Goal: Information Seeking & Learning: Learn about a topic

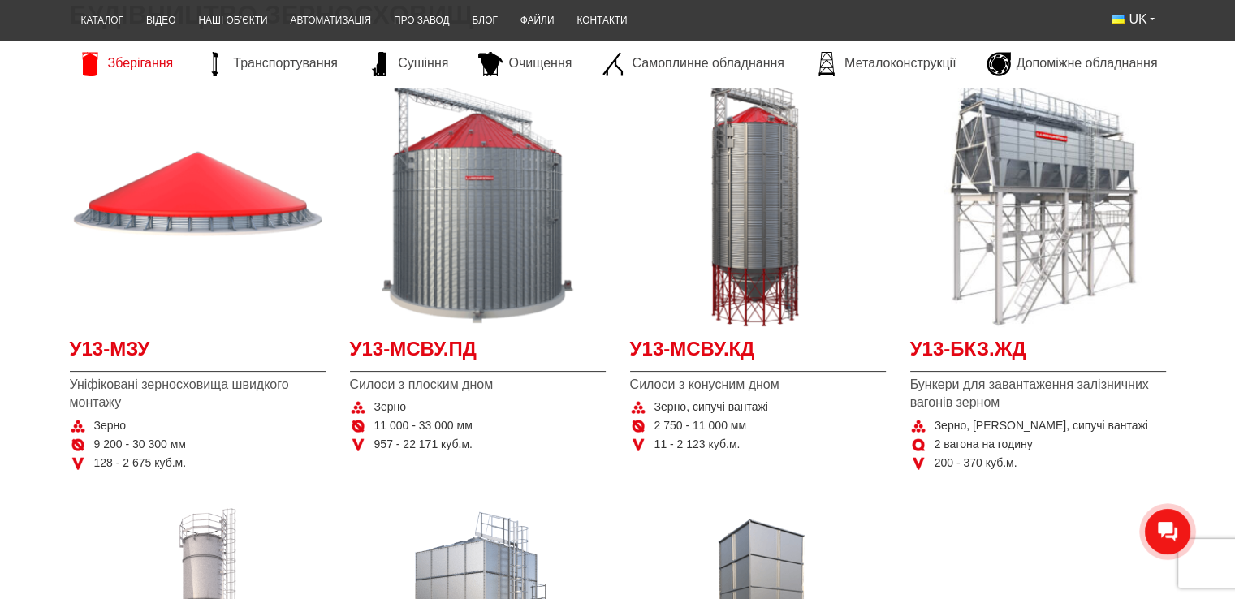
scroll to position [325, 0]
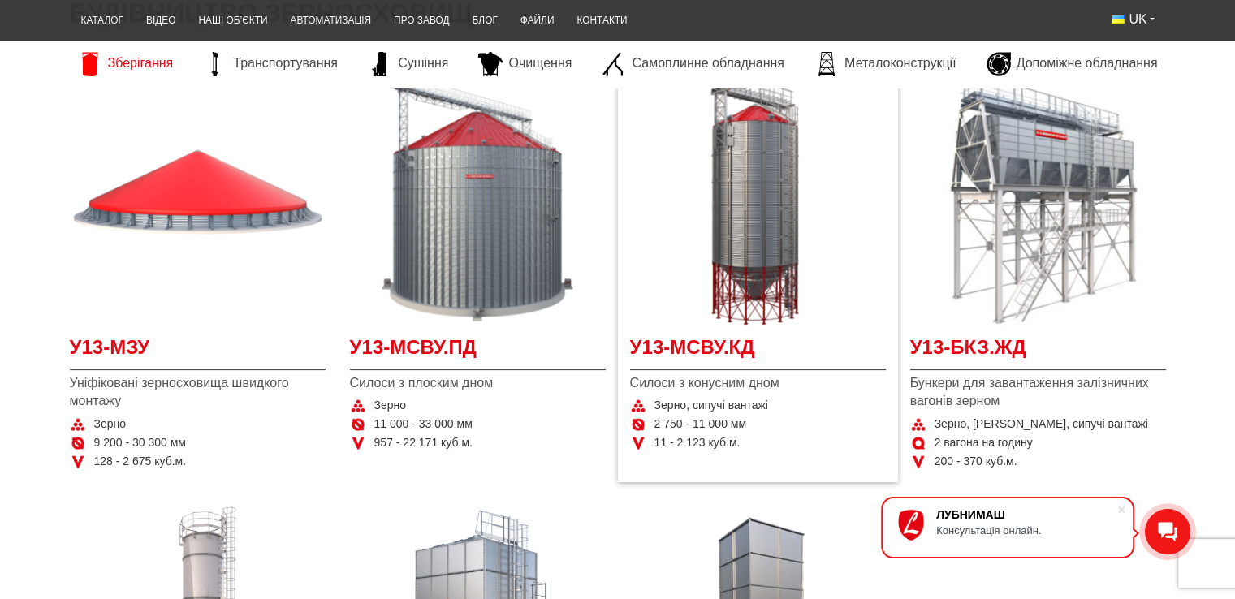
click at [705, 404] on span "Зерно, сипучі вантажі" at bounding box center [712, 406] width 114 height 16
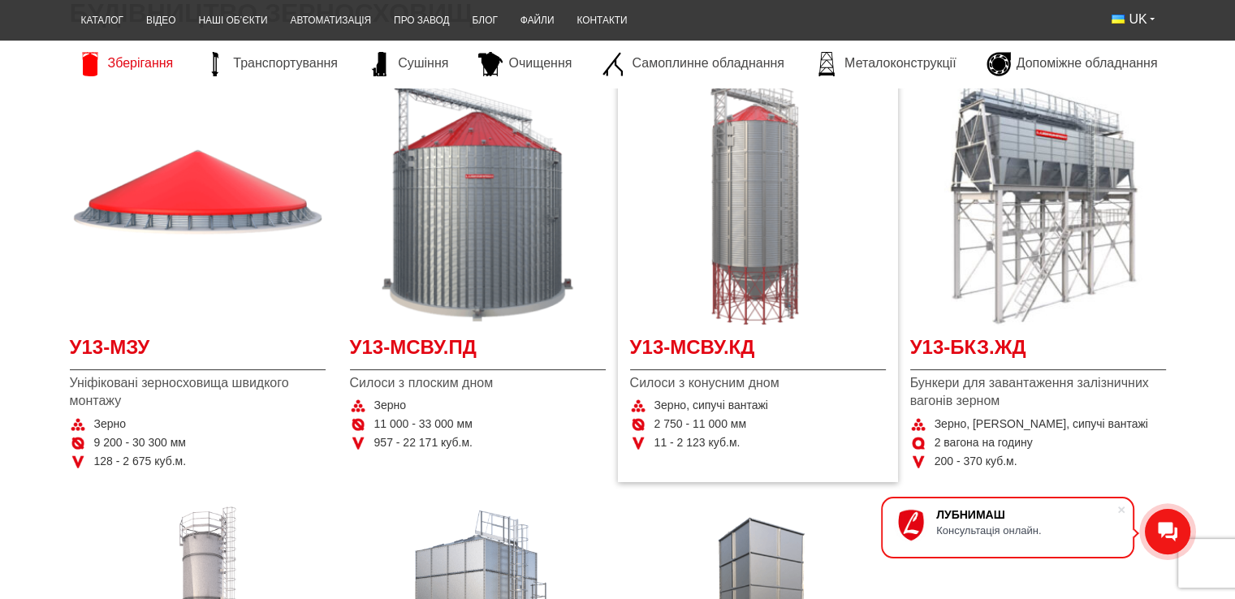
click at [737, 170] on img at bounding box center [758, 198] width 256 height 256
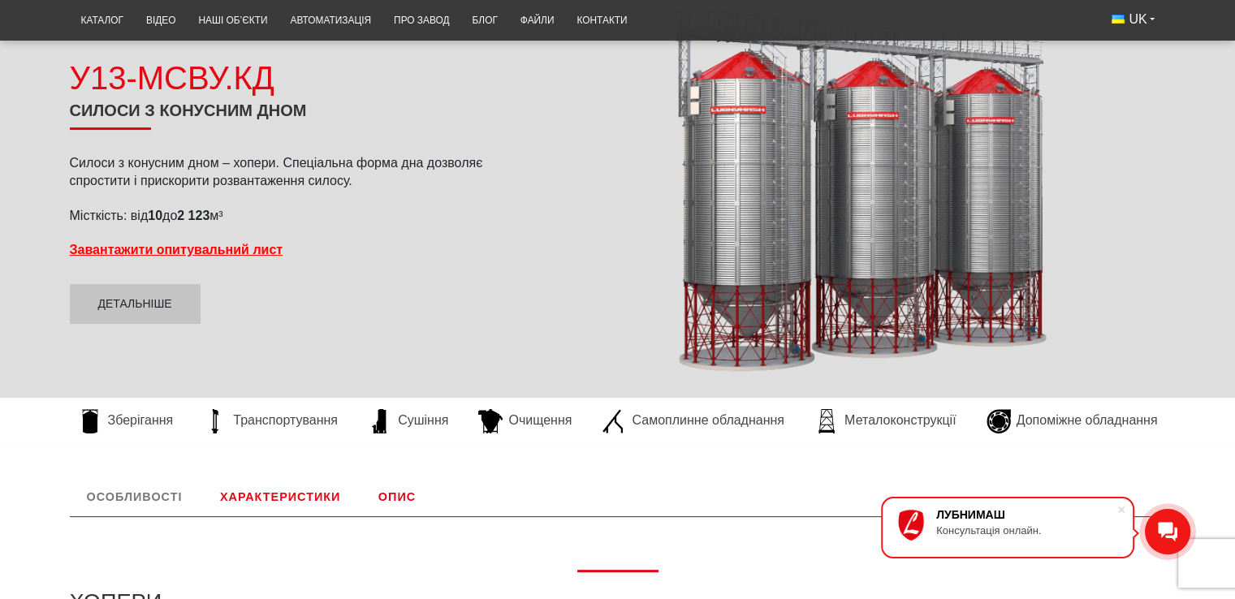
scroll to position [162, 0]
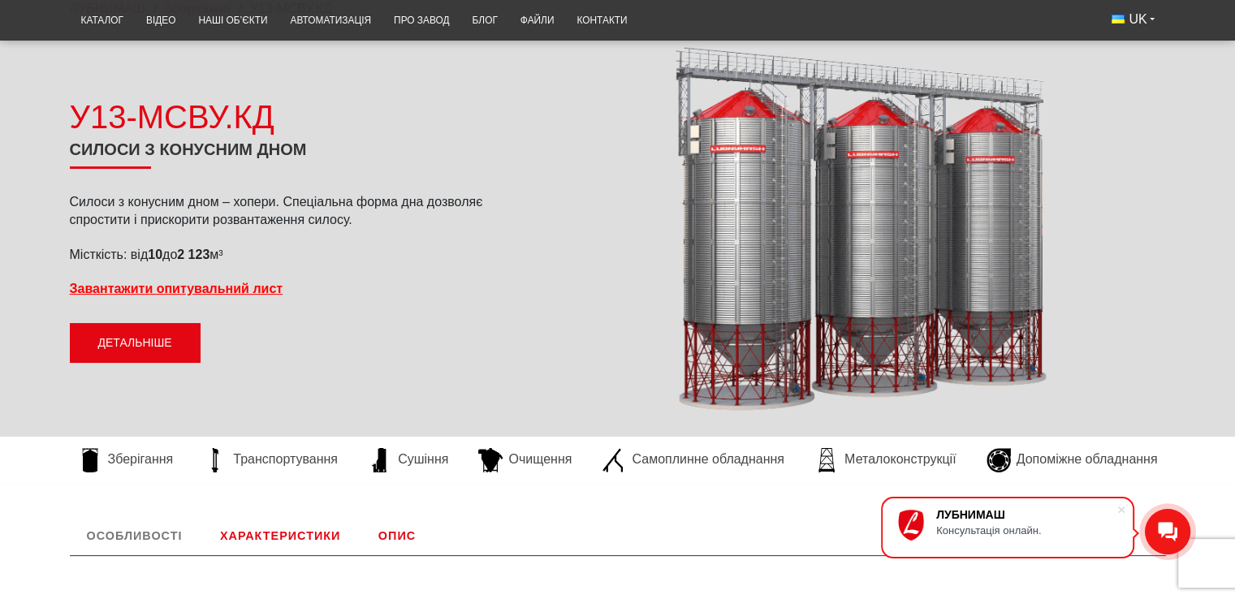
click at [153, 342] on link "Детальніше" at bounding box center [135, 343] width 131 height 41
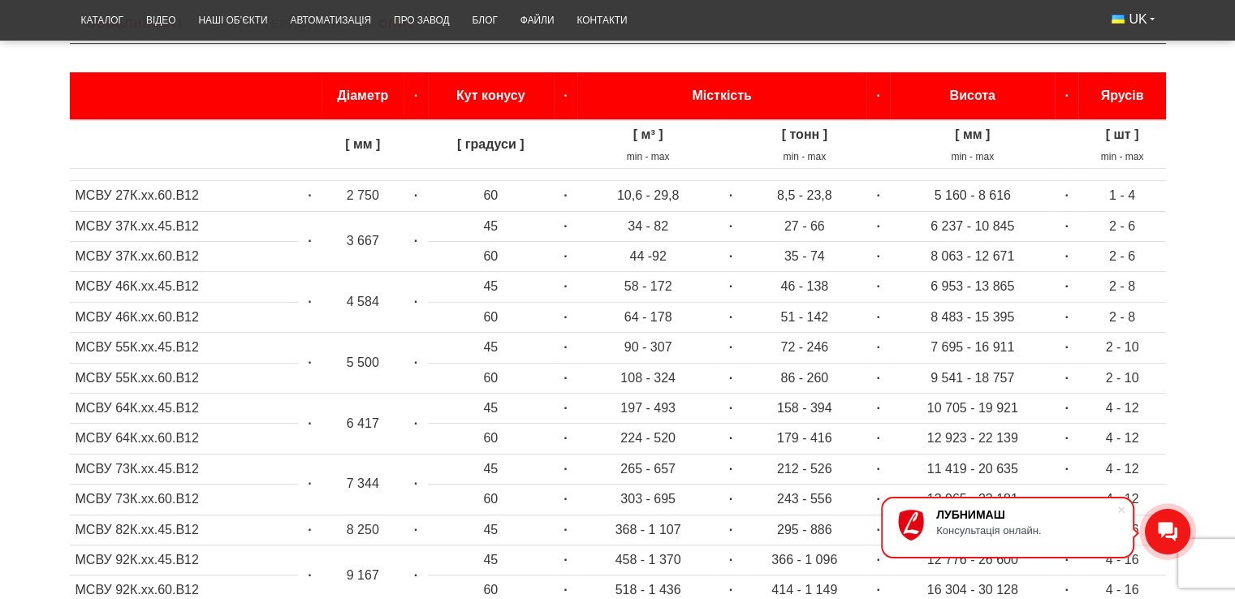
scroll to position [702, 0]
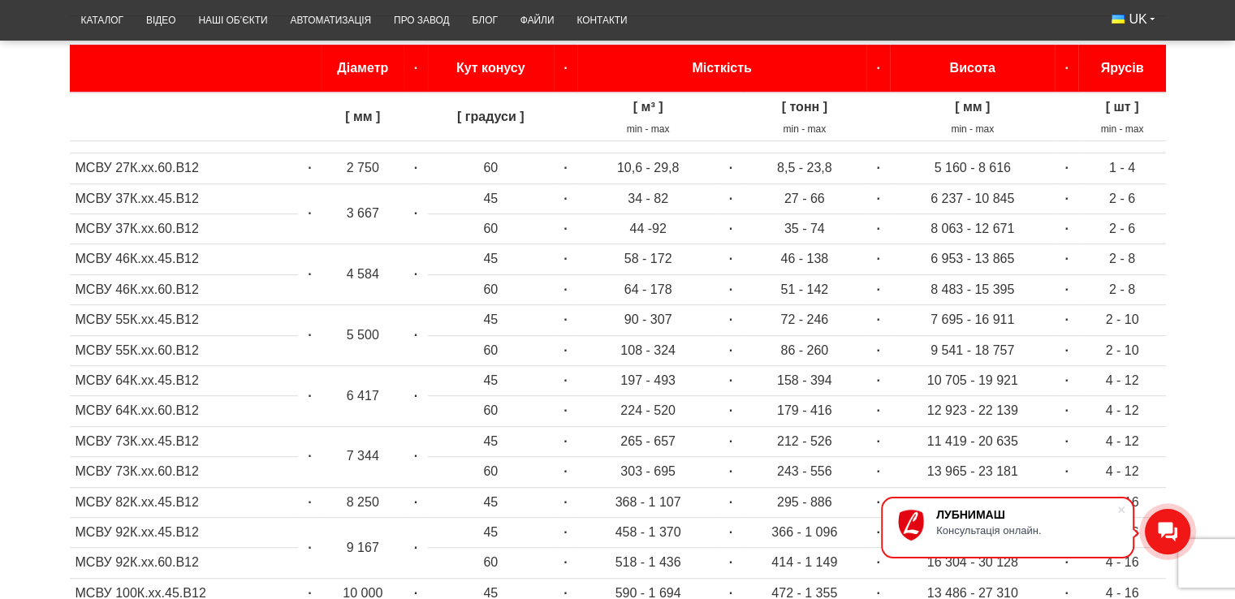
click at [146, 446] on td "МСВУ 73К.хх.45.В12" at bounding box center [184, 441] width 228 height 30
click at [965, 528] on div "Консультація онлайн." at bounding box center [1026, 531] width 180 height 12
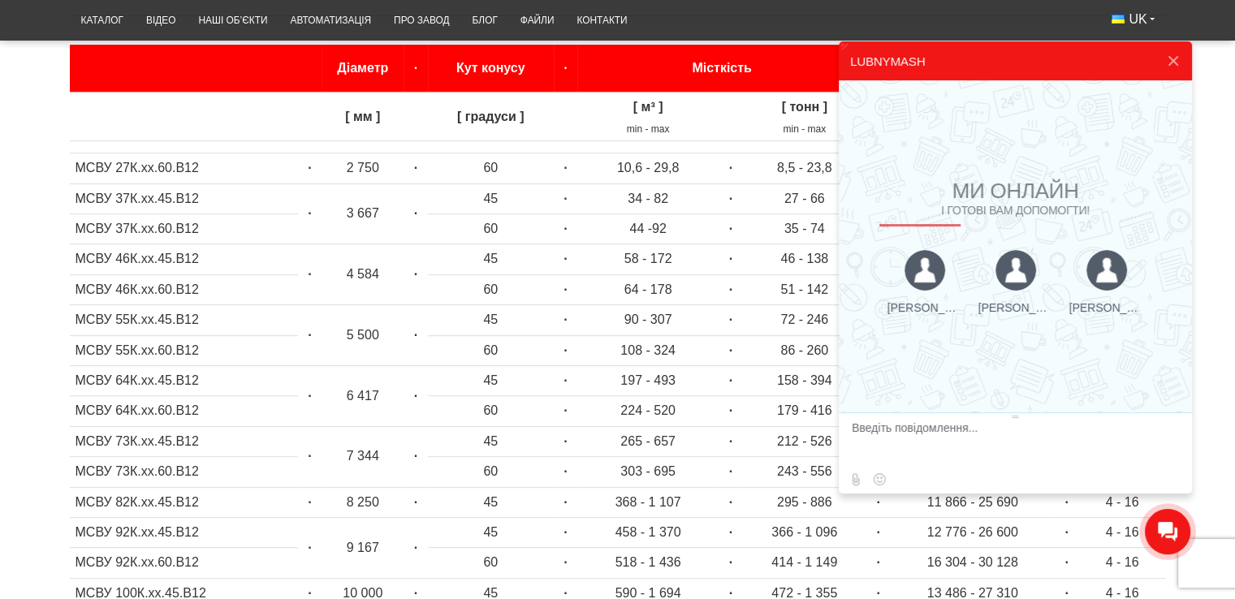
click at [893, 426] on textarea at bounding box center [1013, 443] width 323 height 44
click at [937, 430] on textarea at bounding box center [1000, 443] width 296 height 44
click at [1072, 428] on textarea at bounding box center [1000, 443] width 296 height 44
click at [911, 443] on textarea at bounding box center [1000, 443] width 296 height 44
click at [871, 457] on textarea at bounding box center [1000, 443] width 296 height 44
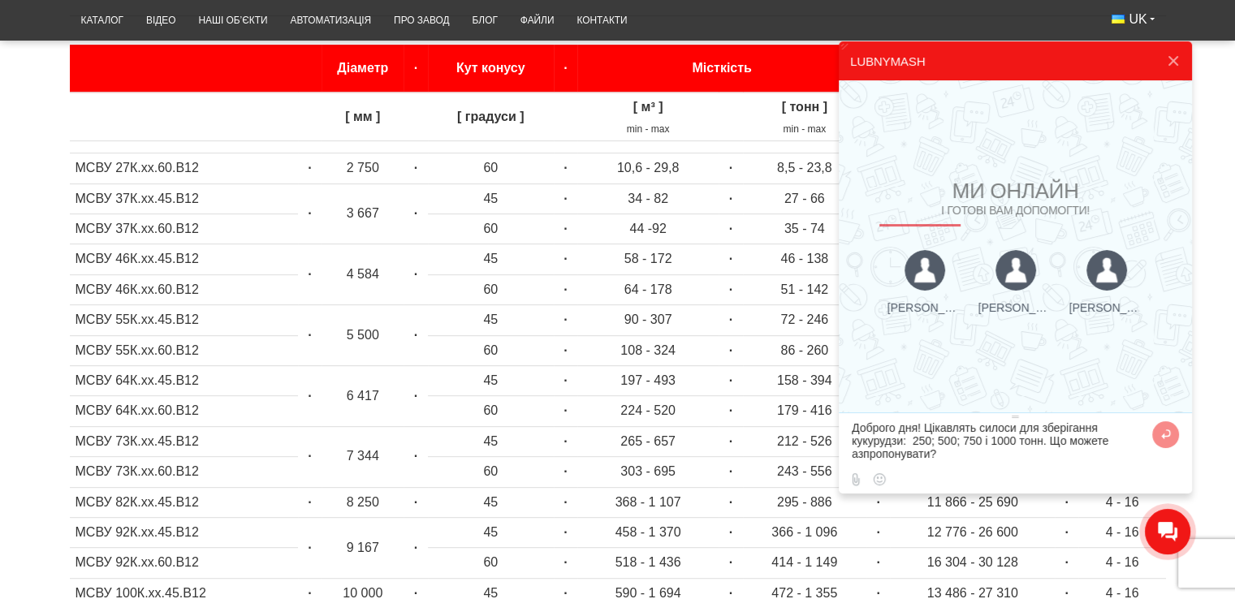
click at [958, 452] on textarea at bounding box center [1000, 443] width 296 height 44
click at [998, 454] on textarea at bounding box center [1000, 443] width 296 height 44
click at [1020, 456] on textarea at bounding box center [1000, 443] width 296 height 44
click at [863, 458] on textarea at bounding box center [1000, 443] width 296 height 44
click at [858, 459] on textarea at bounding box center [1000, 443] width 296 height 44
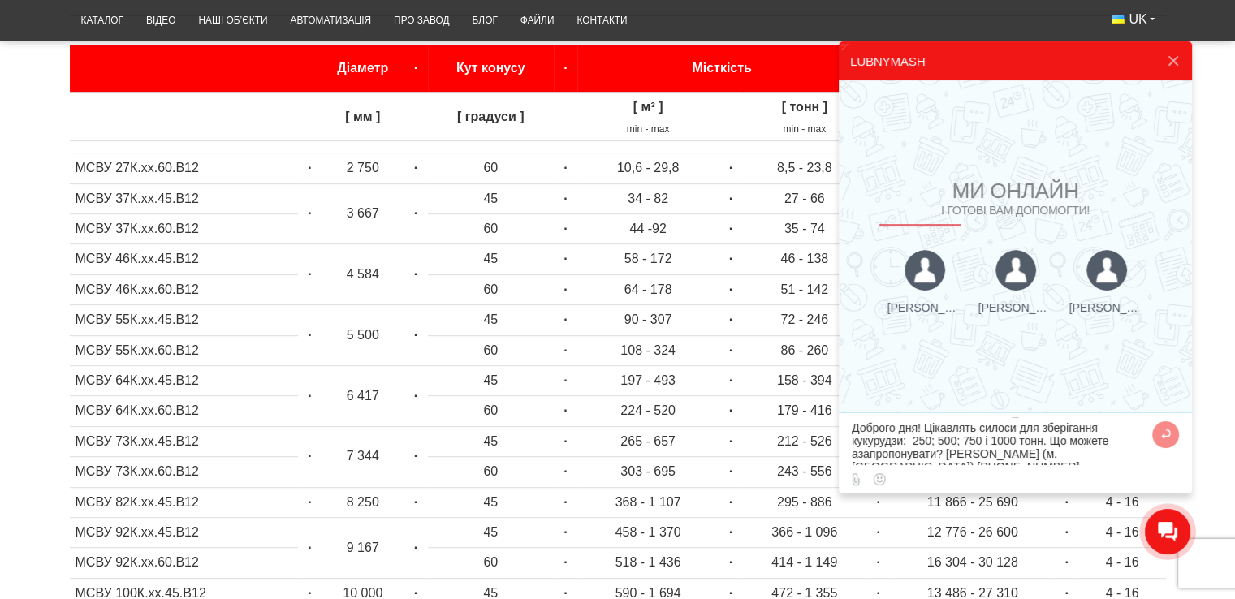
type textarea "Доброго дня! Цікавлять силоси для зберігання кукурудзи: 250; 500; 750 і 1000 то…"
click at [1161, 439] on button at bounding box center [1165, 434] width 27 height 27
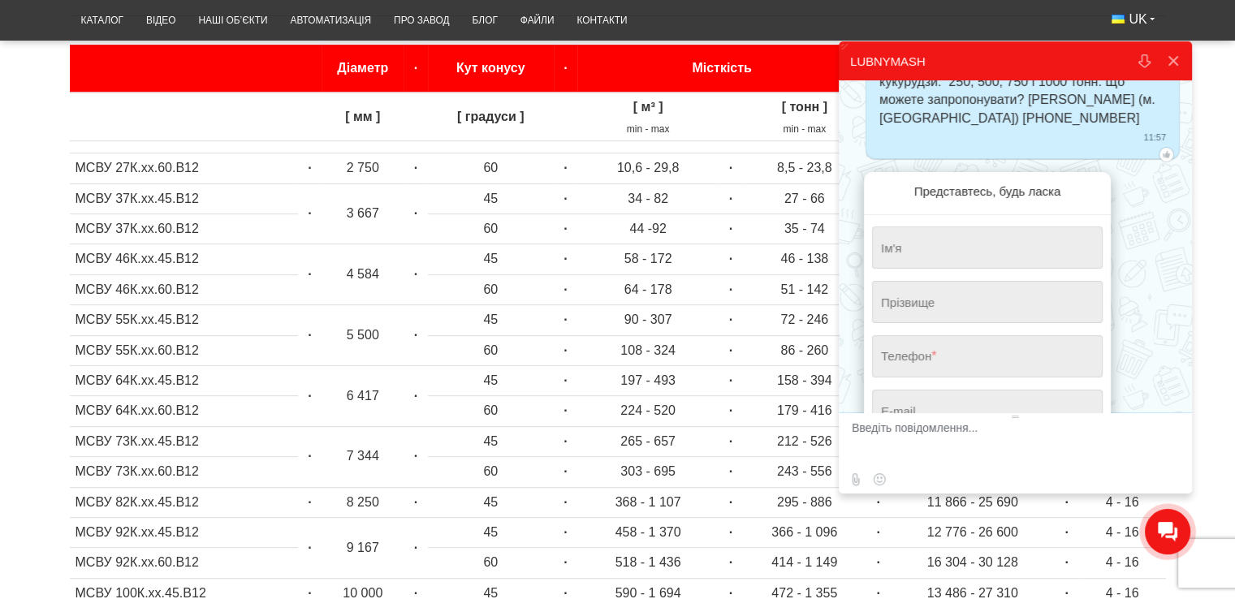
scroll to position [106, 0]
click at [955, 232] on input "string" at bounding box center [987, 246] width 231 height 42
type input "Олег"
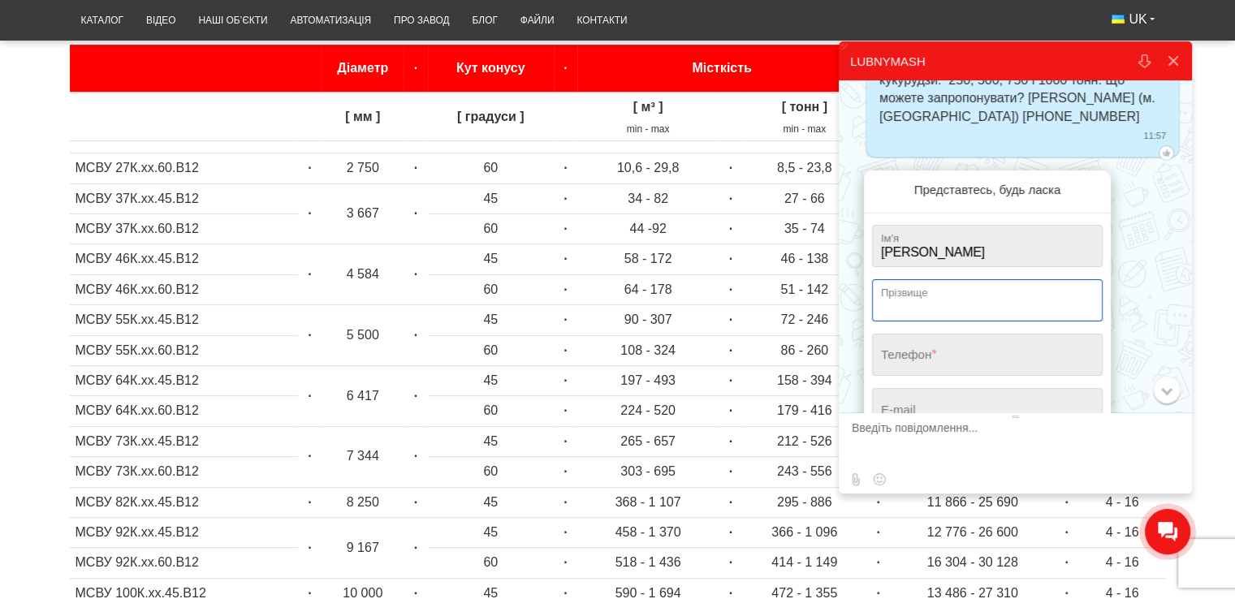
click at [936, 279] on input "string" at bounding box center [987, 300] width 231 height 42
type input "Дудар"
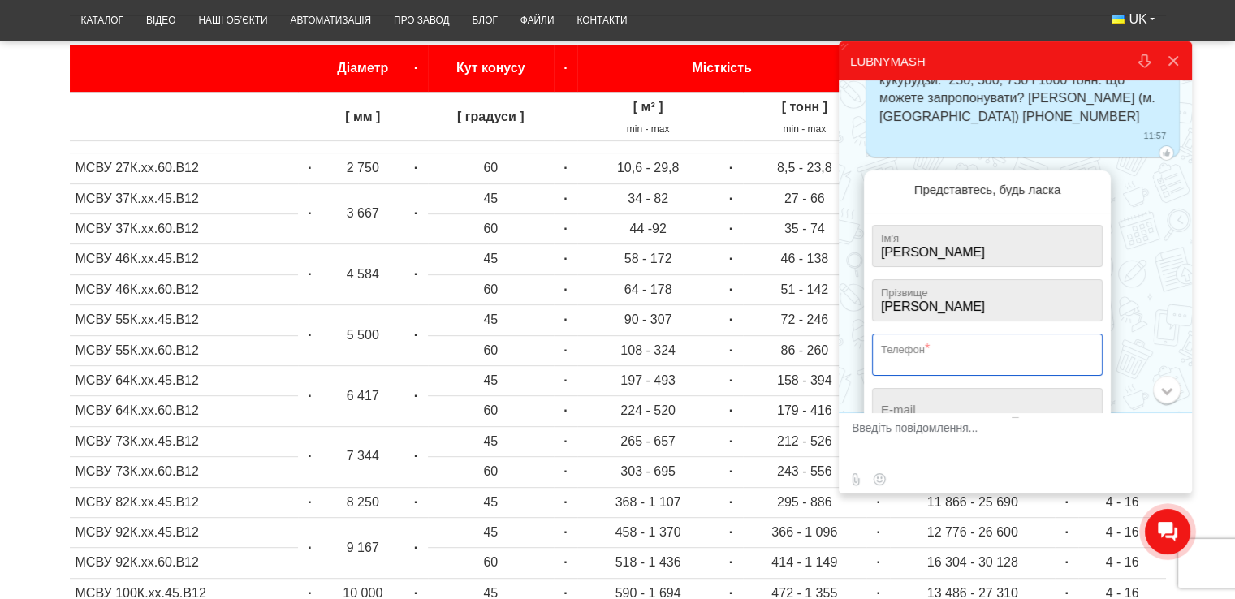
click at [913, 339] on input "tel" at bounding box center [987, 355] width 231 height 42
type input "+380 (97) 901-60-42"
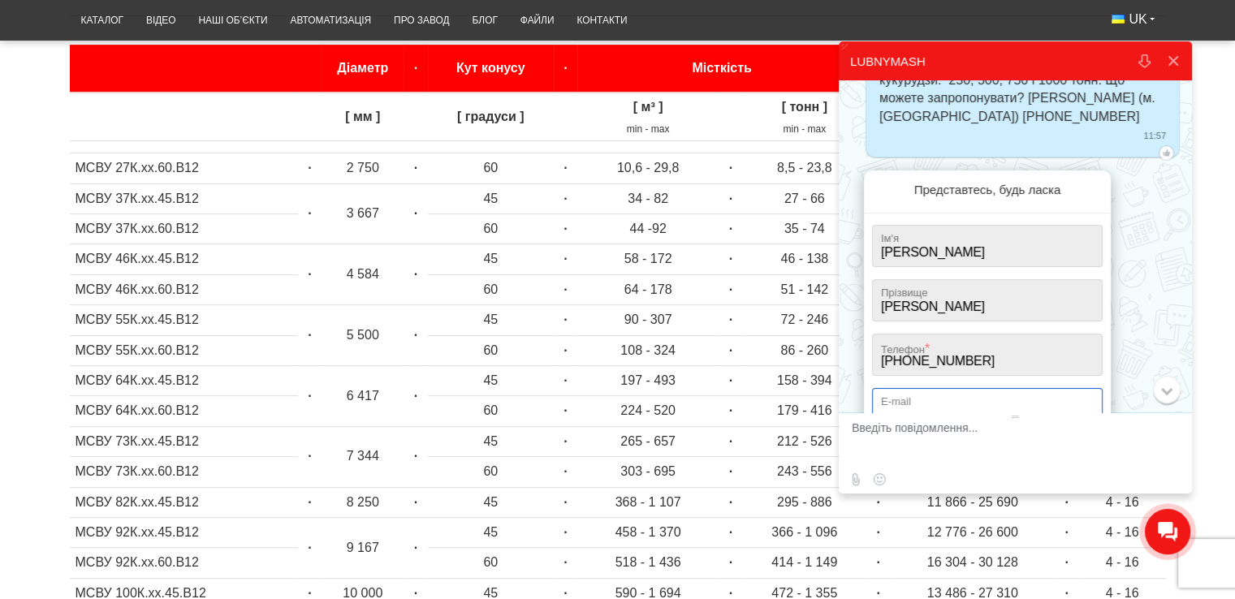
click at [914, 393] on input "email" at bounding box center [987, 409] width 231 height 42
type input "[EMAIL_ADDRESS][DOMAIN_NAME]"
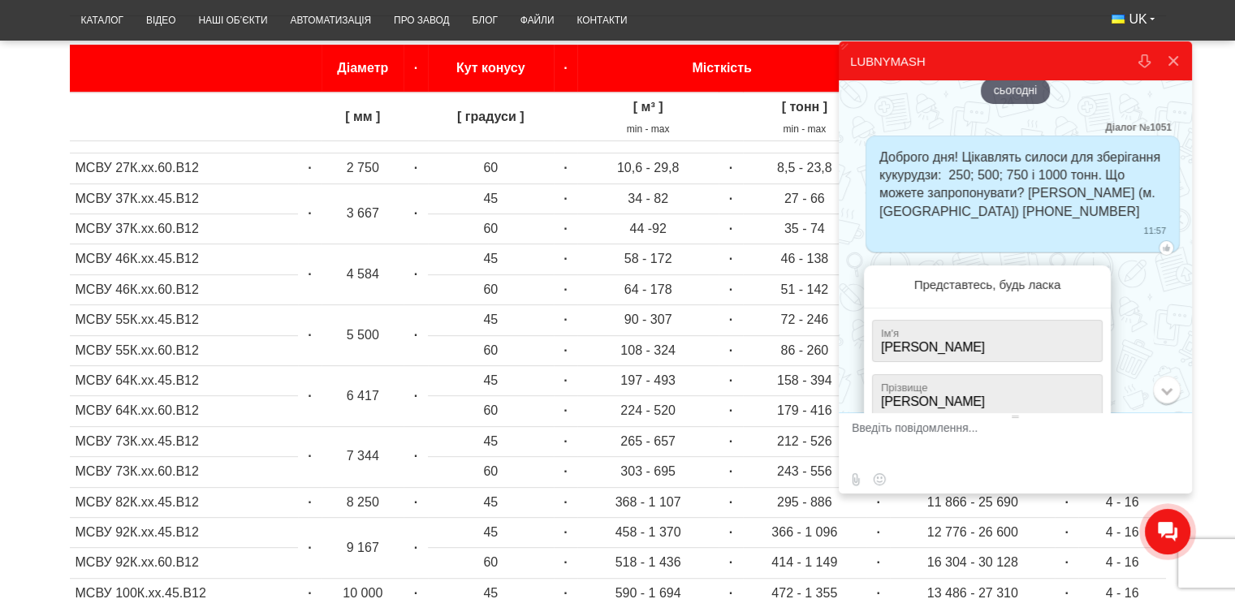
scroll to position [254, 0]
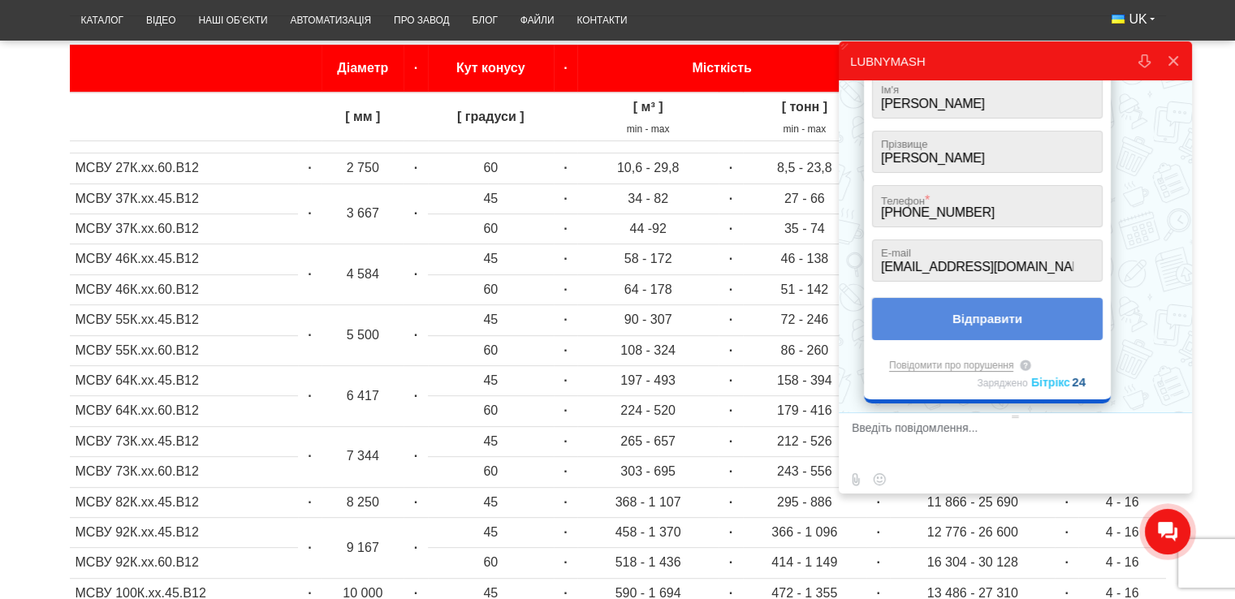
click at [983, 305] on button "Відправити" at bounding box center [987, 319] width 231 height 42
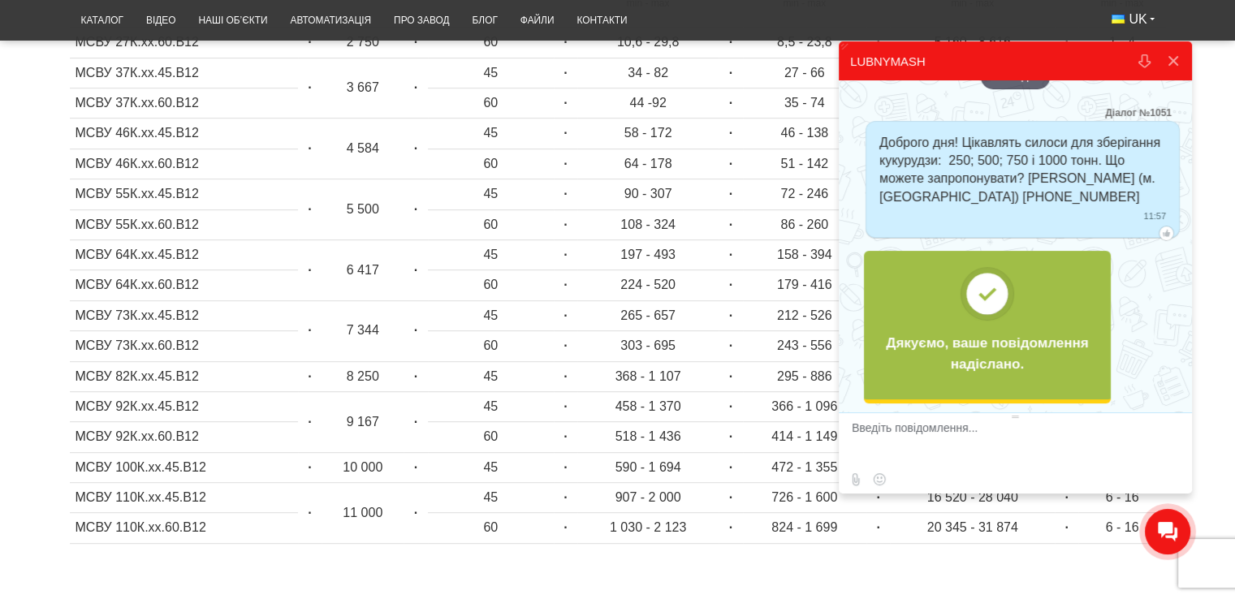
scroll to position [702, 0]
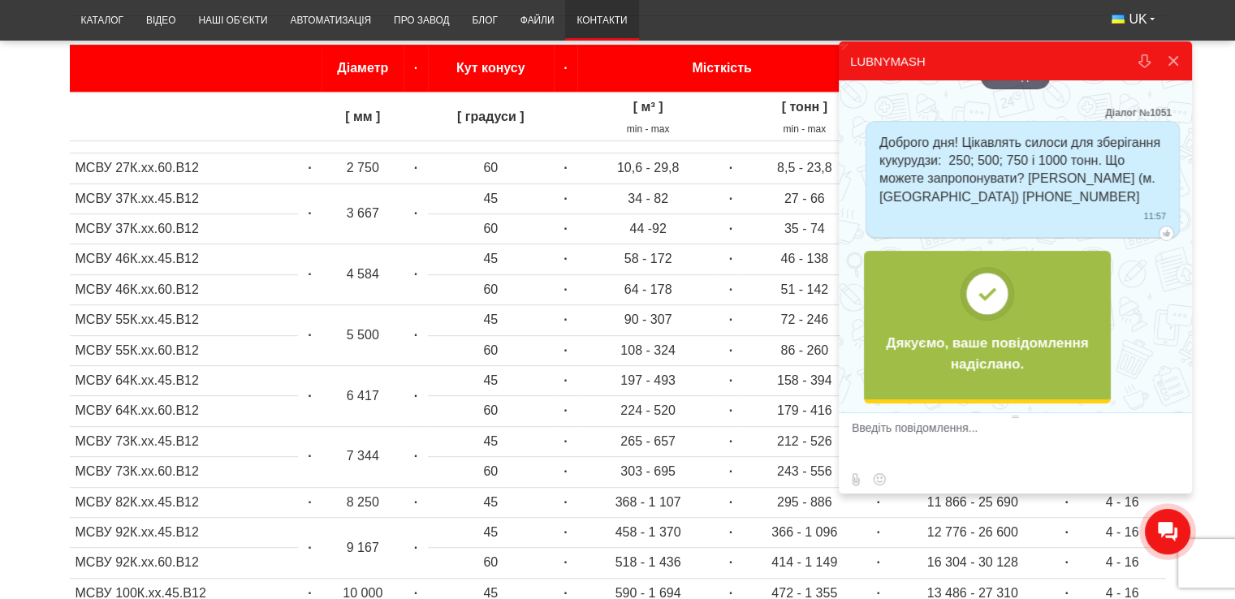
click at [595, 17] on link "Контакти" at bounding box center [601, 21] width 73 height 32
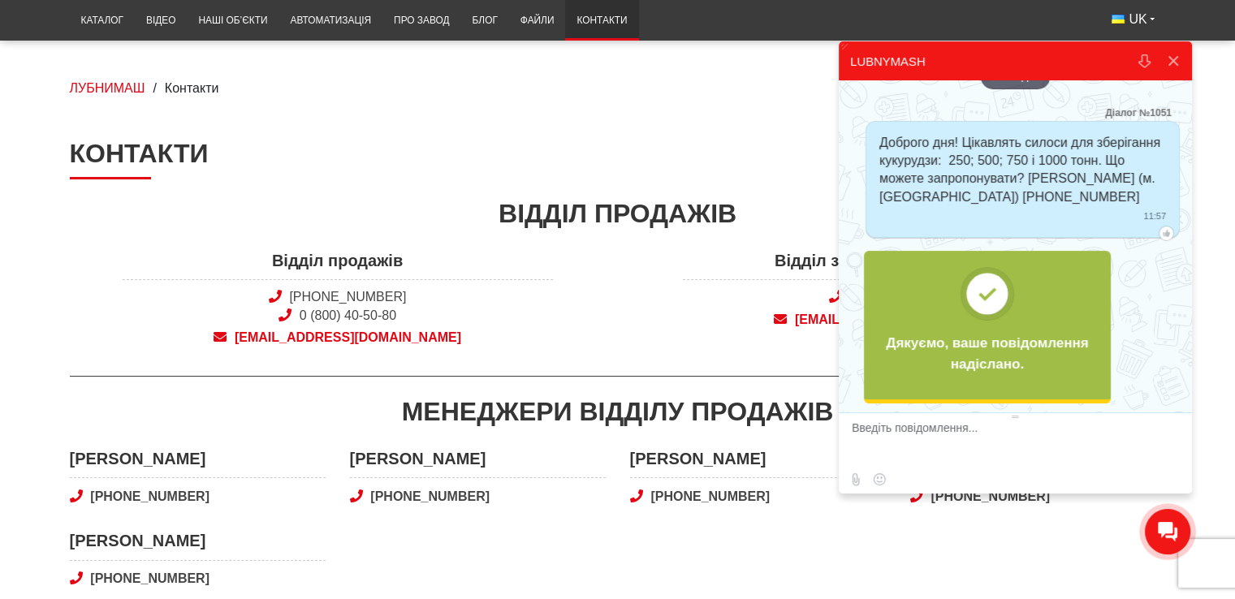
scroll to position [162, 0]
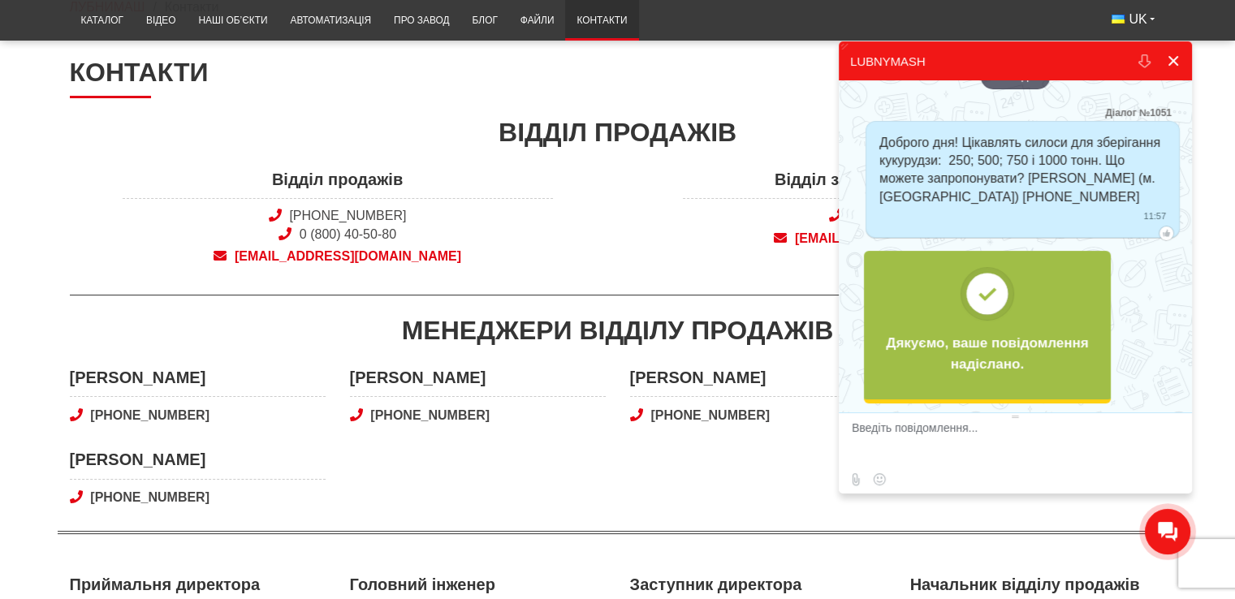
click at [1176, 56] on button at bounding box center [1173, 60] width 29 height 39
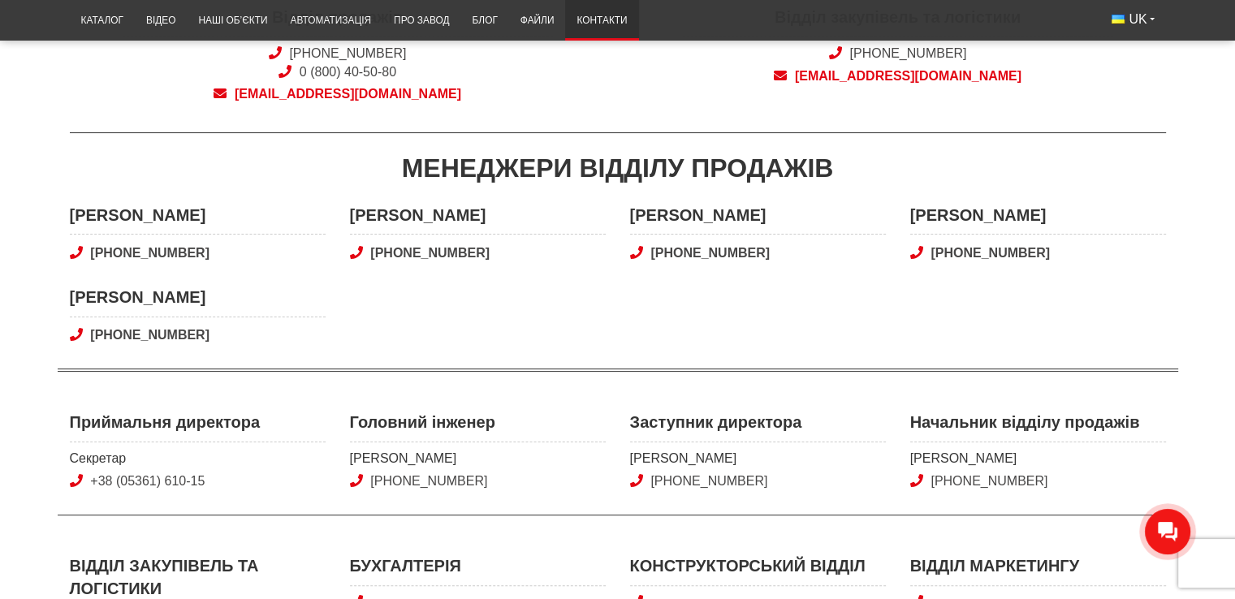
scroll to position [0, 0]
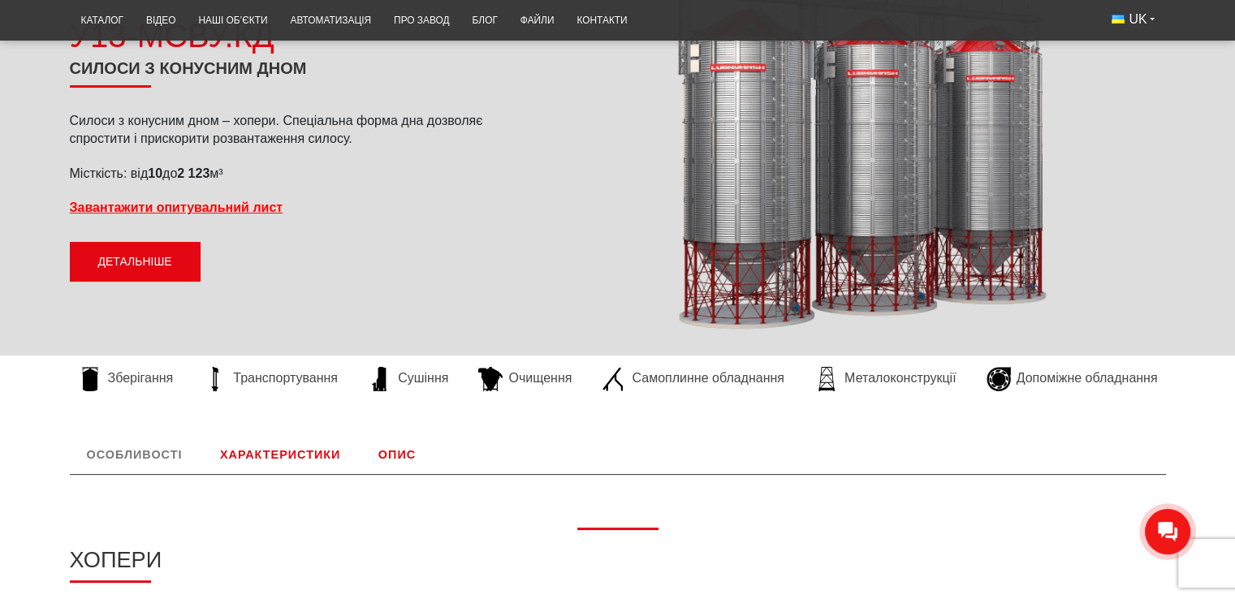
click at [153, 262] on link "Детальніше" at bounding box center [135, 262] width 131 height 41
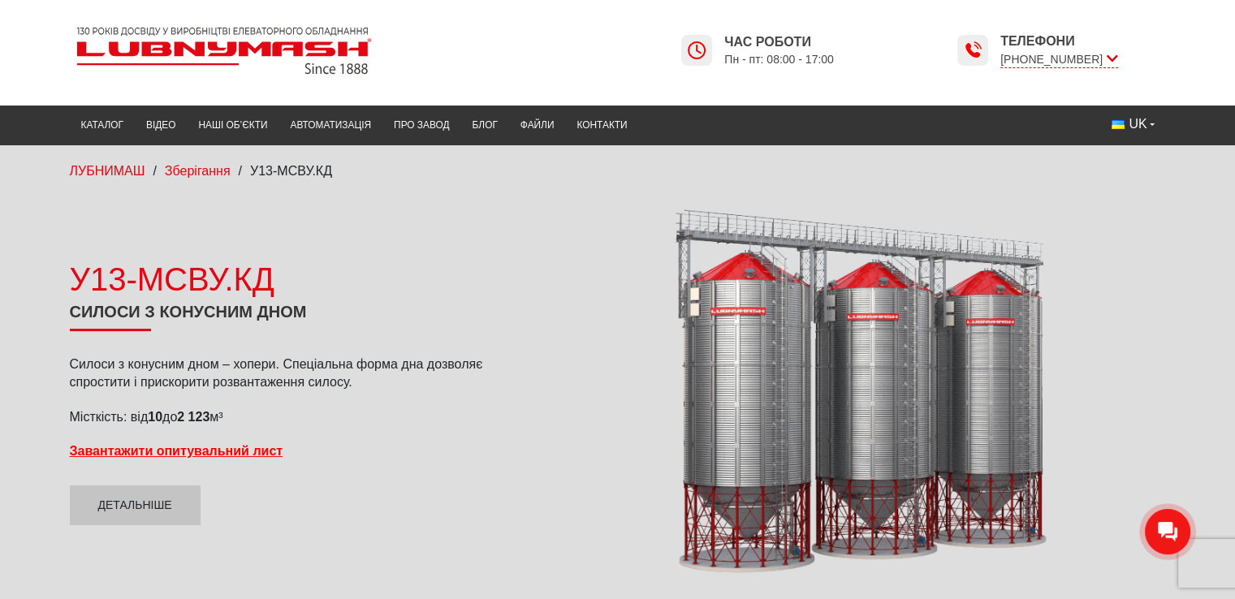
click at [158, 45] on img at bounding box center [224, 50] width 309 height 61
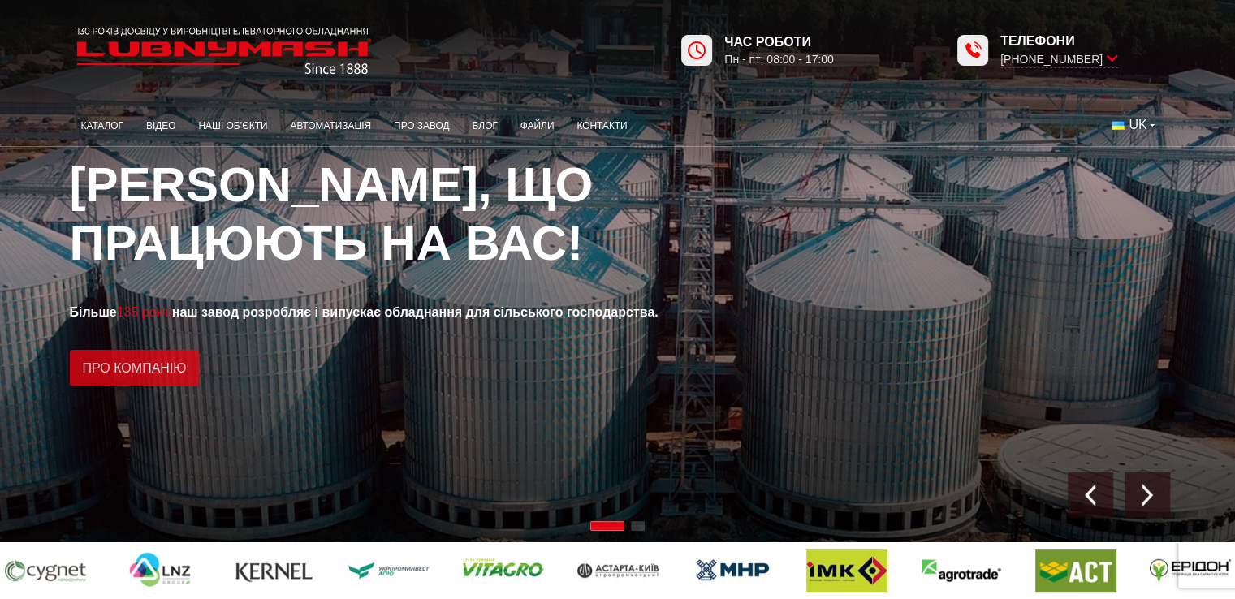
click at [132, 365] on link "Про компанію" at bounding box center [135, 368] width 130 height 37
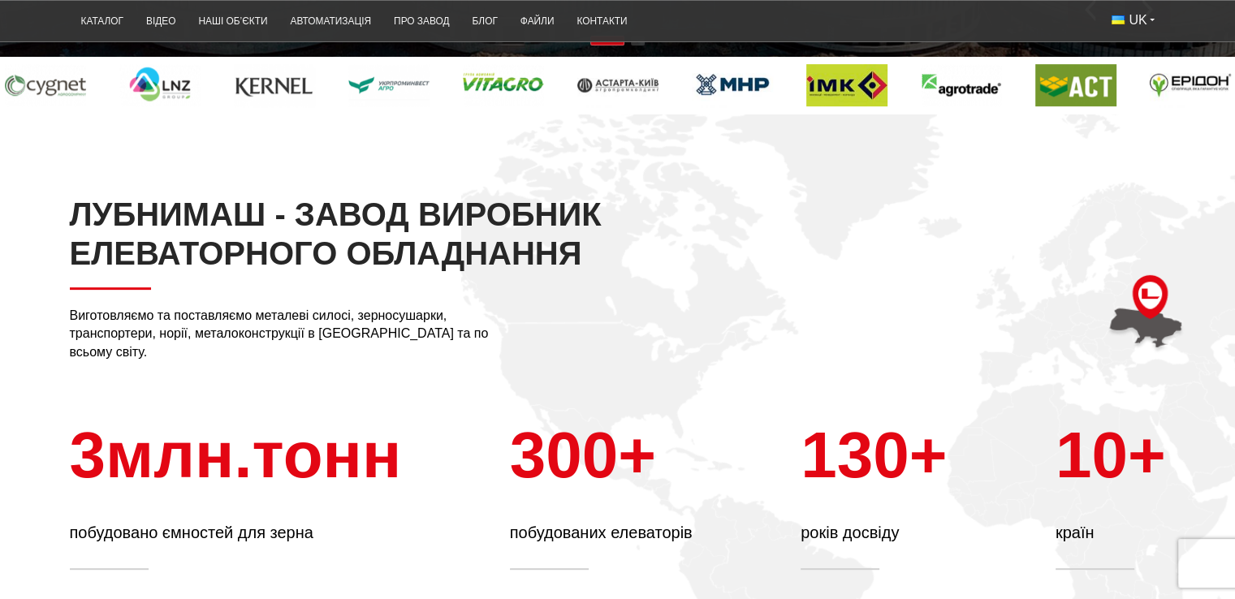
scroll to position [406, 0]
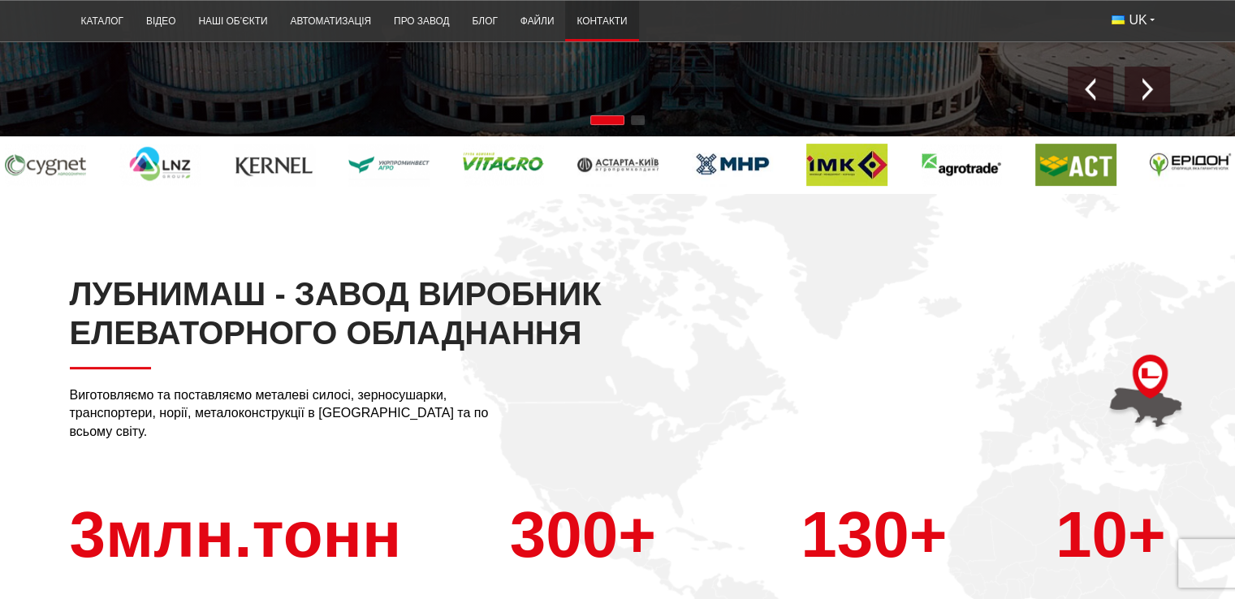
click at [592, 15] on link "Контакти" at bounding box center [601, 22] width 73 height 32
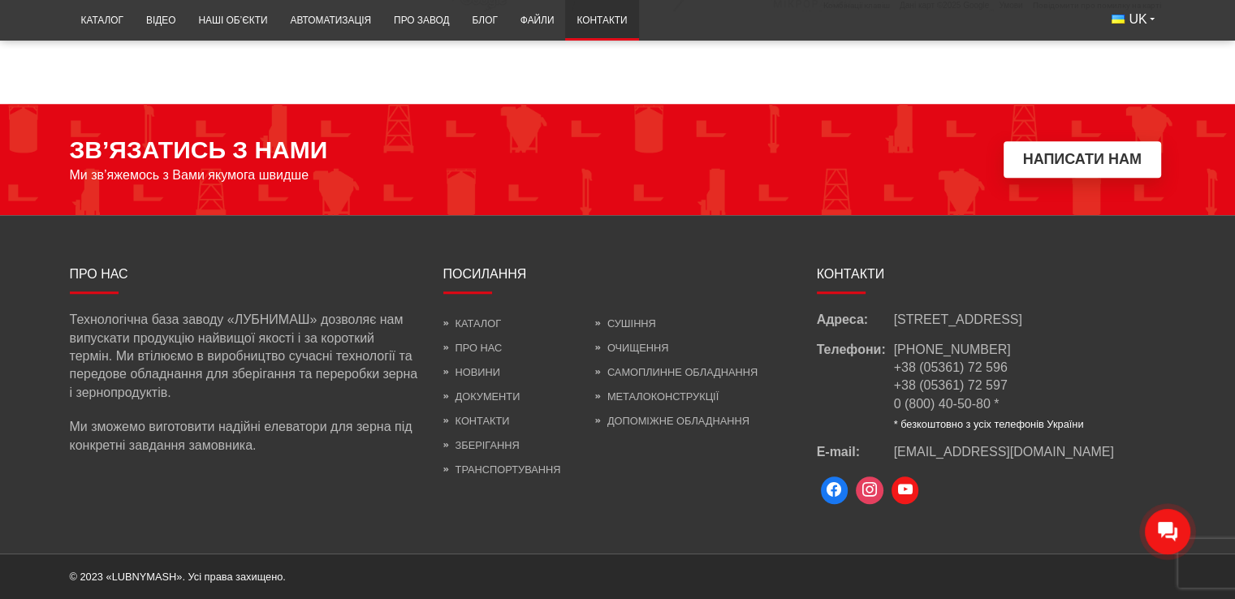
scroll to position [1529, 0]
click at [474, 318] on link "Каталог" at bounding box center [472, 324] width 58 height 12
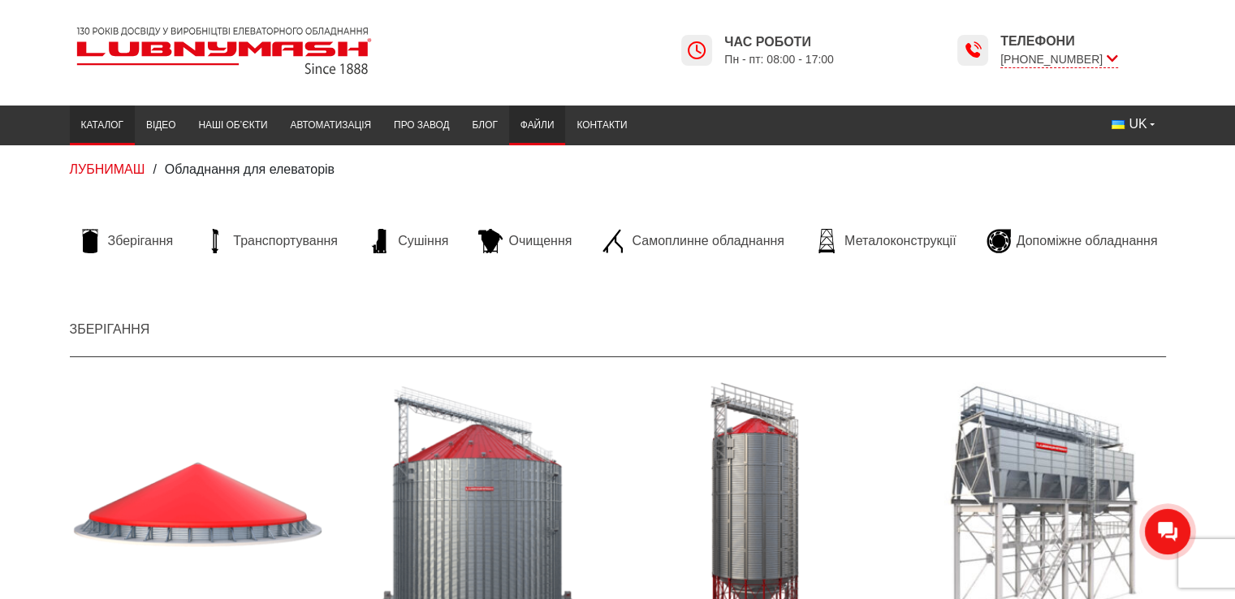
click at [526, 121] on link "Файли" at bounding box center [537, 126] width 57 height 32
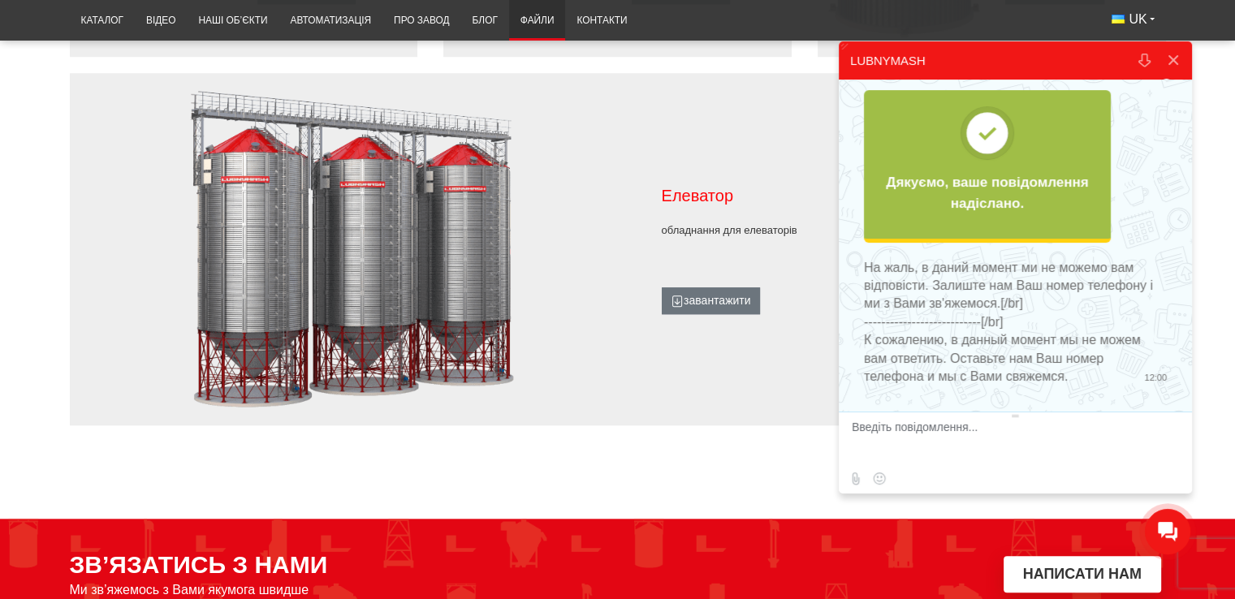
scroll to position [1462, 0]
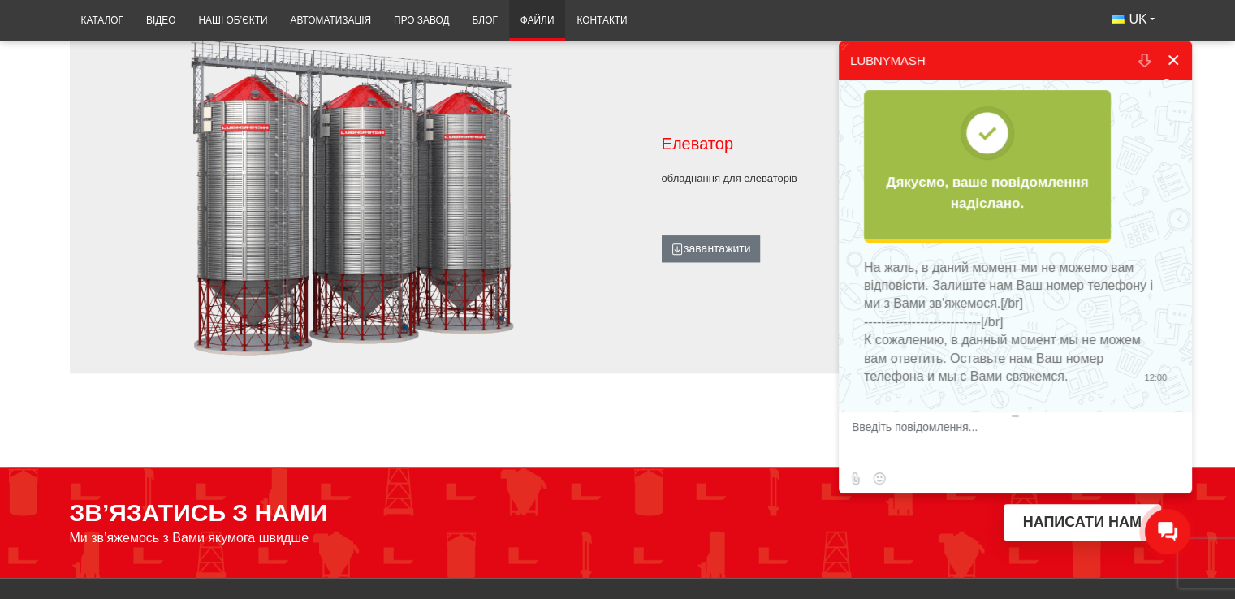
click at [1178, 53] on button at bounding box center [1173, 60] width 29 height 39
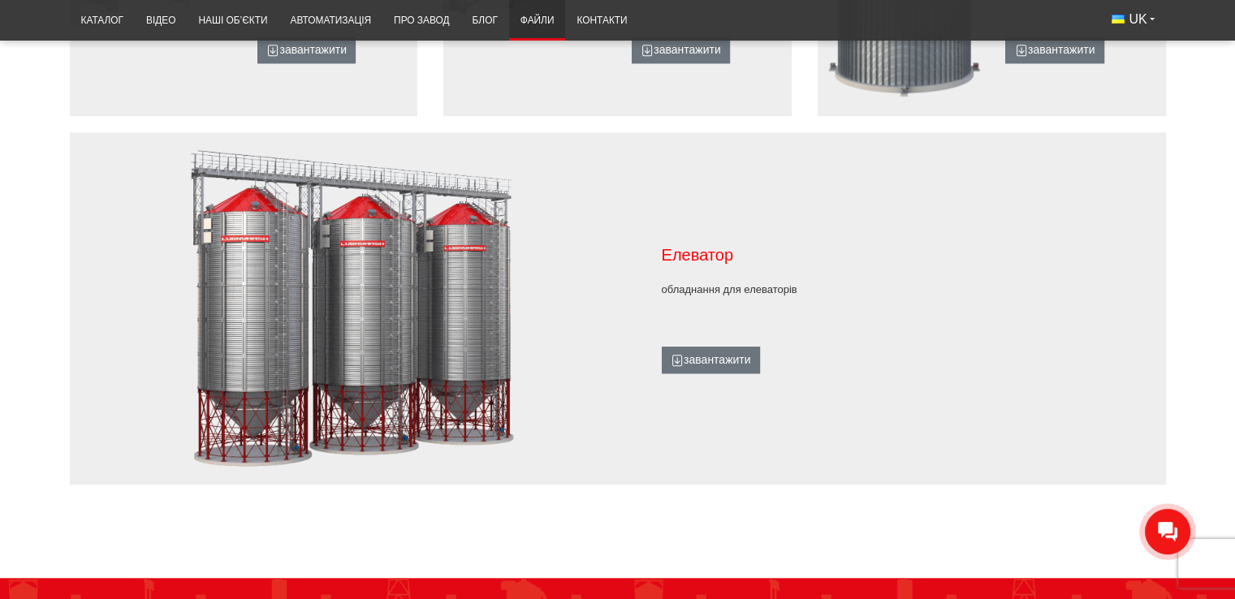
scroll to position [1218, 0]
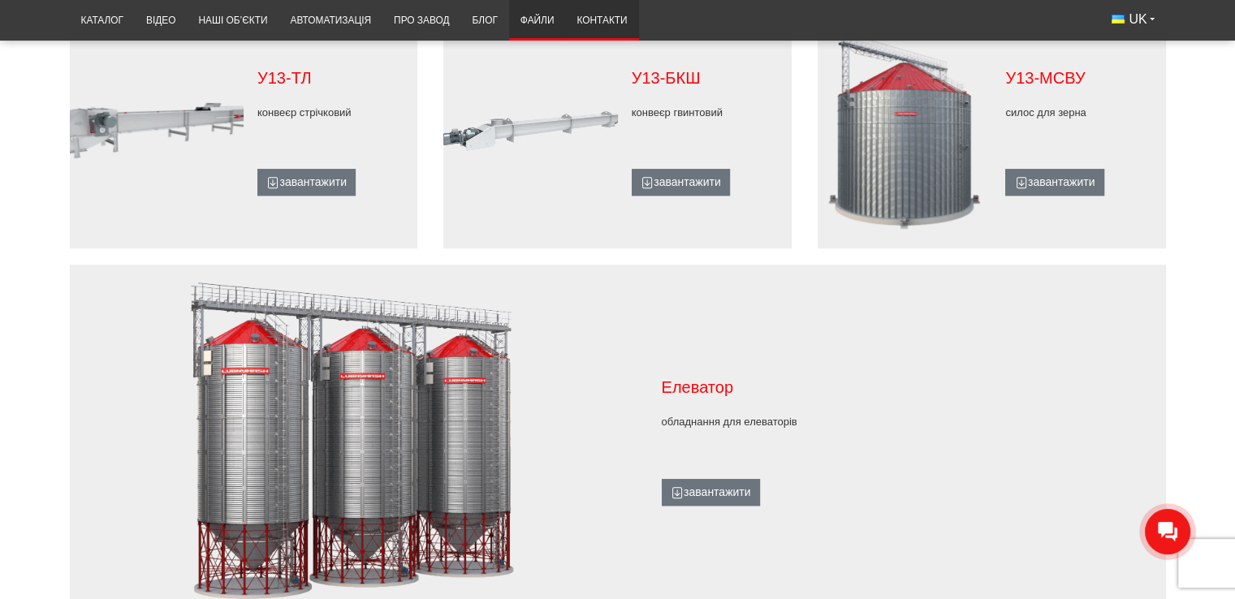
click at [614, 19] on link "Контакти" at bounding box center [601, 21] width 73 height 32
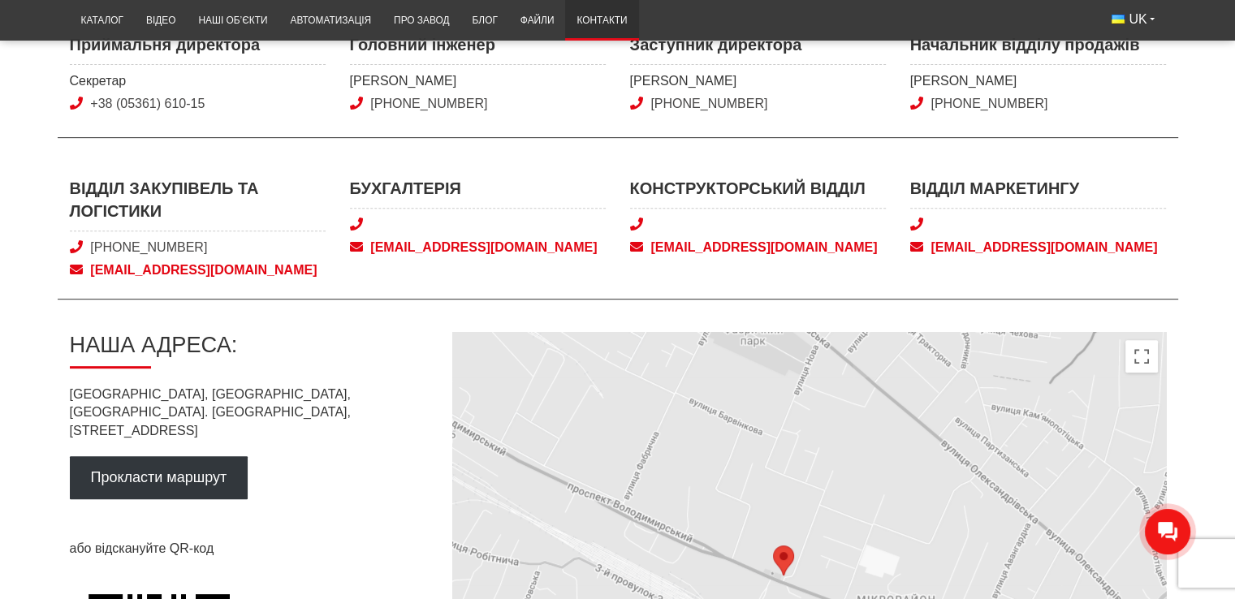
scroll to position [731, 0]
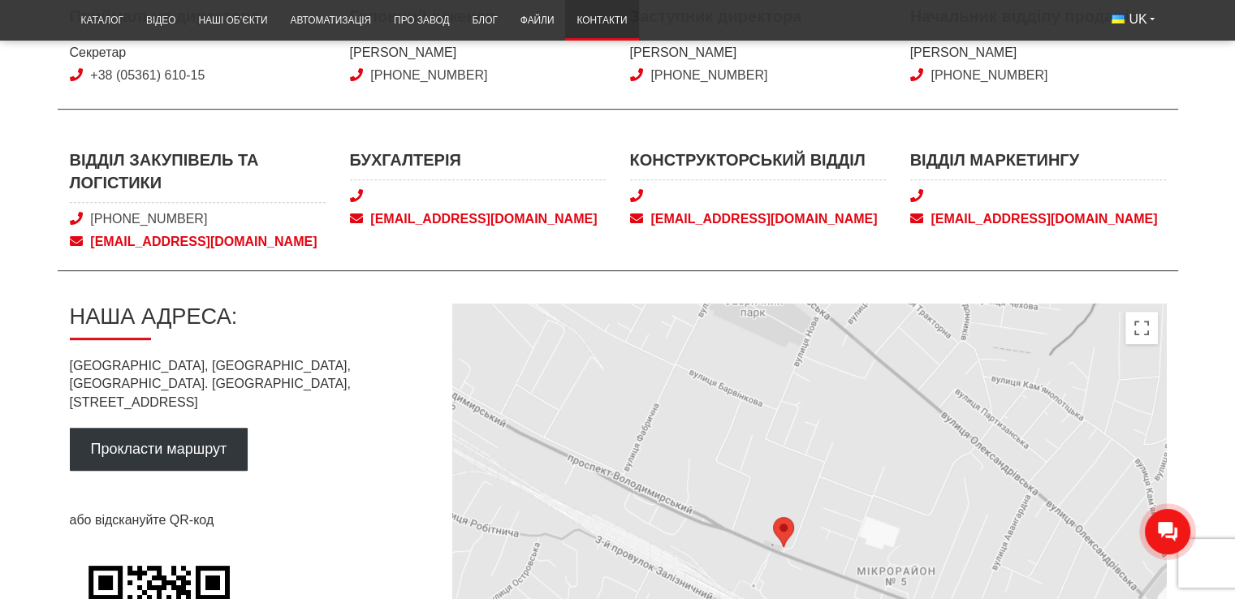
click at [1167, 536] on icon at bounding box center [1167, 531] width 19 height 19
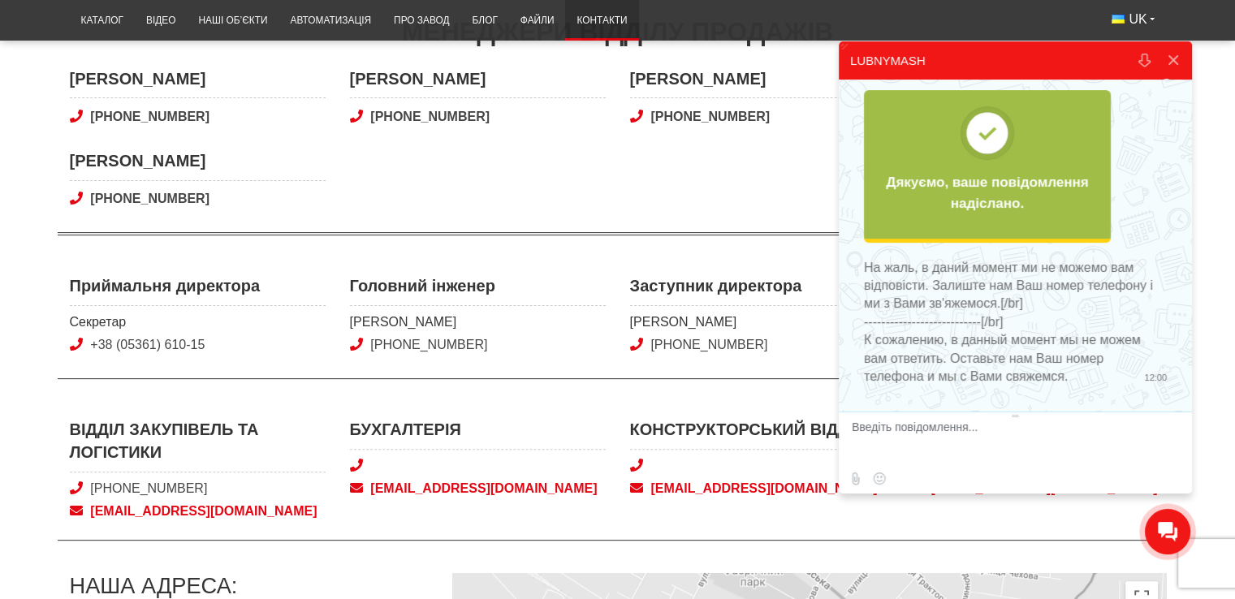
scroll to position [325, 0]
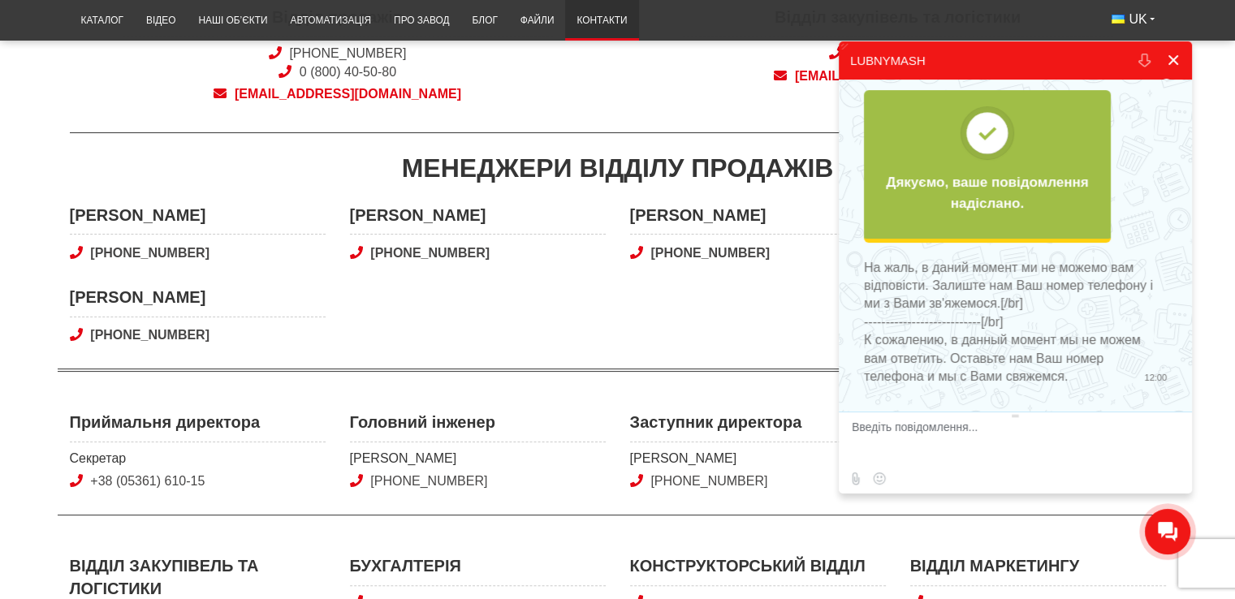
click at [1168, 54] on button at bounding box center [1173, 60] width 29 height 39
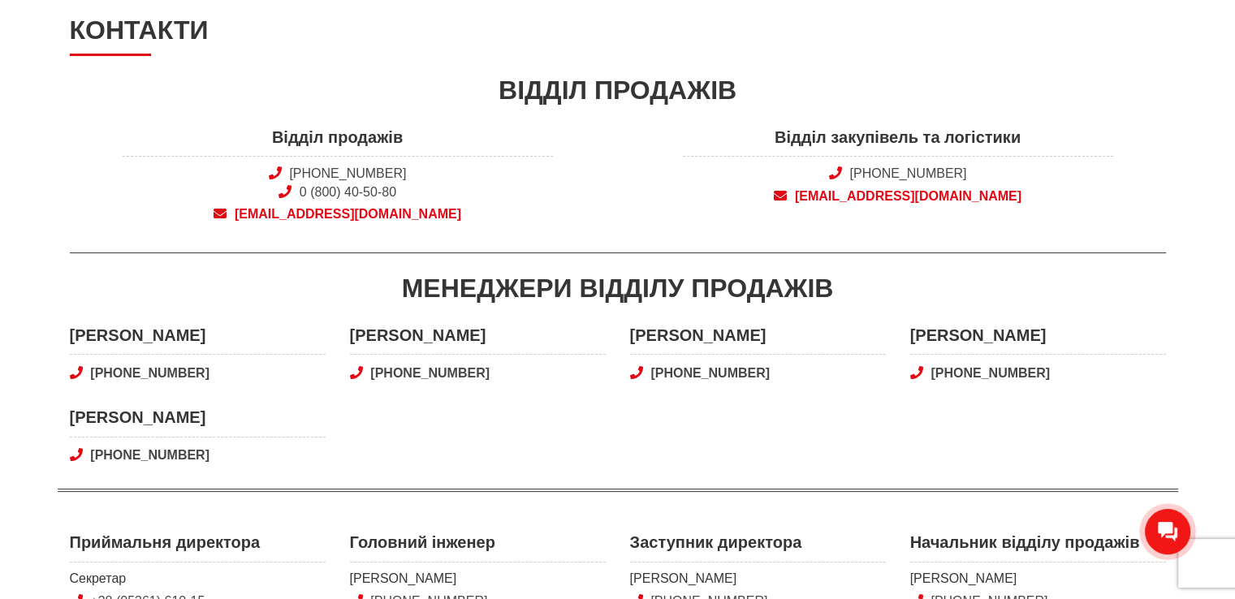
scroll to position [0, 0]
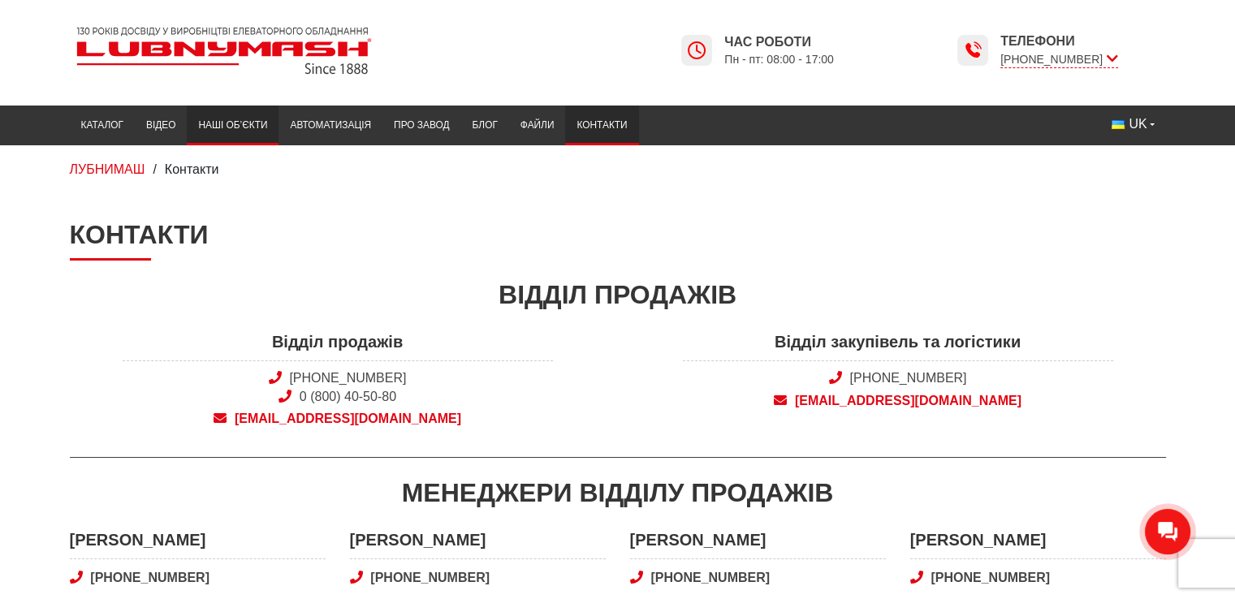
click at [241, 123] on link "Наші об’єкти" at bounding box center [233, 126] width 92 height 32
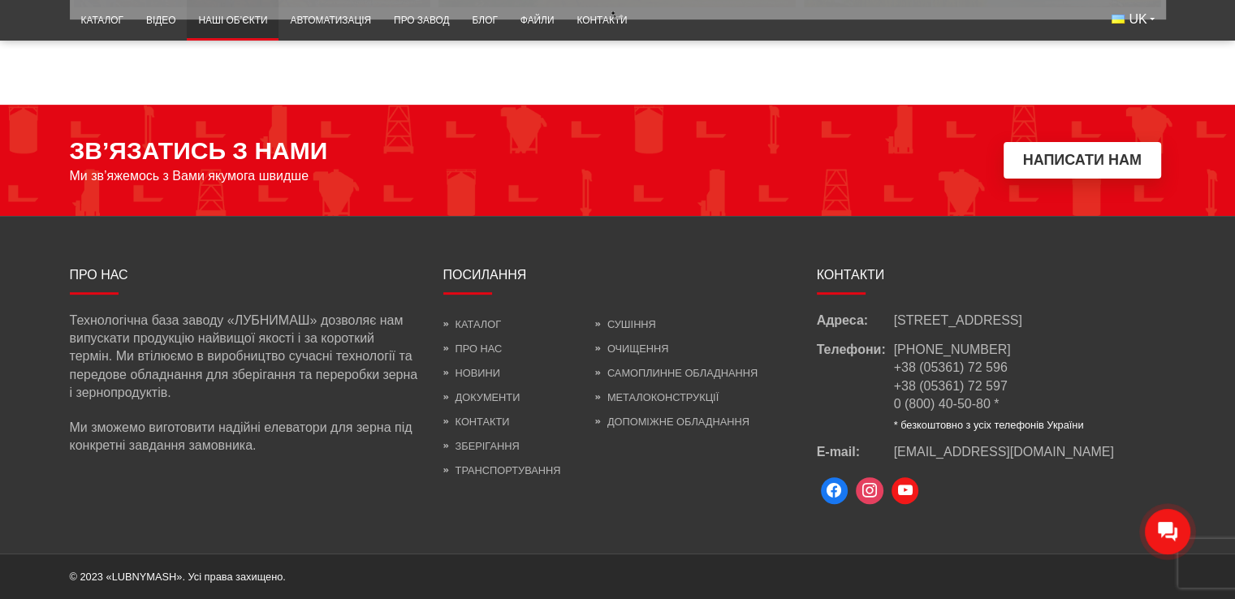
scroll to position [6994, 0]
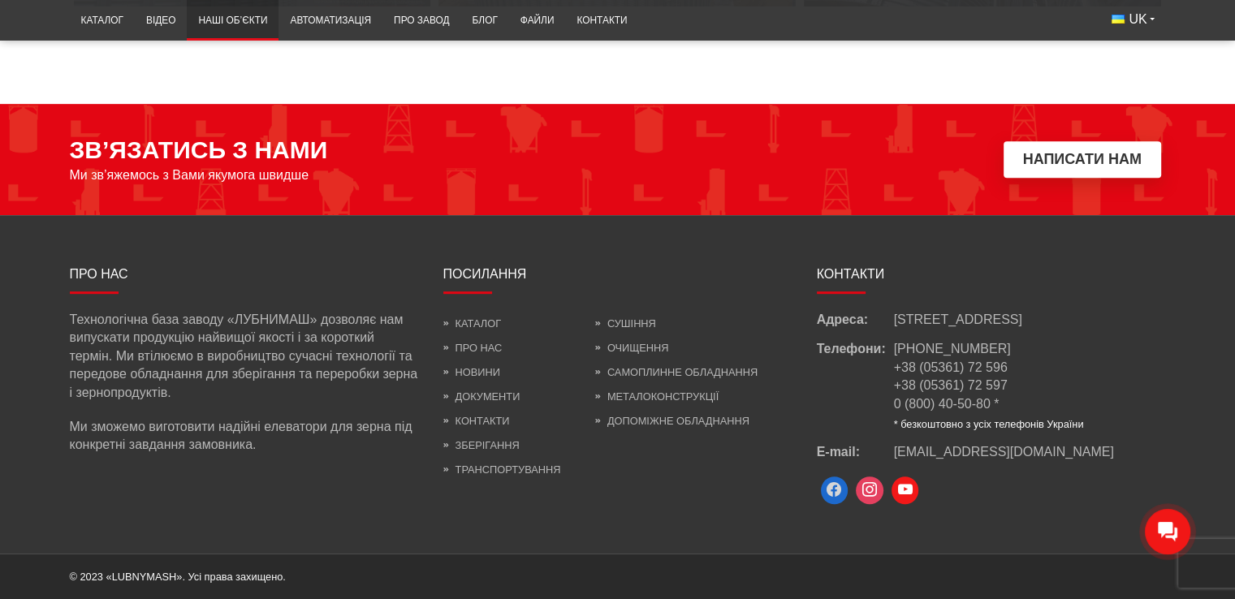
click at [845, 488] on span at bounding box center [835, 491] width 28 height 28
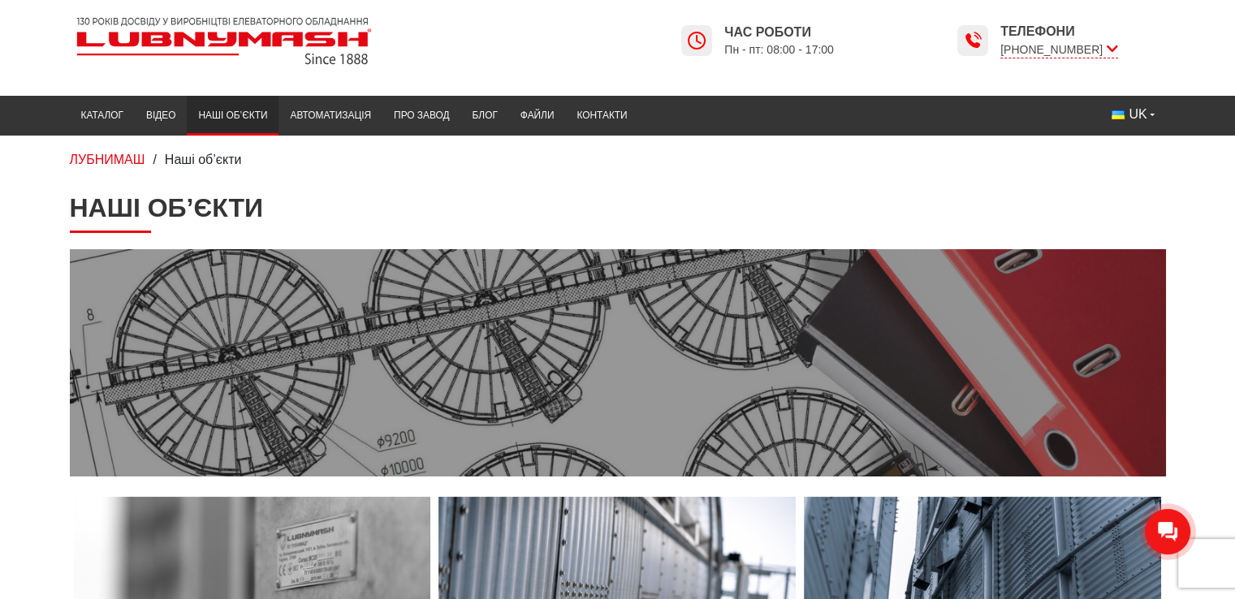
scroll to position [0, 0]
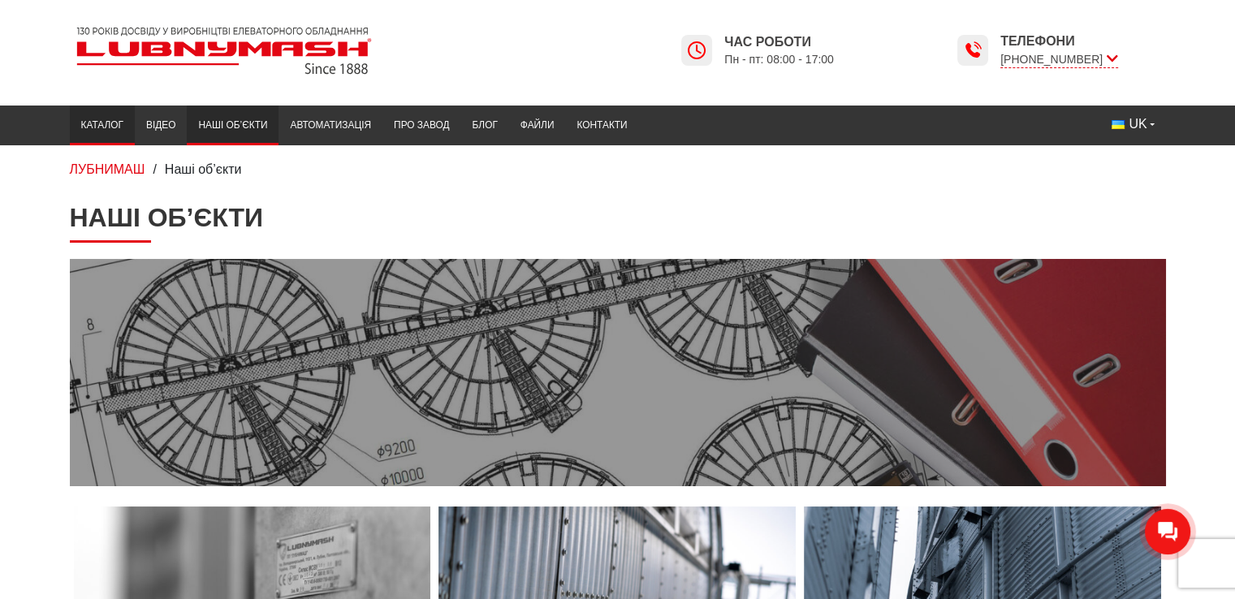
click at [97, 123] on link "Каталог" at bounding box center [102, 126] width 65 height 32
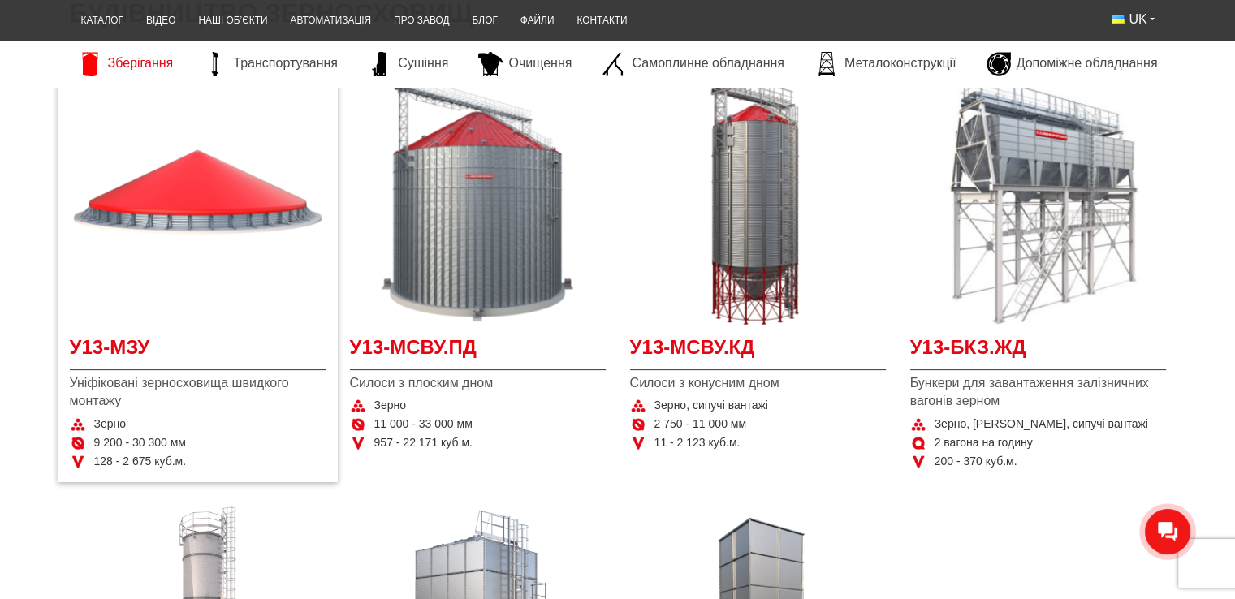
drag, startPoint x: 0, startPoint y: 0, endPoint x: 110, endPoint y: 383, distance: 398.9
click at [110, 383] on span "Уніфіковані зерносховища швидкого монтажу" at bounding box center [198, 392] width 256 height 37
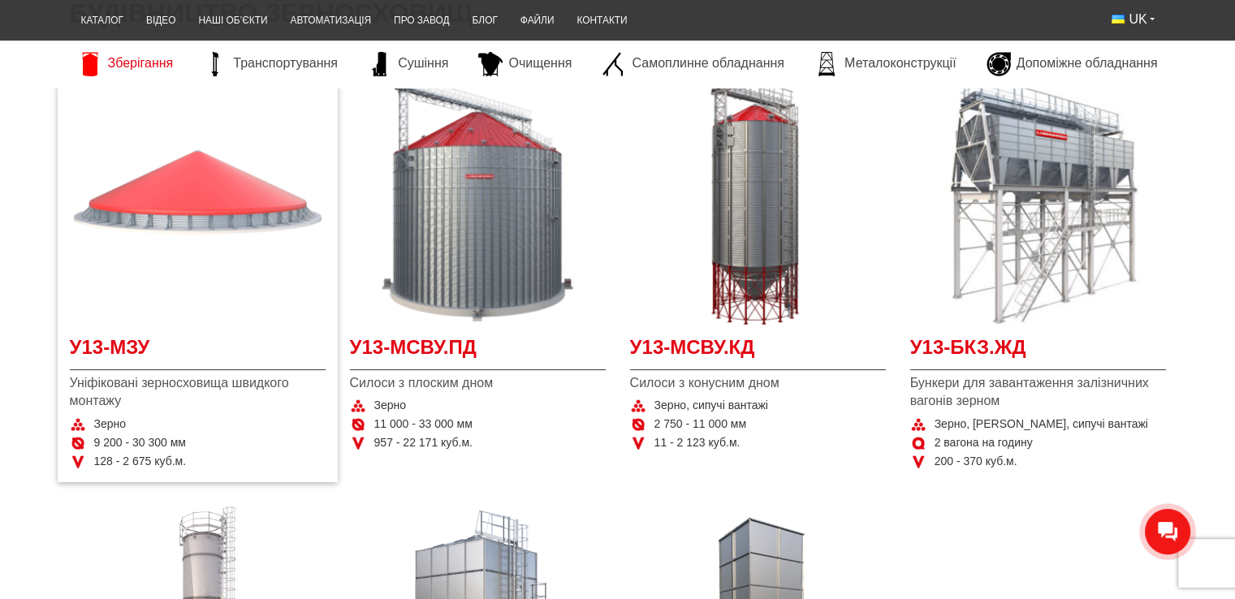
click at [196, 199] on img at bounding box center [198, 198] width 256 height 256
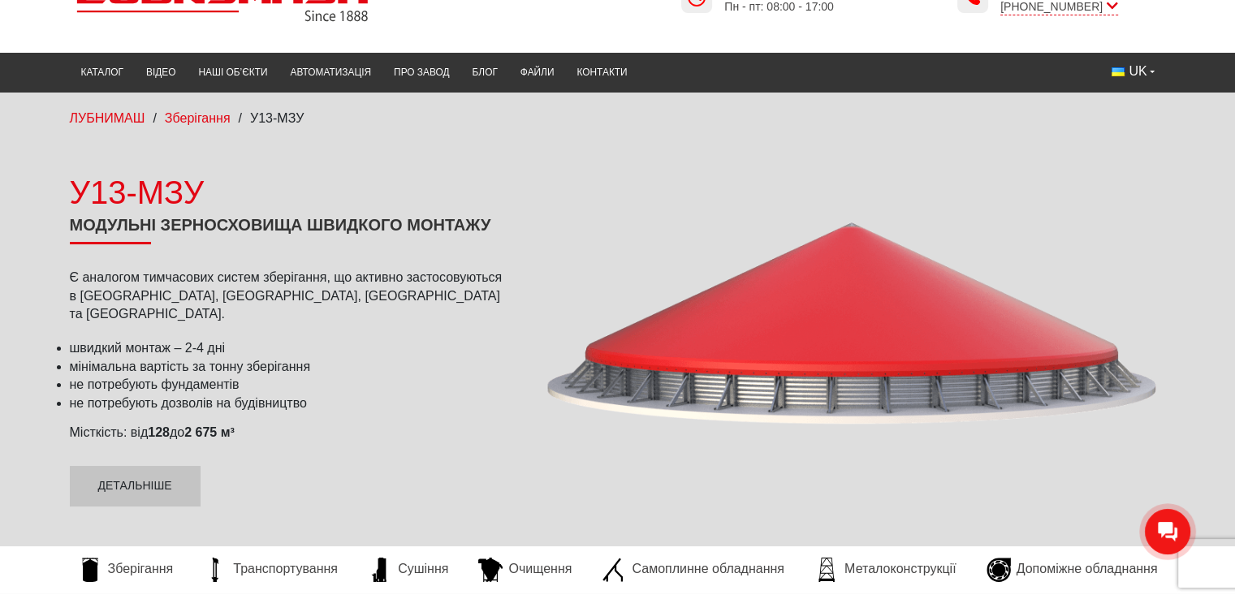
scroll to position [81, 0]
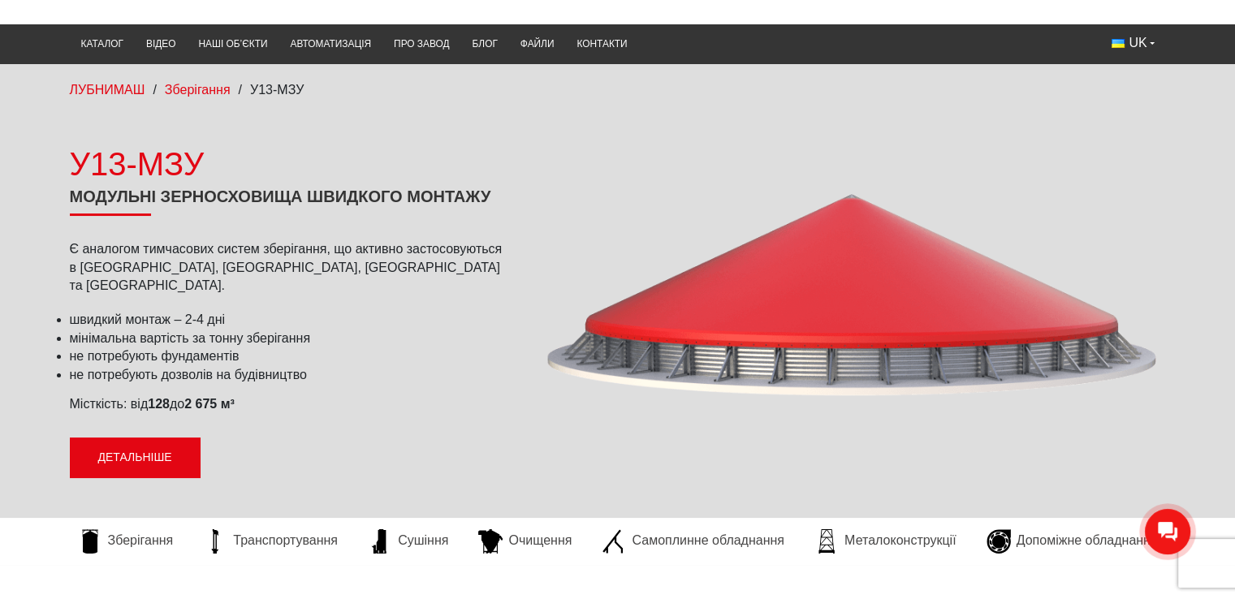
click at [142, 457] on link "Детальніше" at bounding box center [135, 458] width 131 height 41
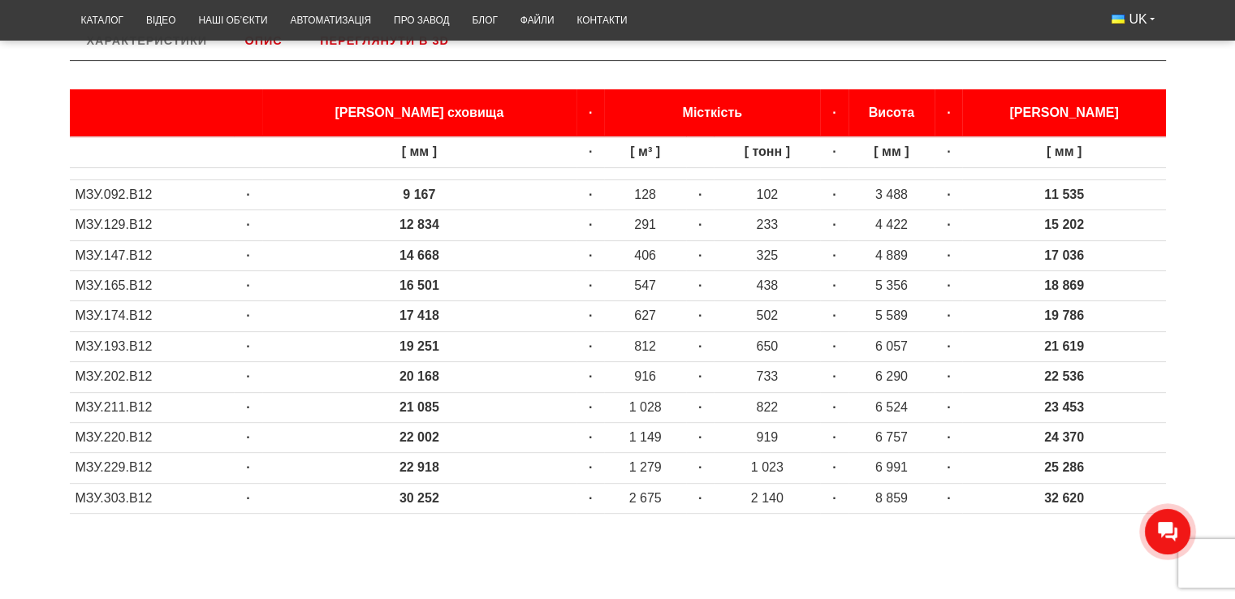
scroll to position [650, 0]
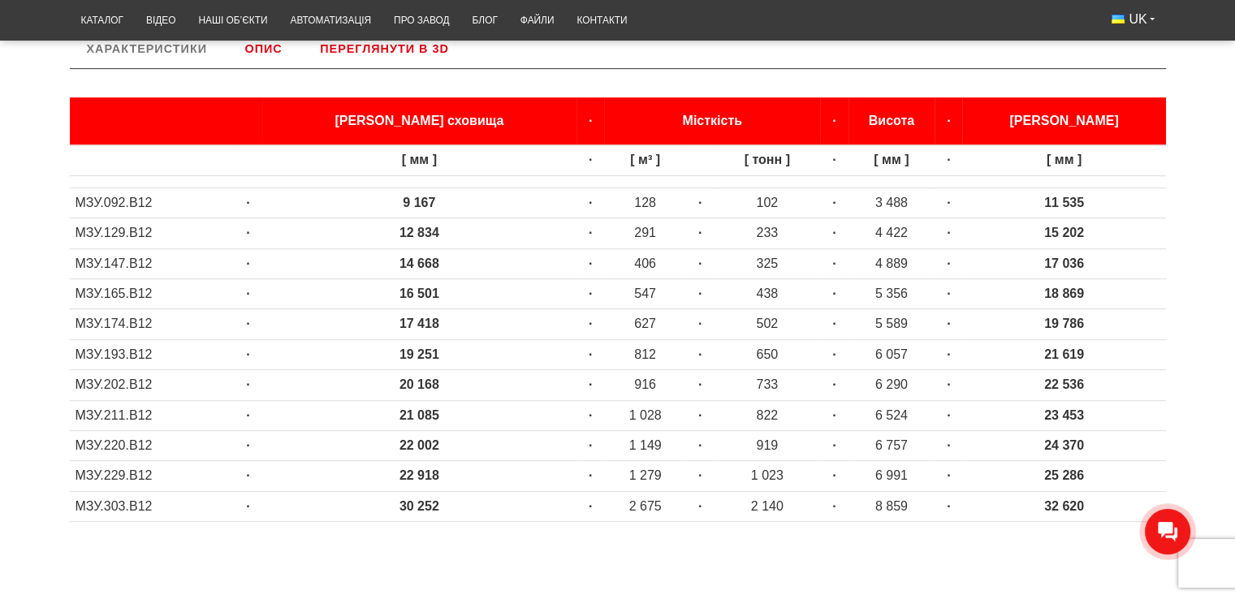
click at [127, 474] on td "МЗУ.229.В12" at bounding box center [152, 476] width 165 height 30
click at [400, 472] on strong "22 918" at bounding box center [420, 476] width 40 height 14
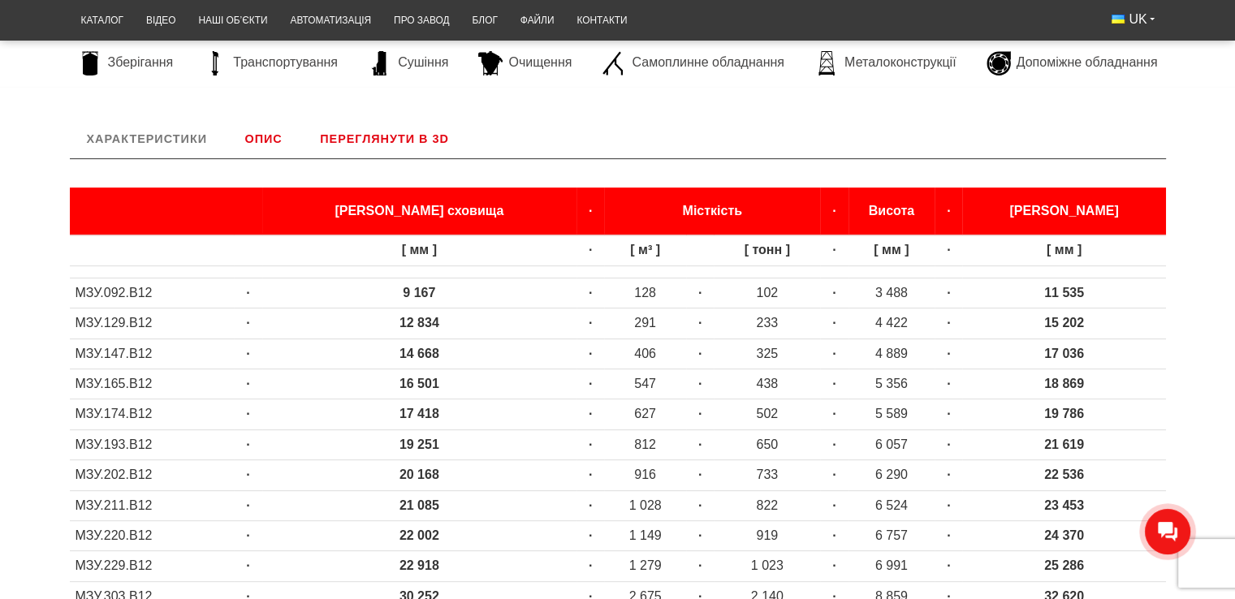
scroll to position [487, 0]
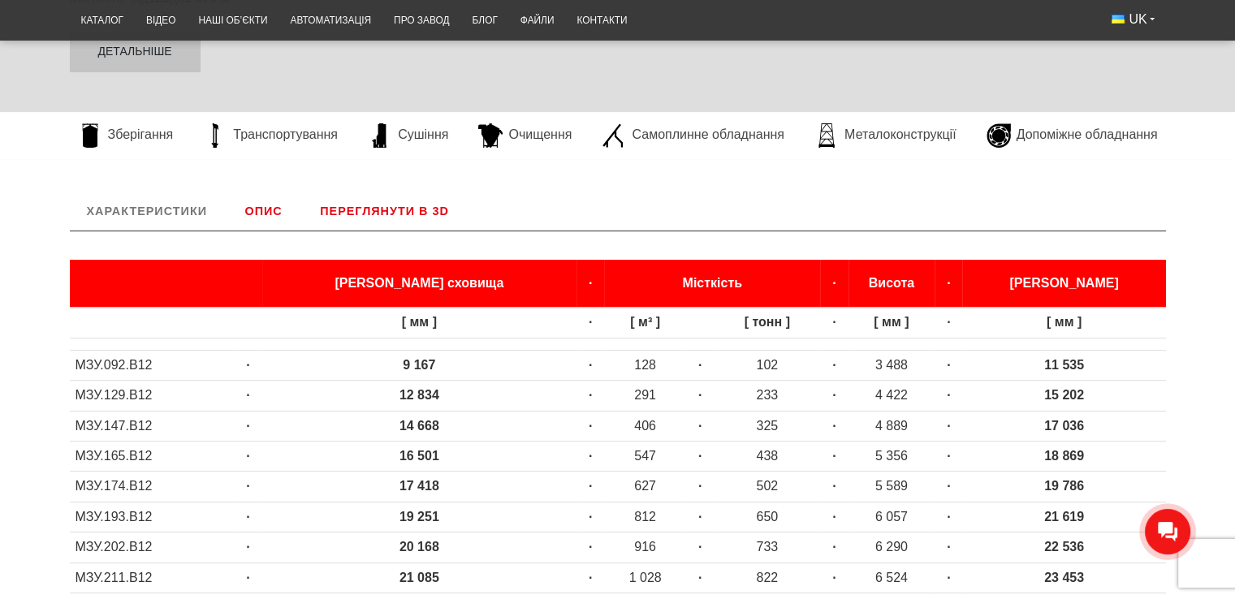
click at [367, 206] on link "Переглянути в 3D" at bounding box center [384, 211] width 163 height 39
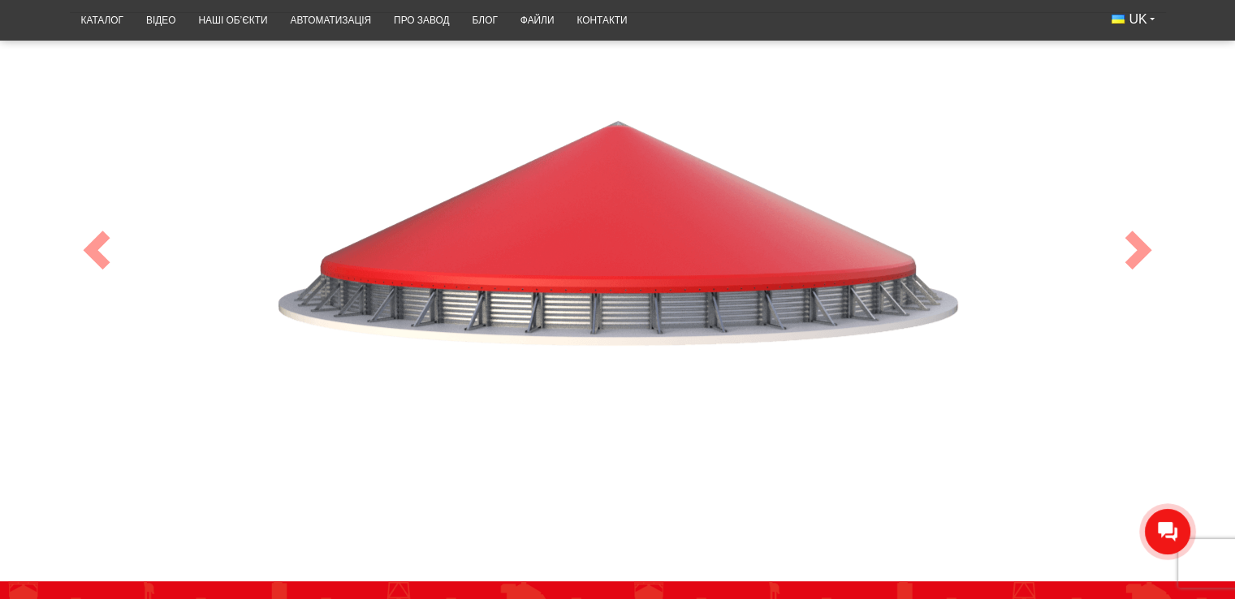
scroll to position [702, 0]
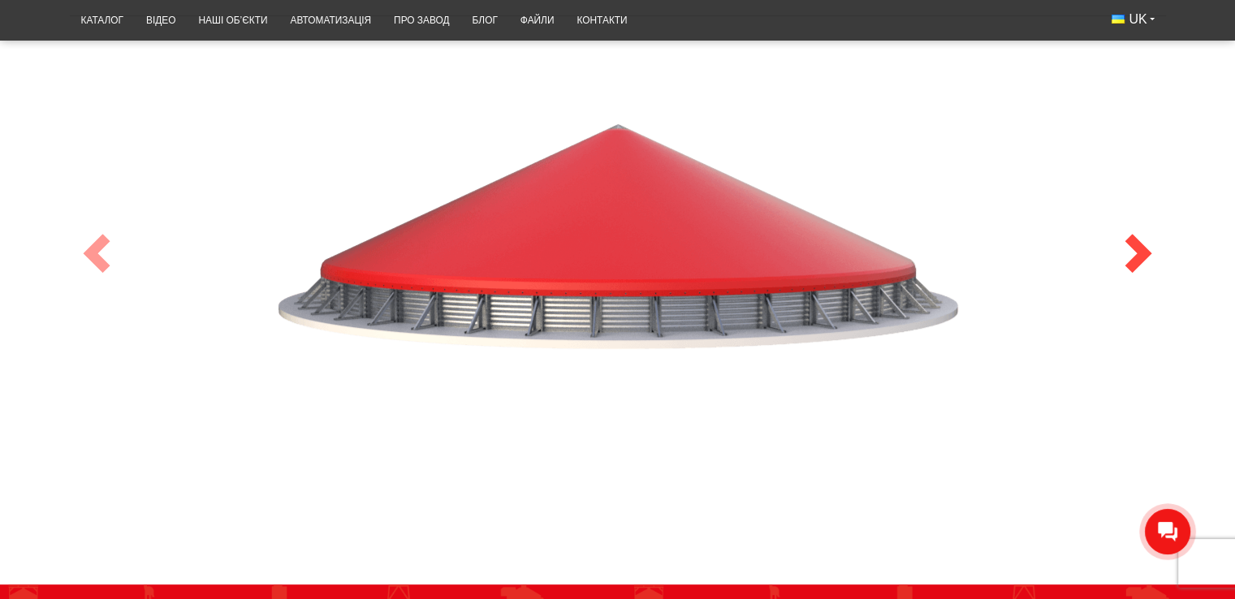
click at [1142, 252] on span at bounding box center [1138, 253] width 39 height 39
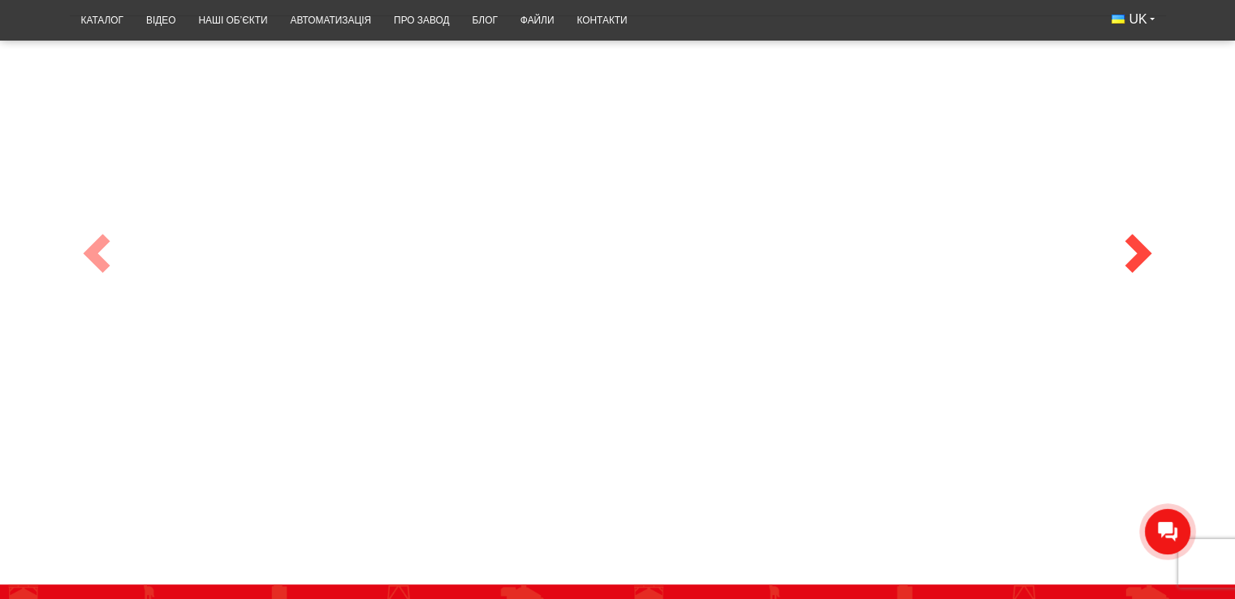
click at [1142, 252] on span at bounding box center [1138, 253] width 39 height 39
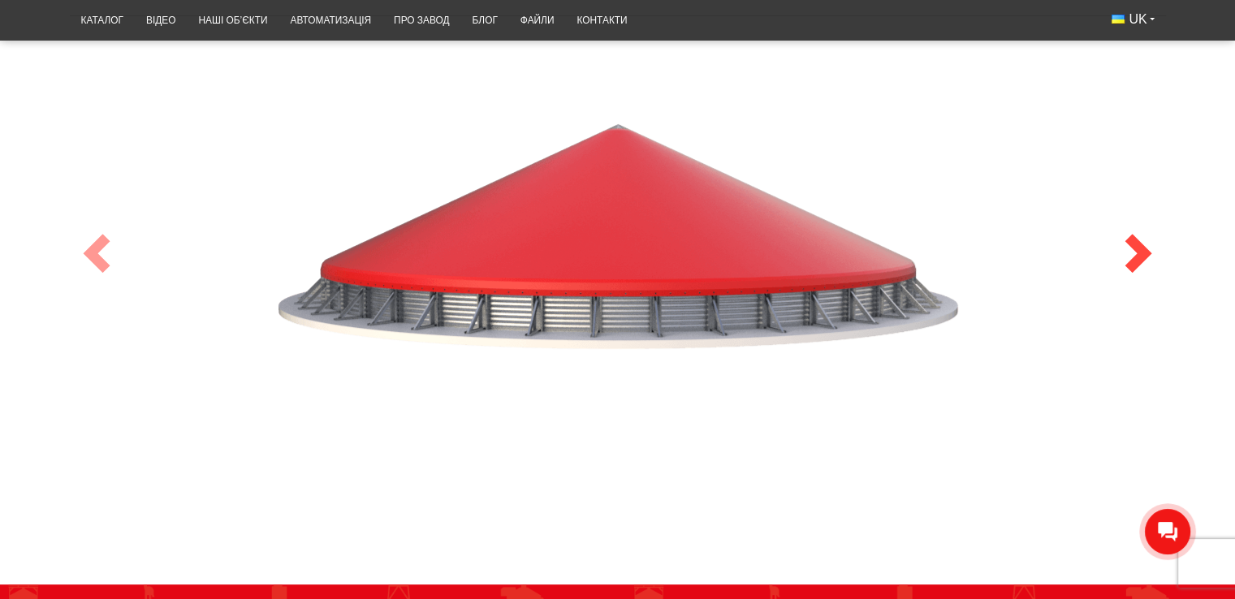
click at [1142, 252] on span at bounding box center [1138, 253] width 39 height 39
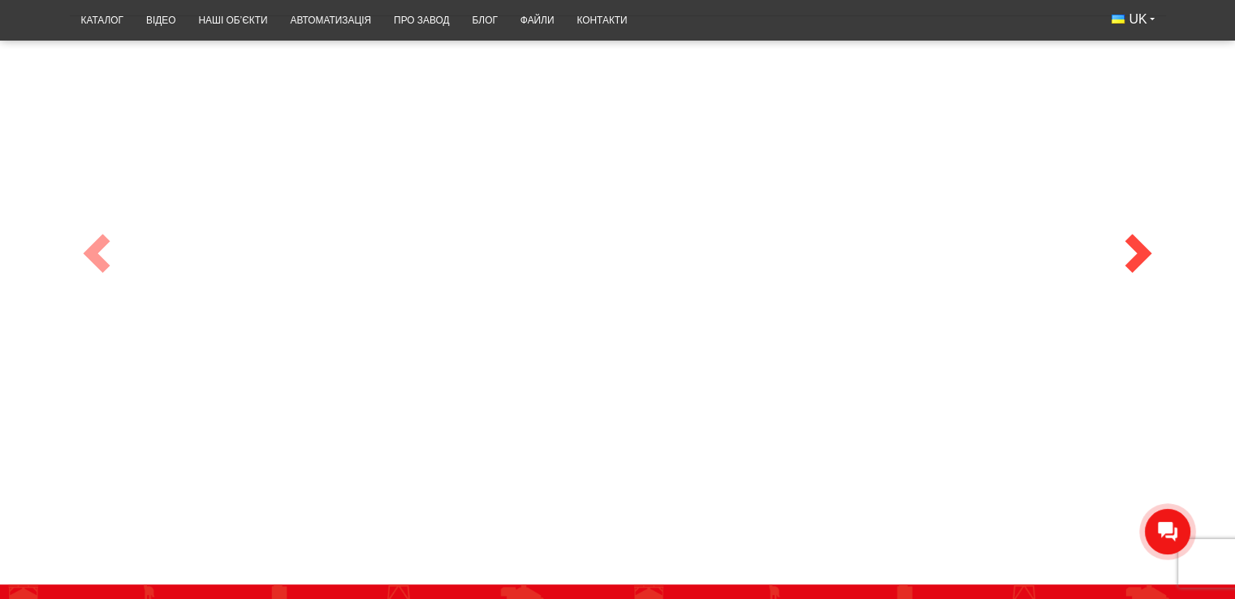
click at [1140, 252] on span at bounding box center [1138, 253] width 39 height 39
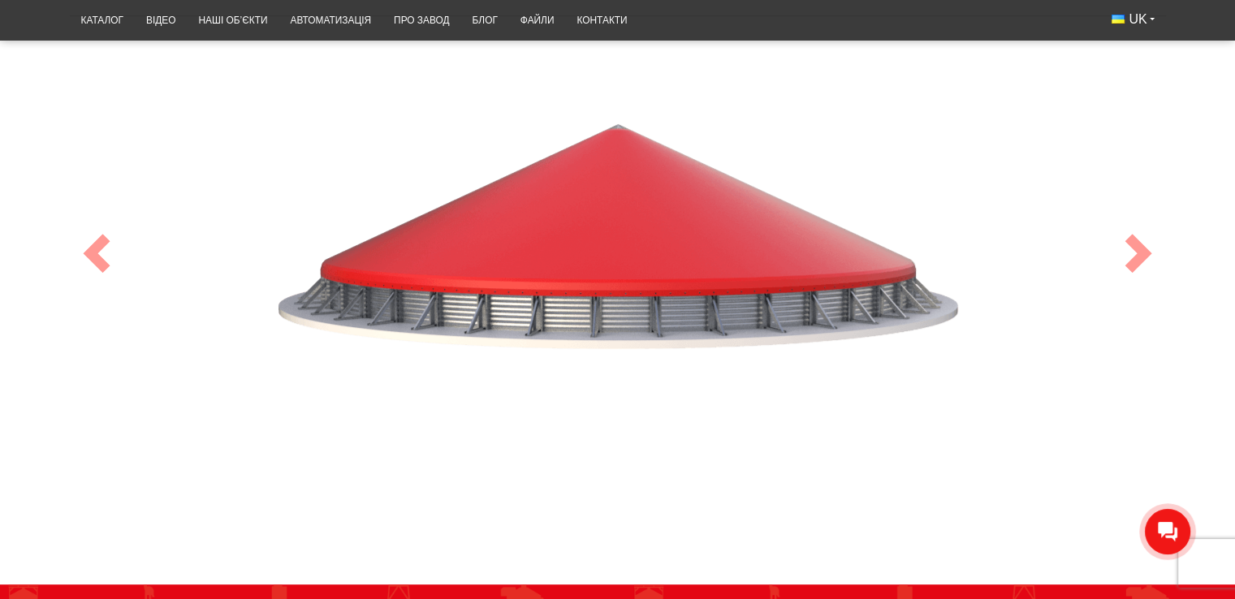
click at [759, 278] on img at bounding box center [617, 254] width 703 height 410
drag, startPoint x: 759, startPoint y: 278, endPoint x: 499, endPoint y: 280, distance: 259.9
click at [499, 279] on img at bounding box center [617, 254] width 703 height 410
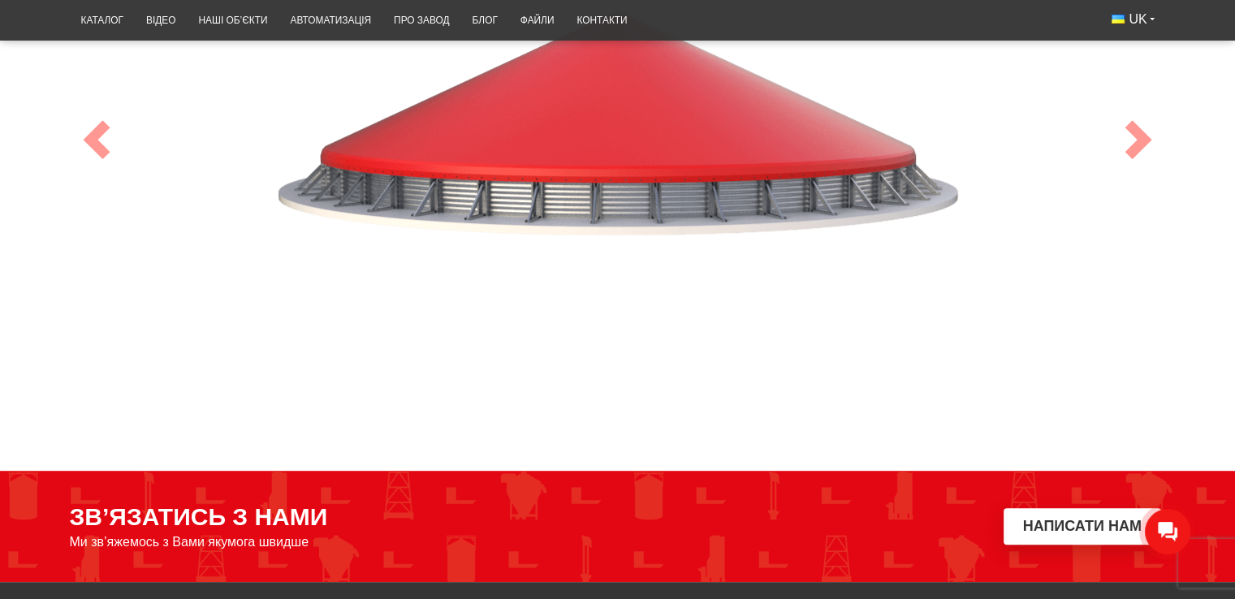
scroll to position [621, 0]
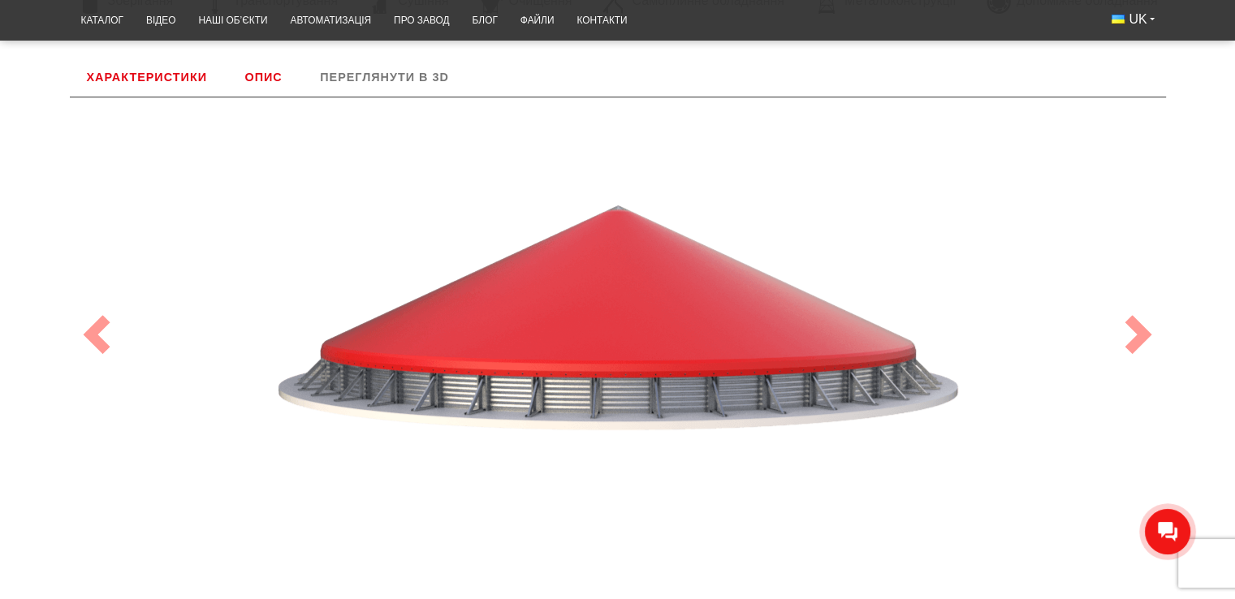
click at [265, 77] on link "Опис" at bounding box center [262, 77] width 71 height 39
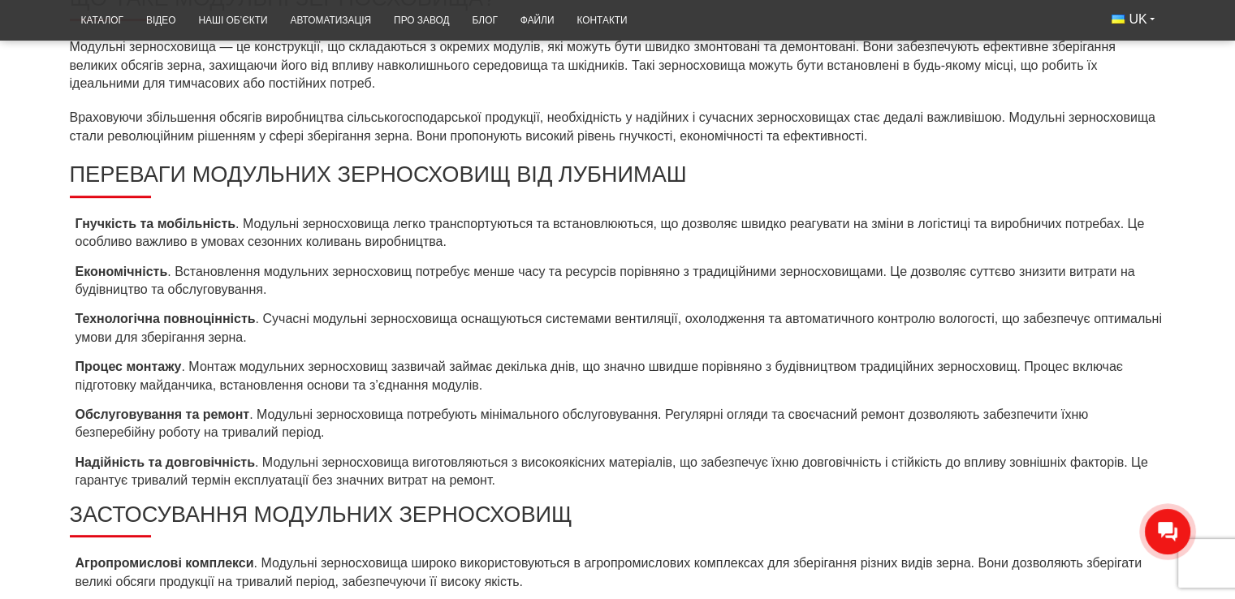
scroll to position [690, 0]
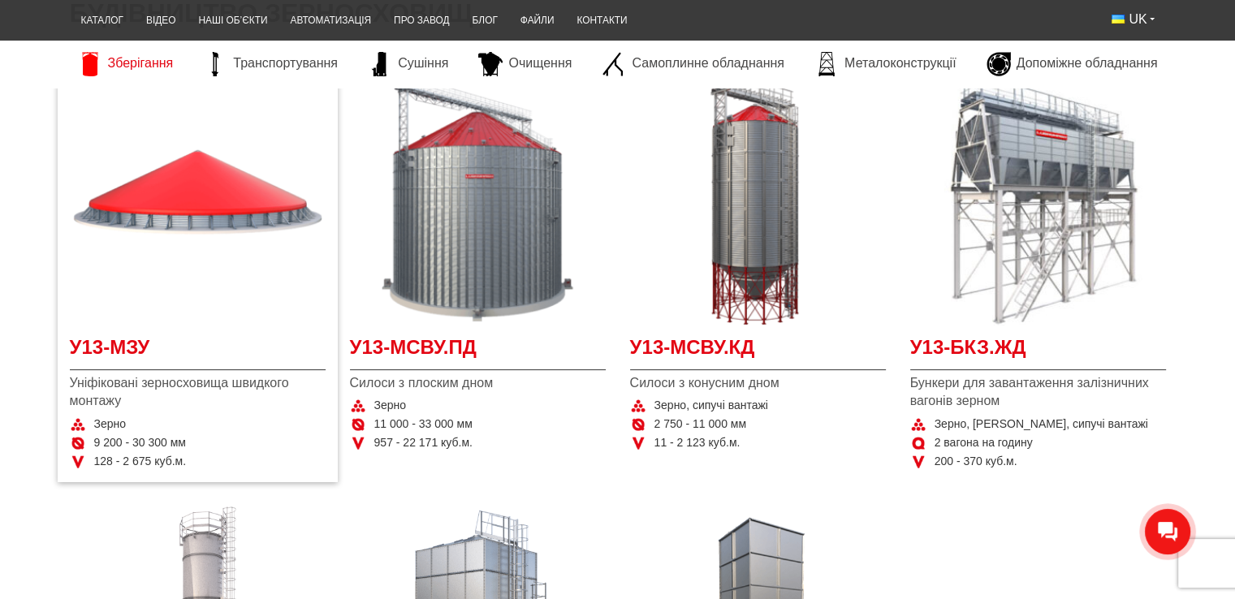
click at [102, 389] on span "Уніфіковані зерносховища швидкого монтажу" at bounding box center [198, 392] width 256 height 37
click at [97, 343] on span "У13-МЗУ" at bounding box center [198, 352] width 256 height 37
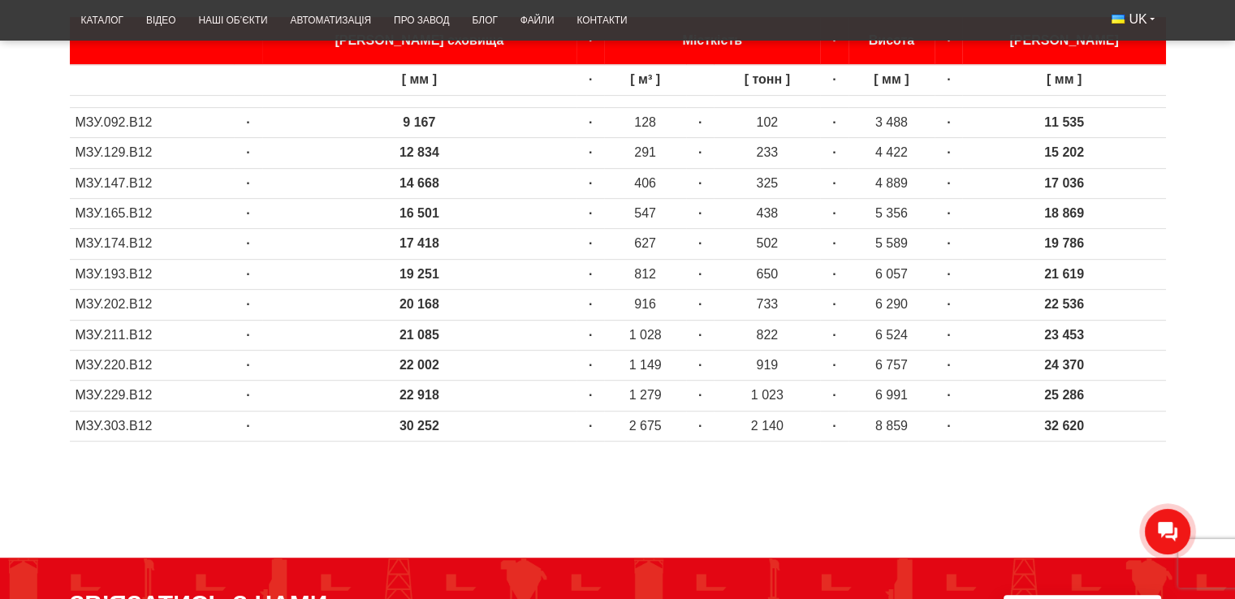
scroll to position [731, 0]
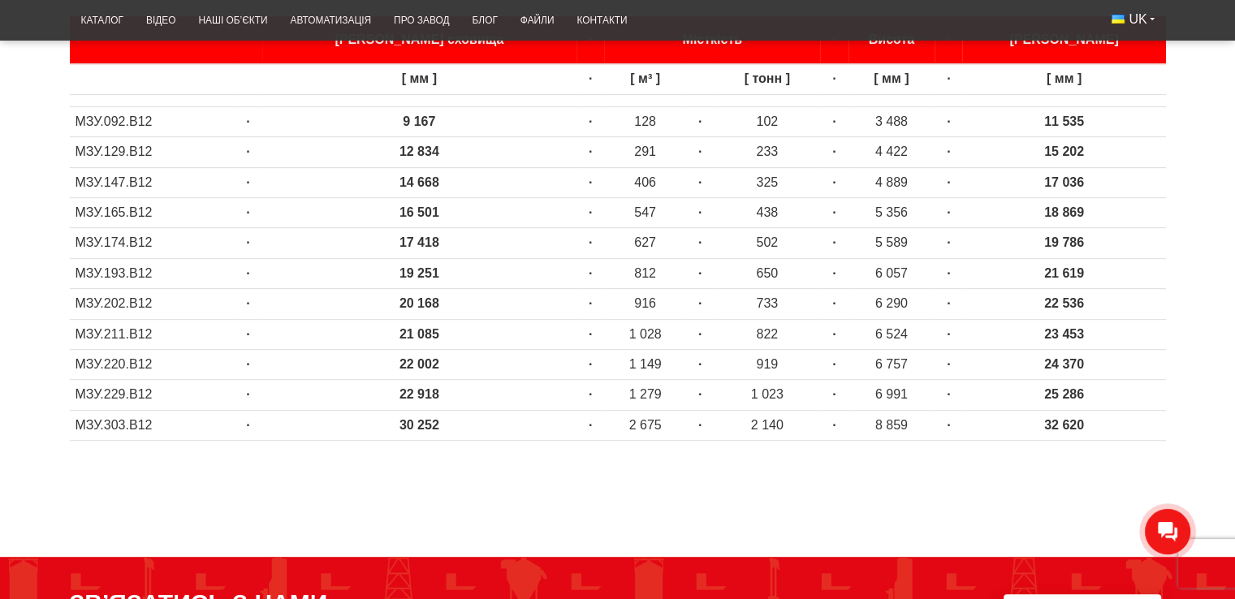
click at [117, 389] on td "МЗУ.229.В12" at bounding box center [152, 395] width 165 height 30
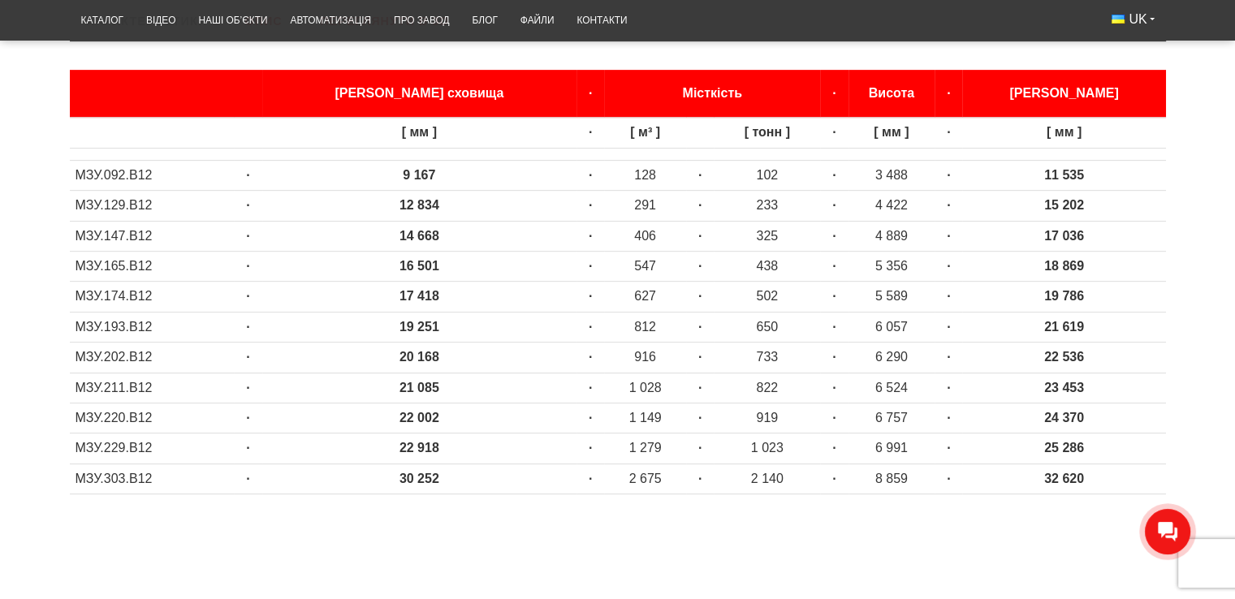
scroll to position [650, 0]
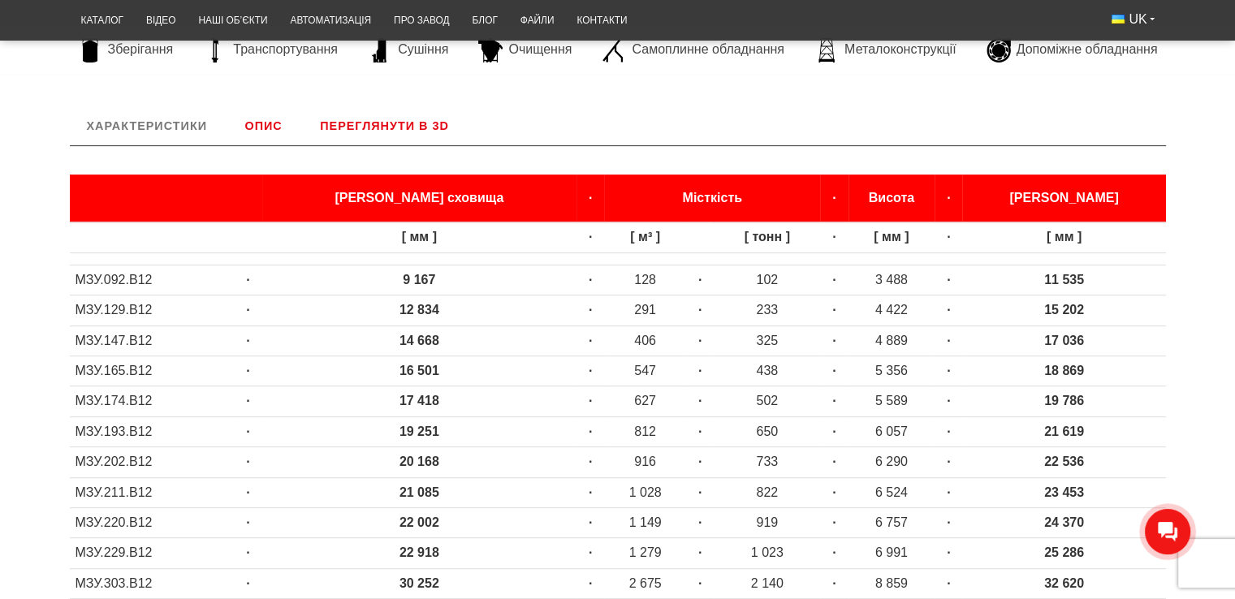
scroll to position [650, 0]
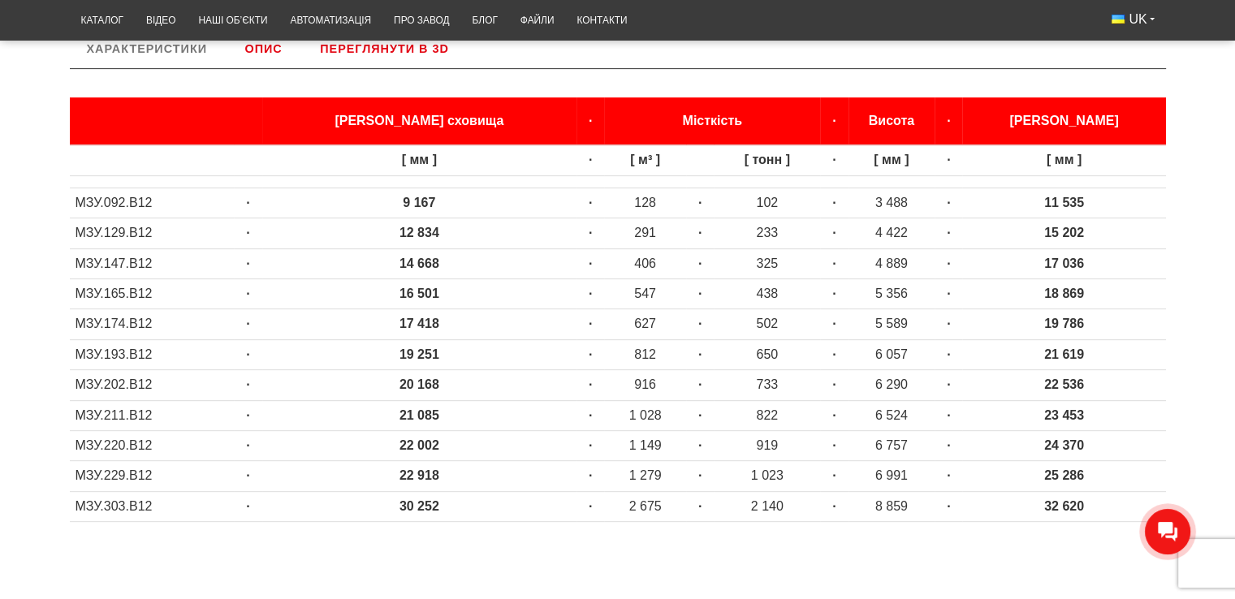
click at [115, 355] on td "МЗУ.193.В12" at bounding box center [152, 354] width 165 height 30
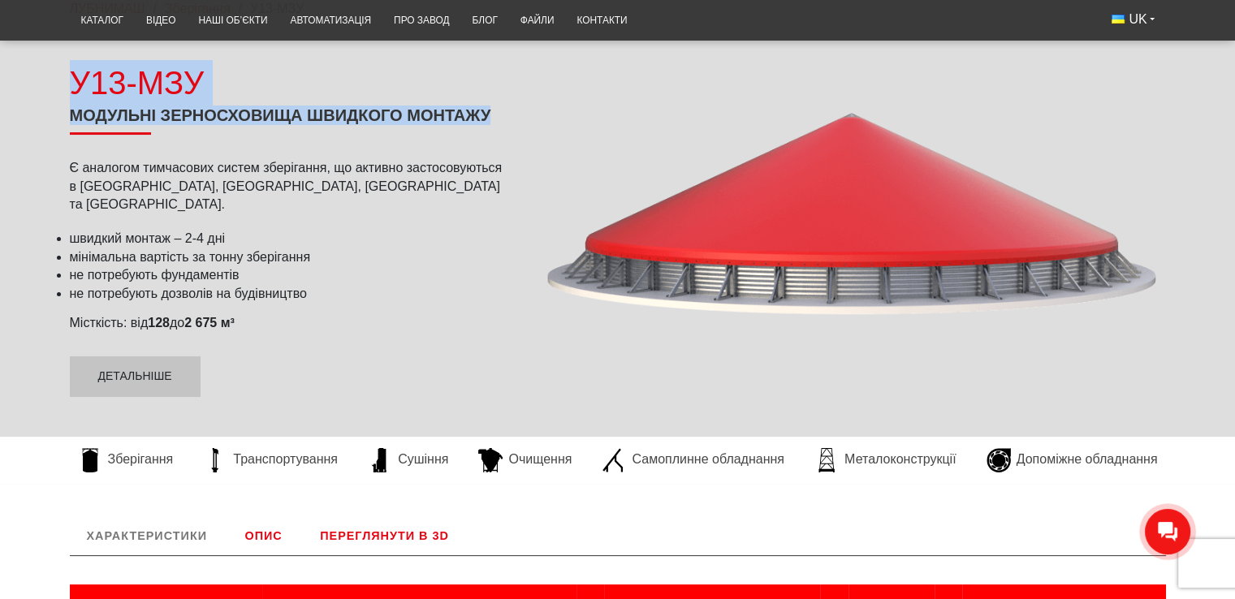
drag, startPoint x: 65, startPoint y: 86, endPoint x: 499, endPoint y: 129, distance: 435.8
click at [499, 129] on div "У13-МЗУ Модульні зерносховища швидкого монтажу Є аналогом тимчасових систем збе…" at bounding box center [291, 228] width 467 height 337
copy div "У13-МЗУ Модульні зерносховища швидкого монтажу"
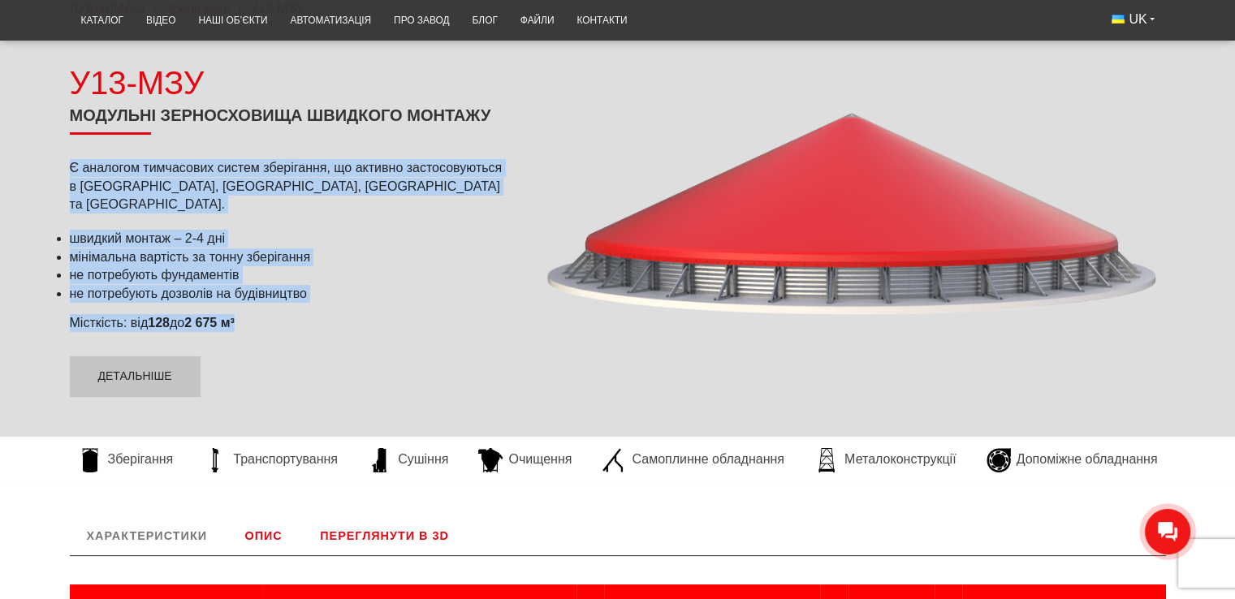
drag, startPoint x: 52, startPoint y: 173, endPoint x: 302, endPoint y: 305, distance: 282.6
click at [302, 305] on div "У13-МЗУ Модульні зерносховища швидкого монтажу Є аналогом тимчасових систем збе…" at bounding box center [617, 228] width 1235 height 367
copy div "Є аналогом тимчасових систем зберігання, що активно застосовуються в Америці, К…"
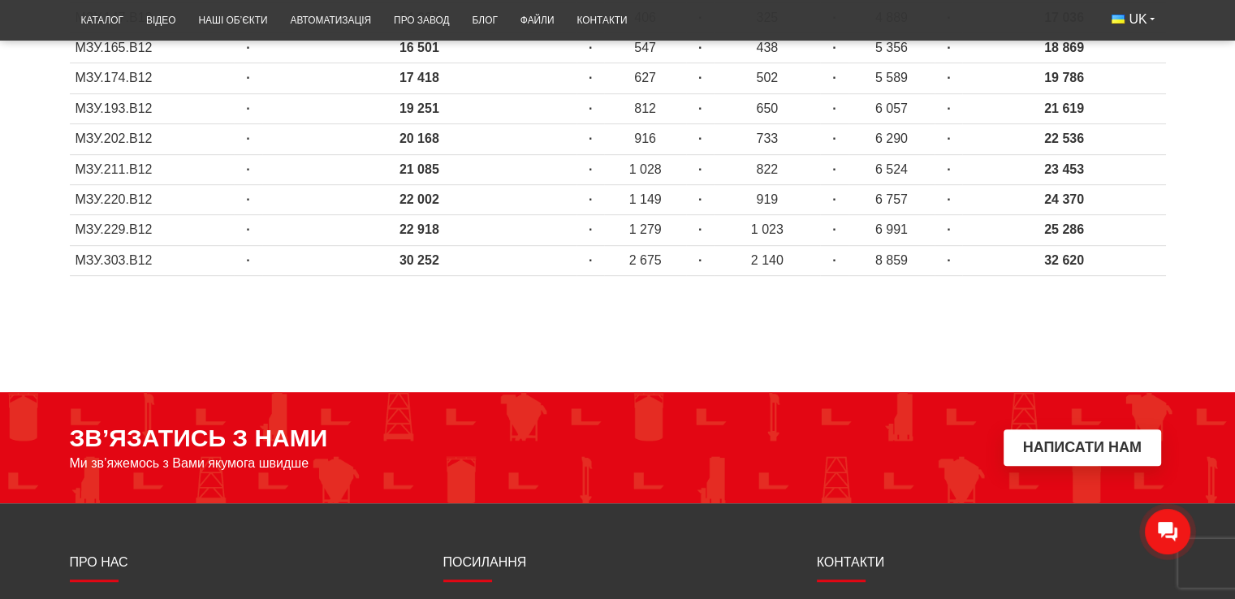
scroll to position [1038, 0]
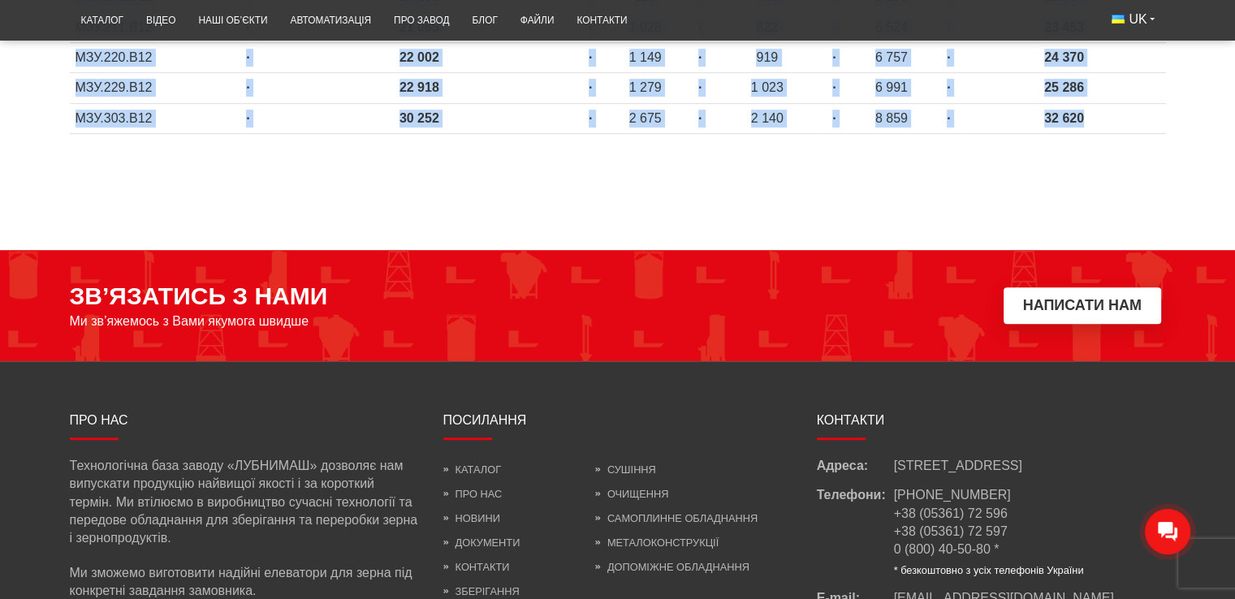
drag, startPoint x: 66, startPoint y: 205, endPoint x: 1139, endPoint y: 118, distance: 1077.2
copy li "Характеристики Діаметр сховища · Місткість · Висота · Діаметр габарит [ мм ] · …"
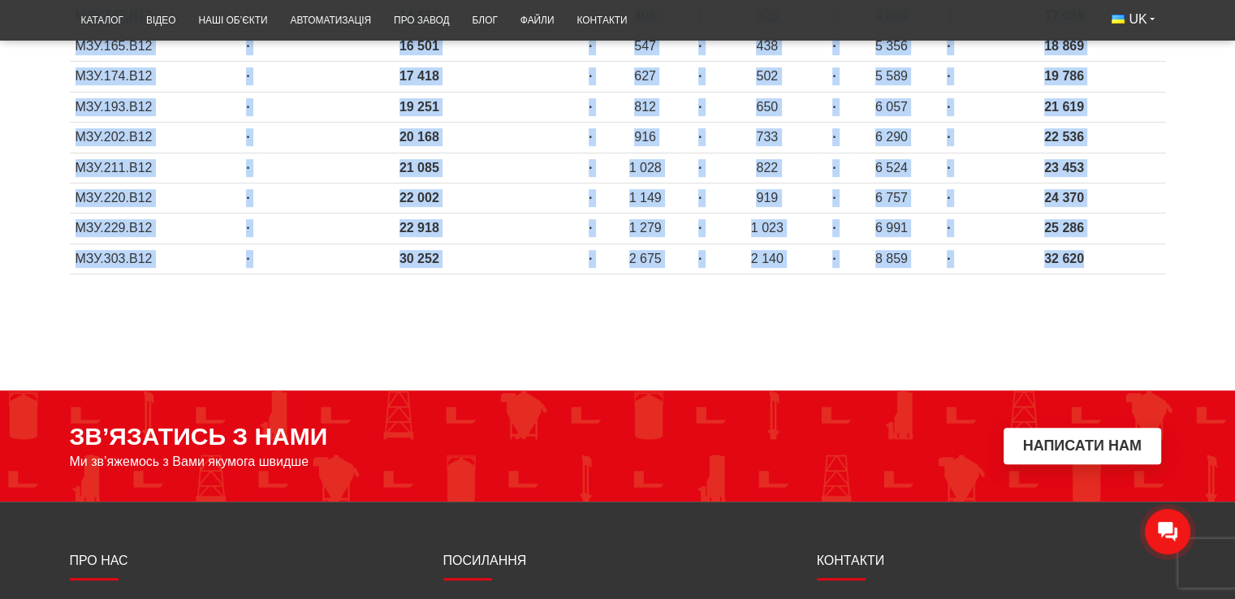
scroll to position [713, 0]
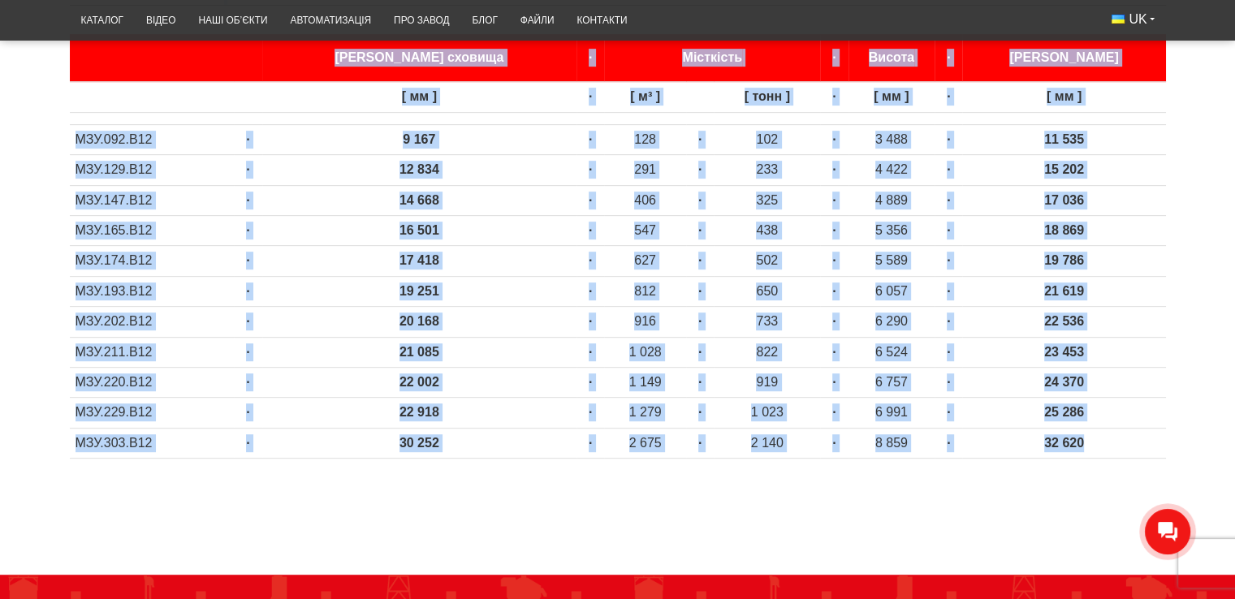
click at [577, 373] on td "·" at bounding box center [591, 382] width 28 height 30
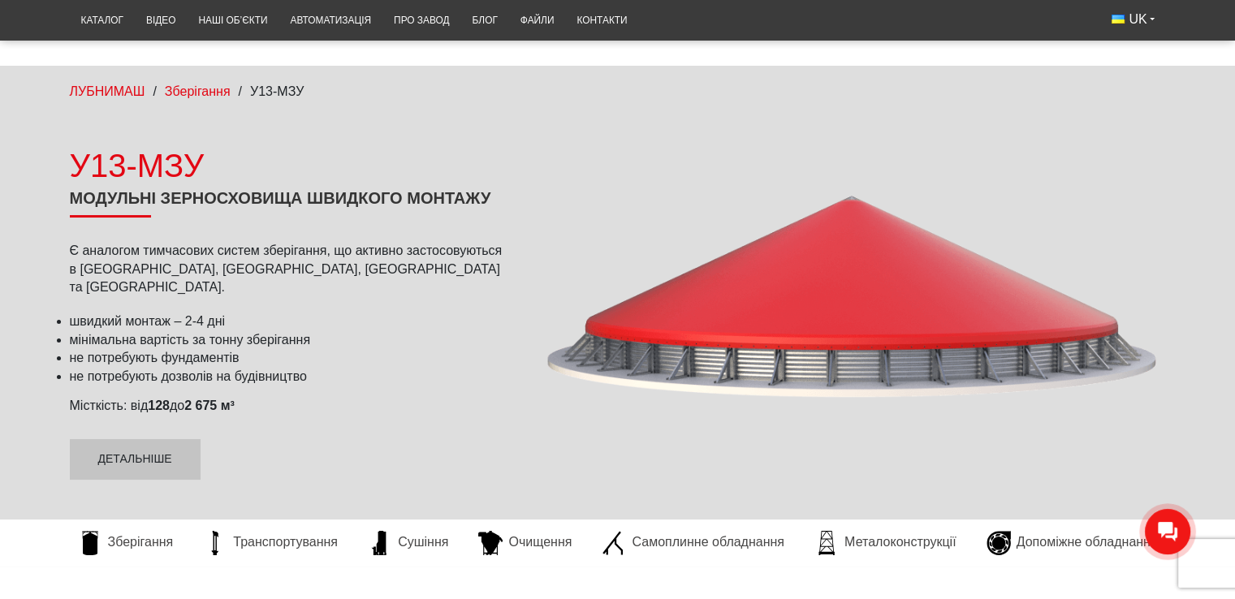
scroll to position [162, 0]
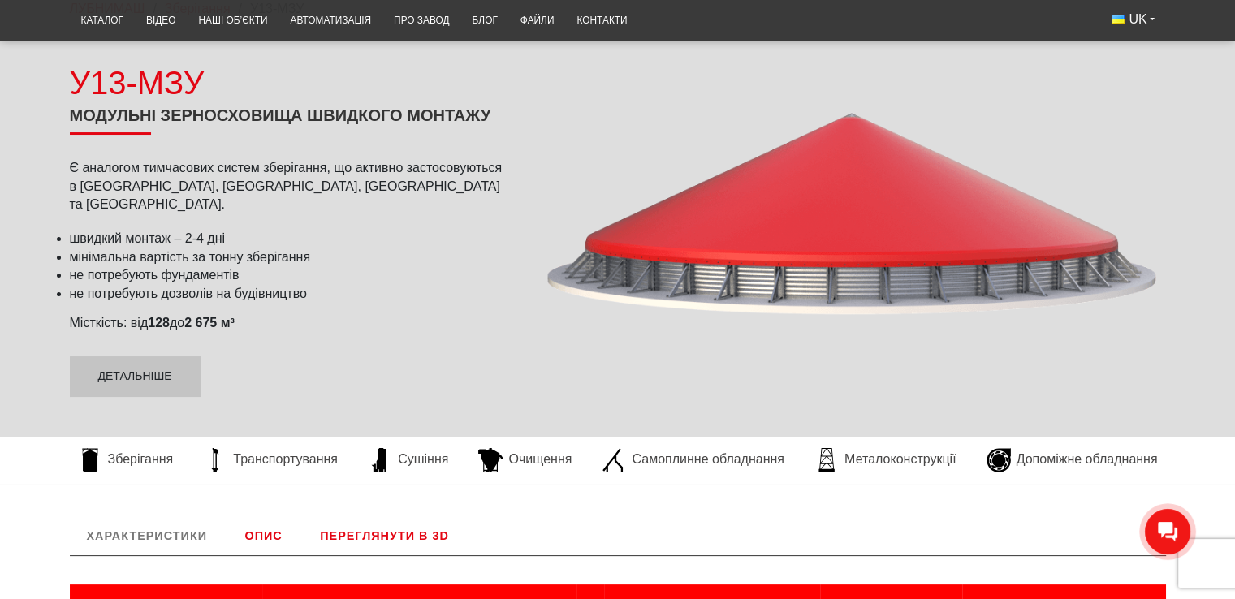
click at [768, 251] on div at bounding box center [851, 228] width 629 height 367
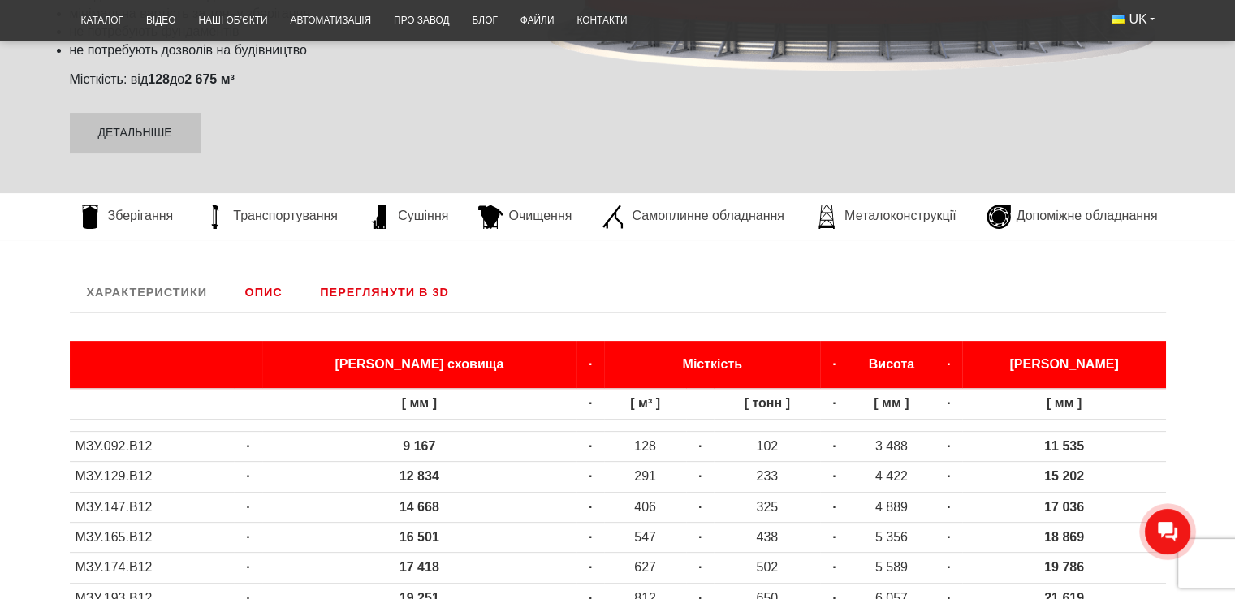
scroll to position [812, 0]
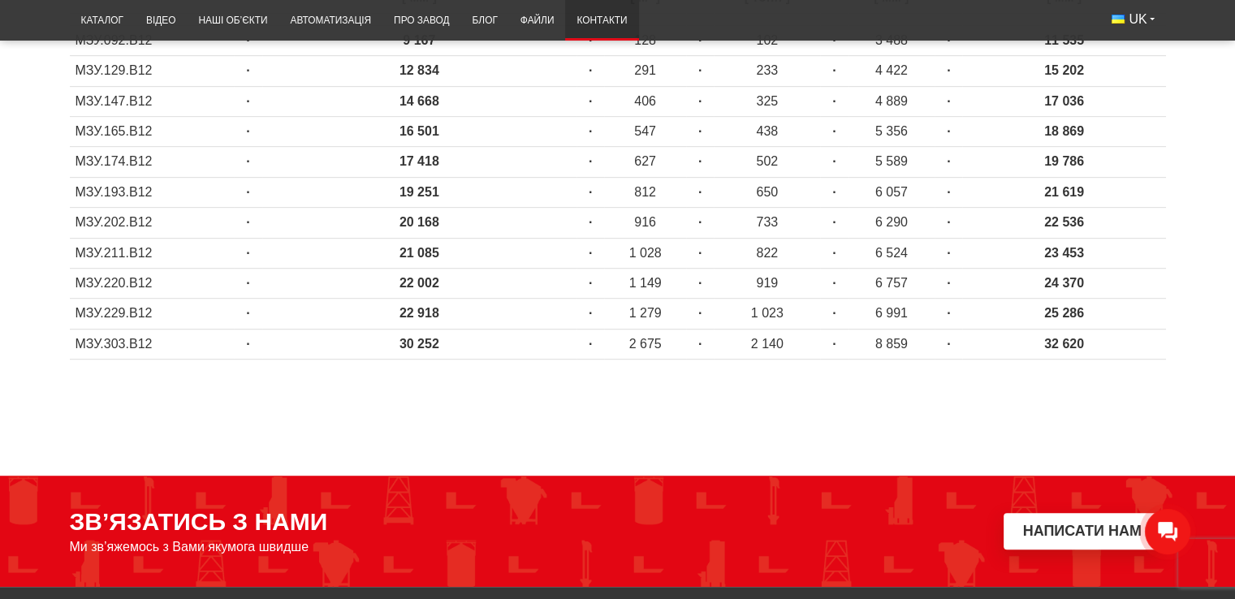
click at [598, 21] on link "Контакти" at bounding box center [601, 21] width 73 height 32
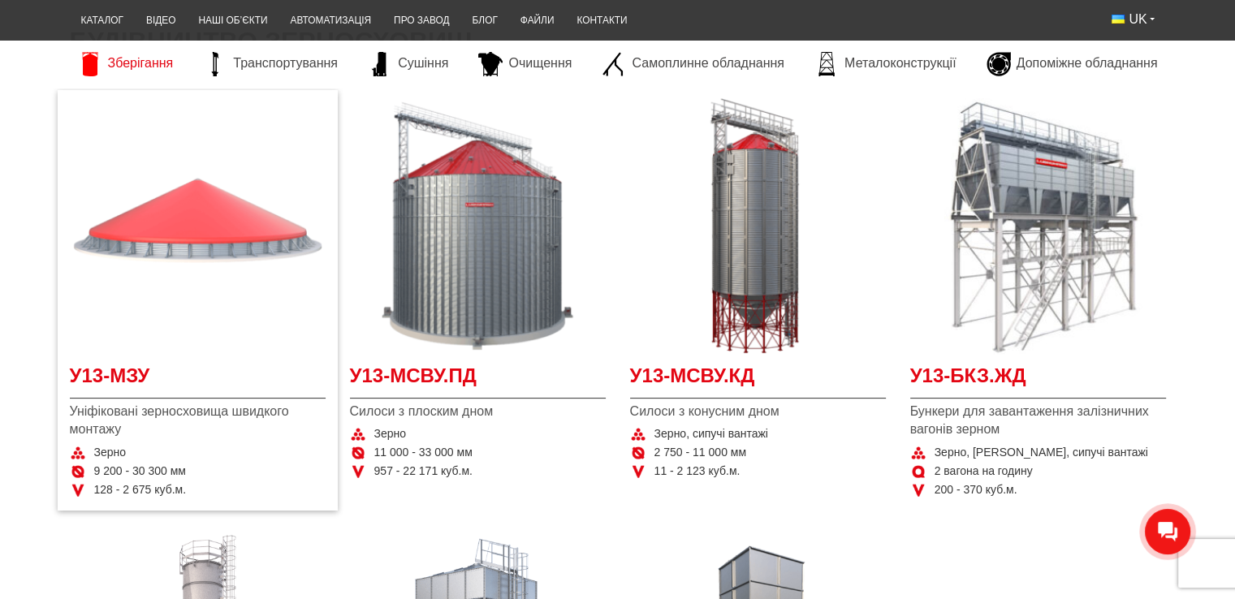
scroll to position [325, 0]
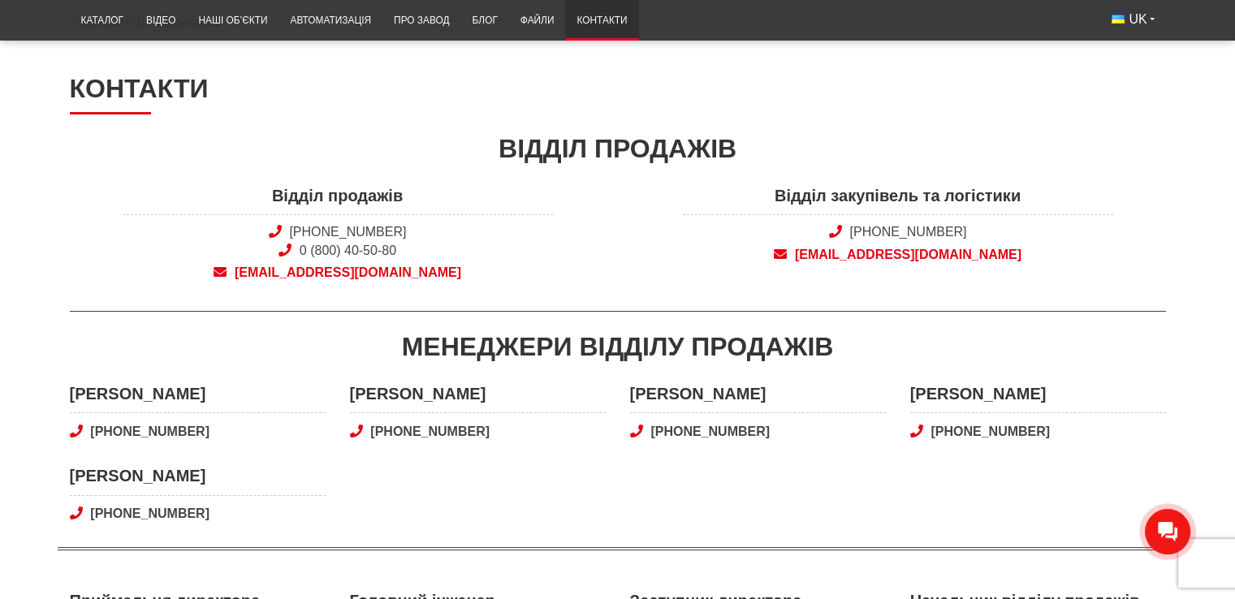
scroll to position [244, 0]
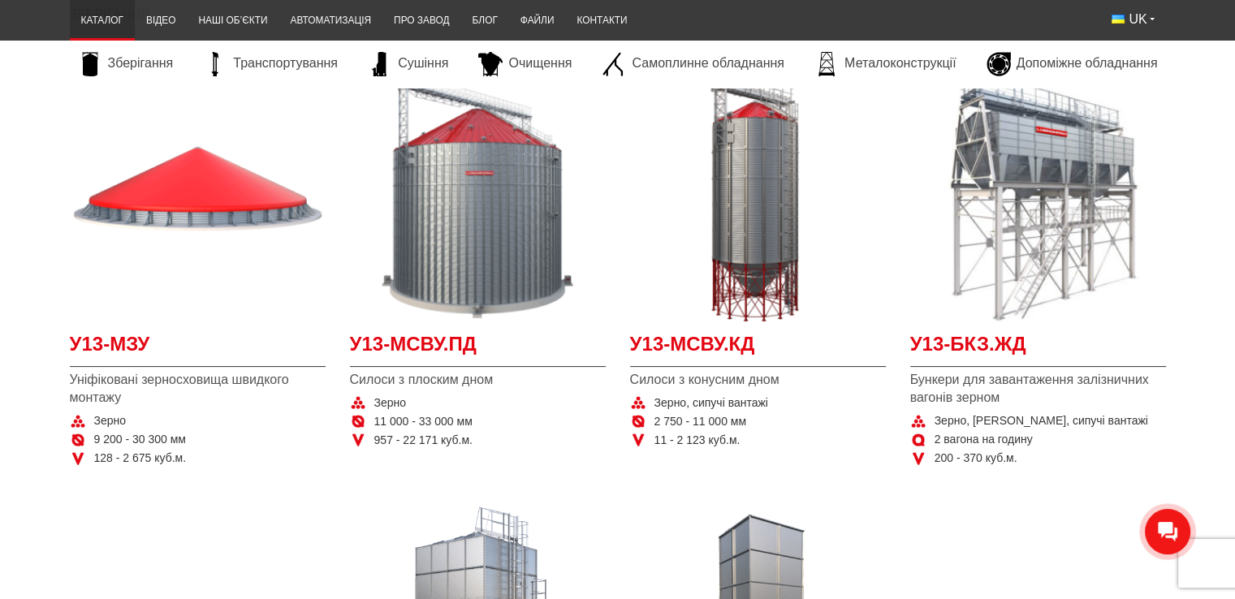
scroll to position [325, 0]
click at [102, 351] on span "У13-МЗУ" at bounding box center [198, 348] width 256 height 37
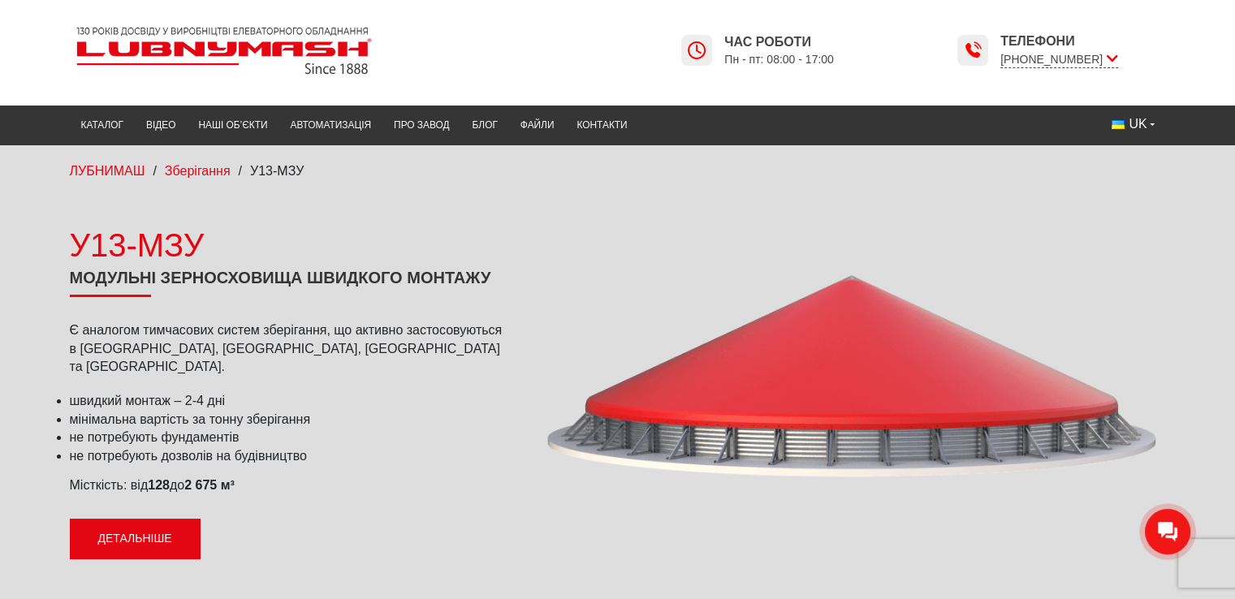
click at [145, 537] on link "Детальніше" at bounding box center [135, 539] width 131 height 41
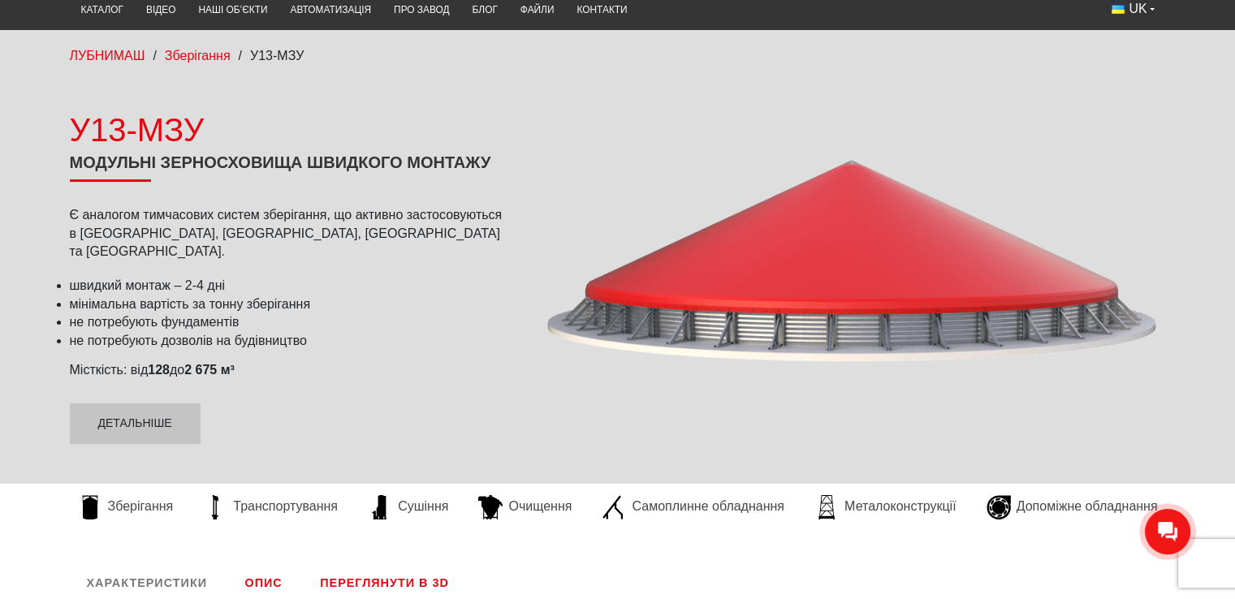
scroll to position [76, 0]
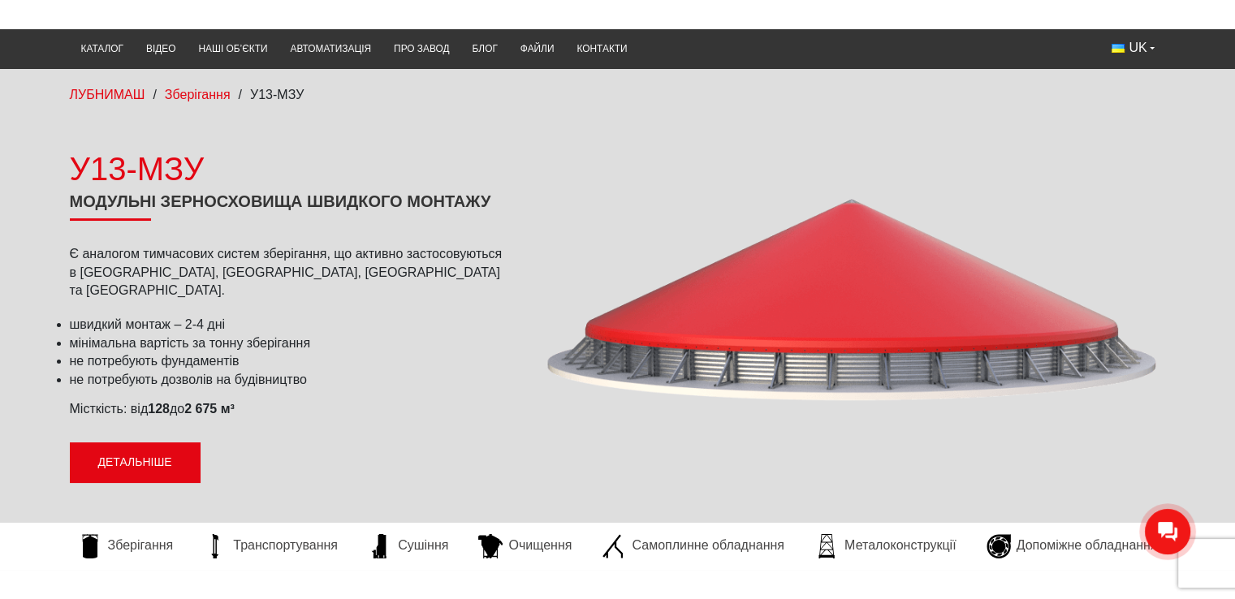
click at [113, 453] on link "Детальніше" at bounding box center [135, 463] width 131 height 41
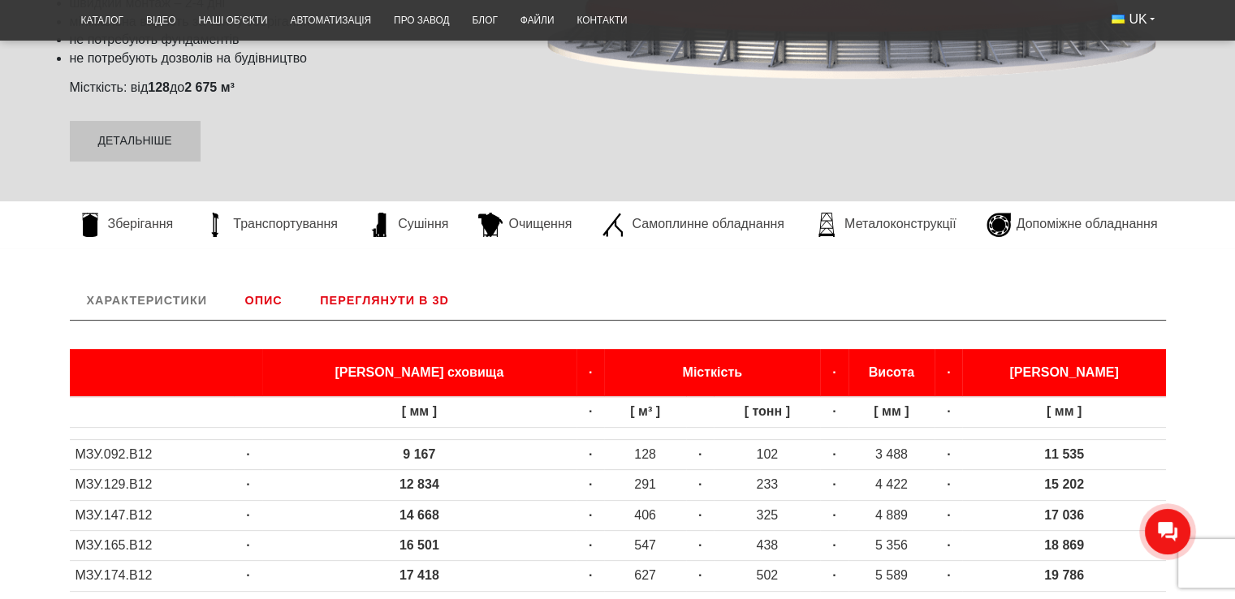
scroll to position [134, 0]
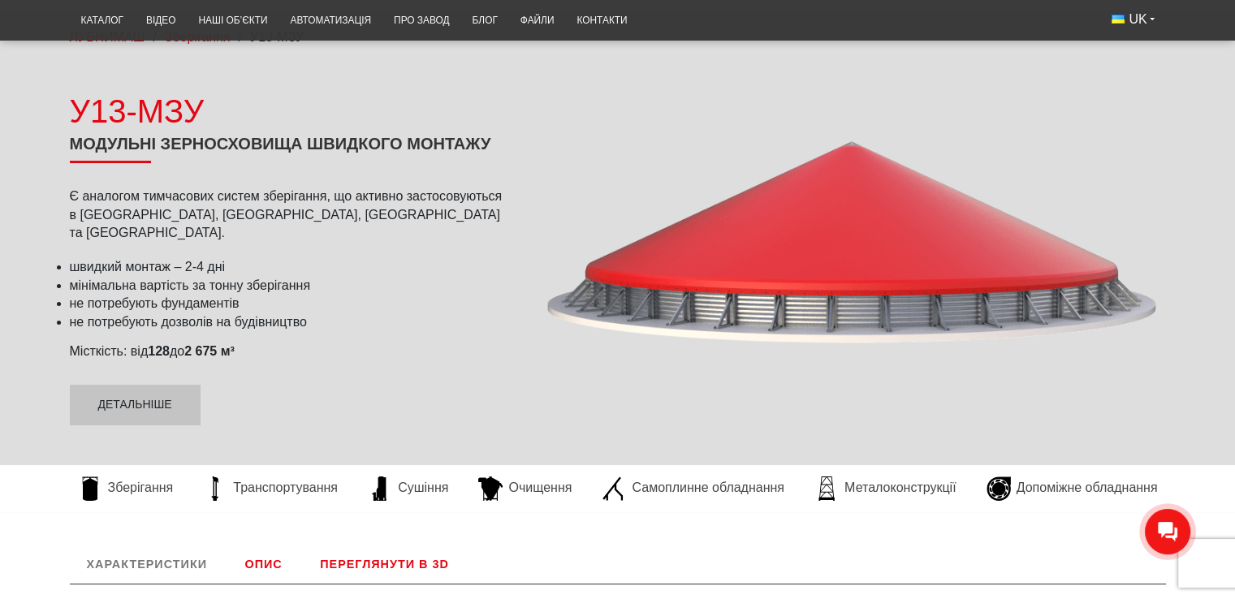
click at [125, 205] on p "Є аналогом тимчасових систем зберігання, що активно застосовуються в [GEOGRAPHI…" at bounding box center [291, 215] width 443 height 54
click at [127, 397] on link "Детальніше" at bounding box center [135, 405] width 131 height 41
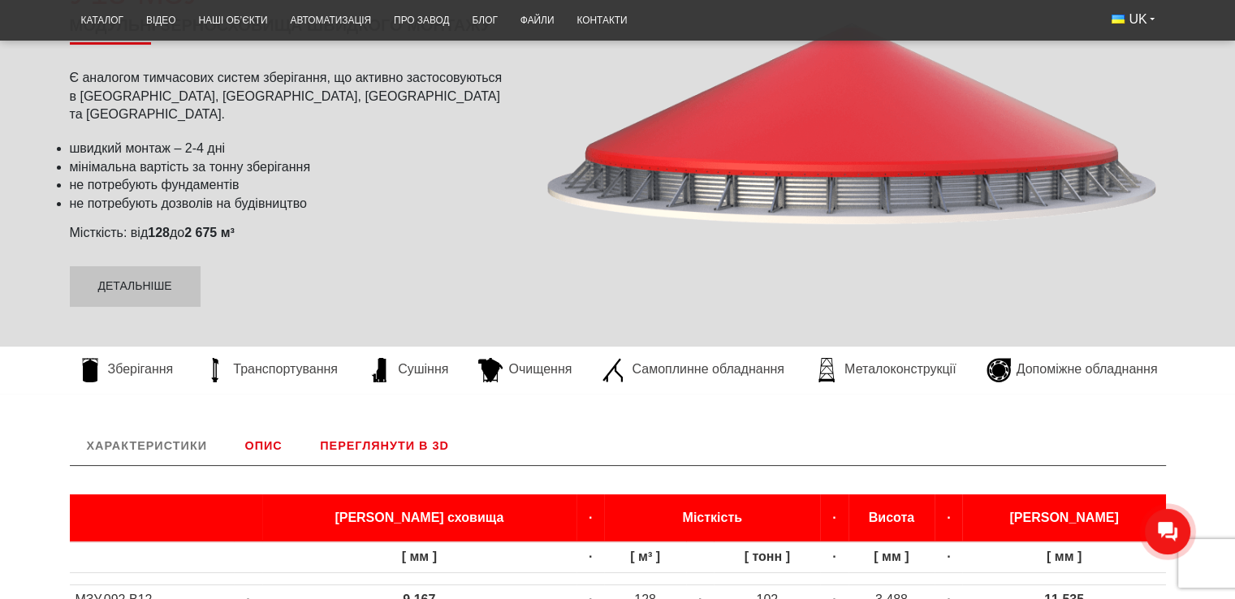
scroll to position [158, 0]
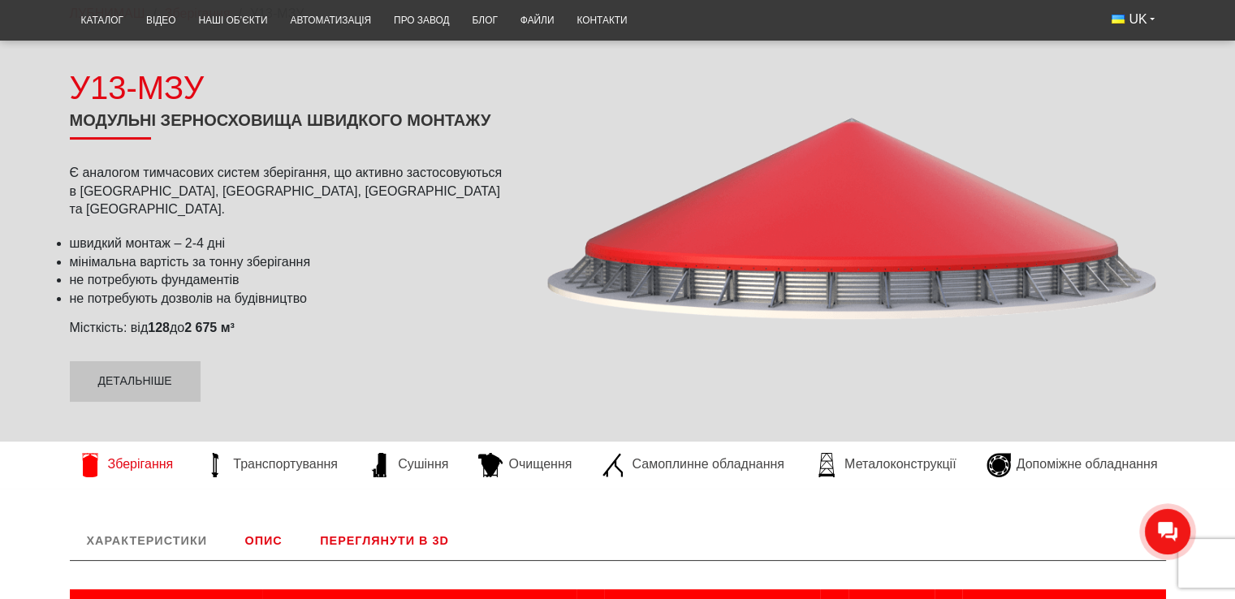
click at [131, 465] on span "Зберігання" at bounding box center [141, 465] width 66 height 18
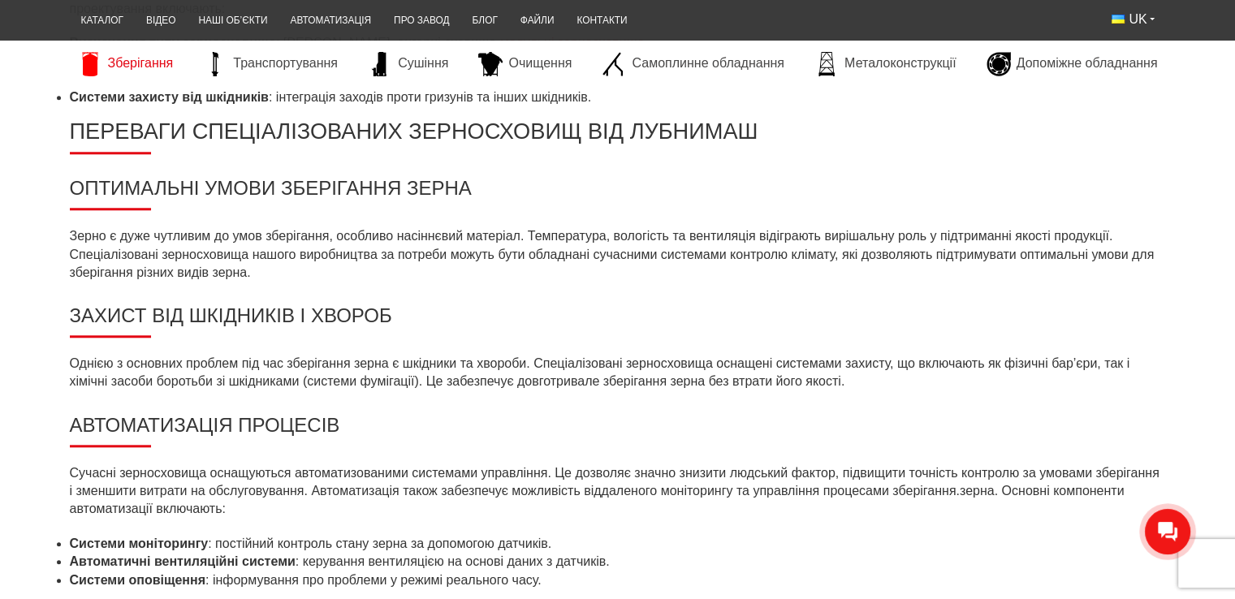
scroll to position [1218, 0]
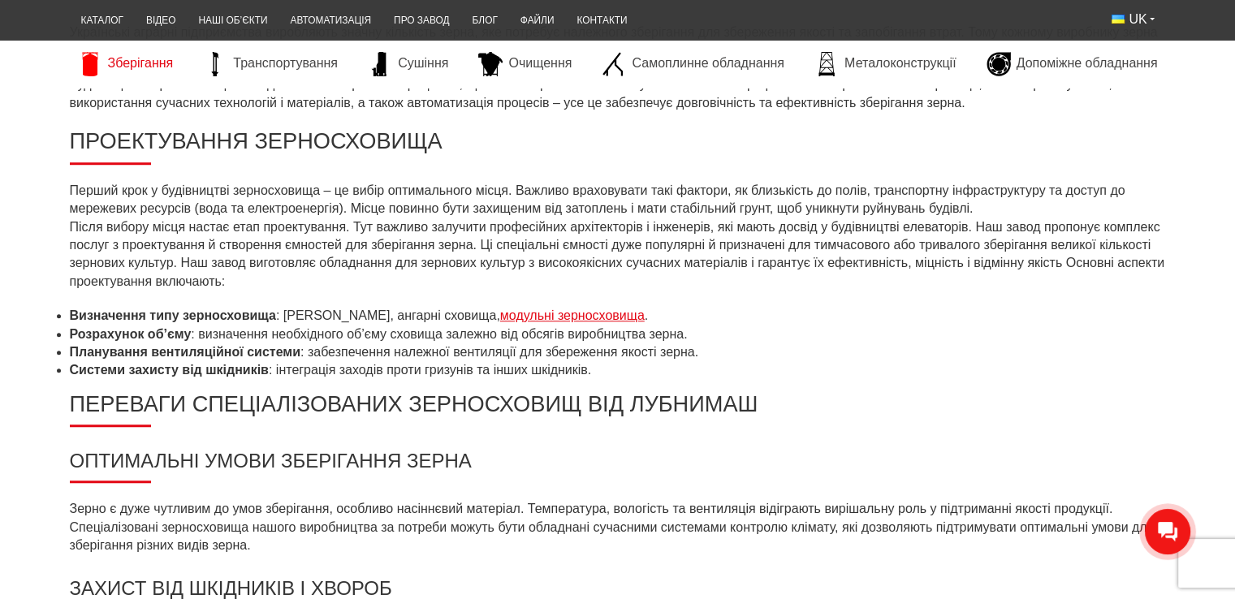
click at [529, 316] on link "модульні зерносховища" at bounding box center [572, 316] width 145 height 14
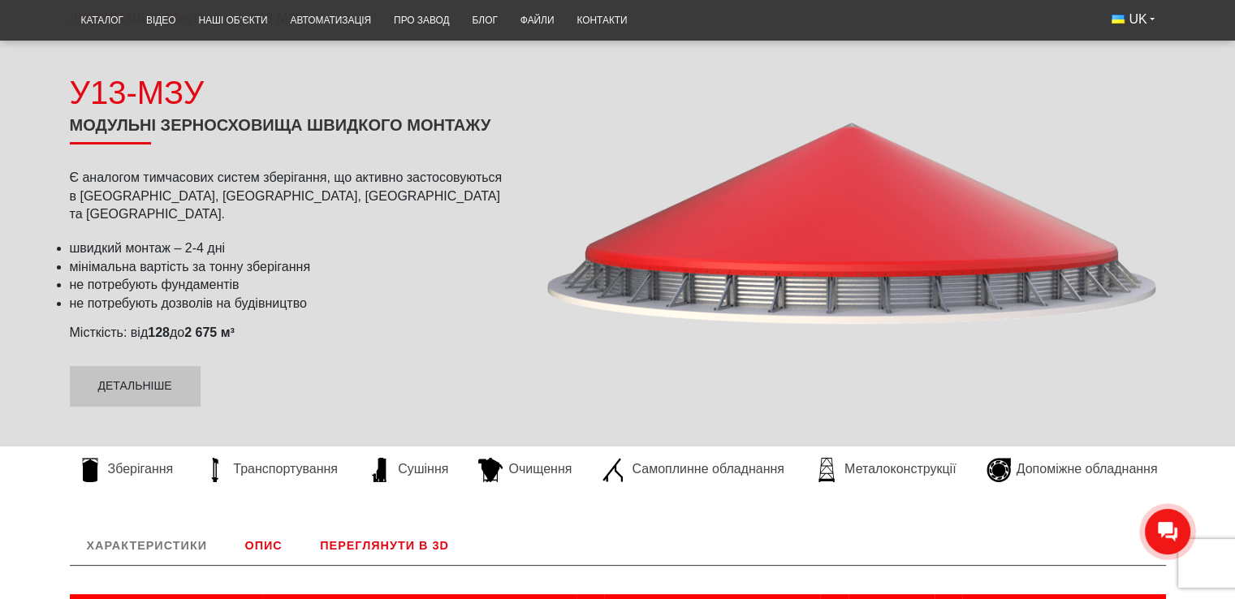
scroll to position [162, 0]
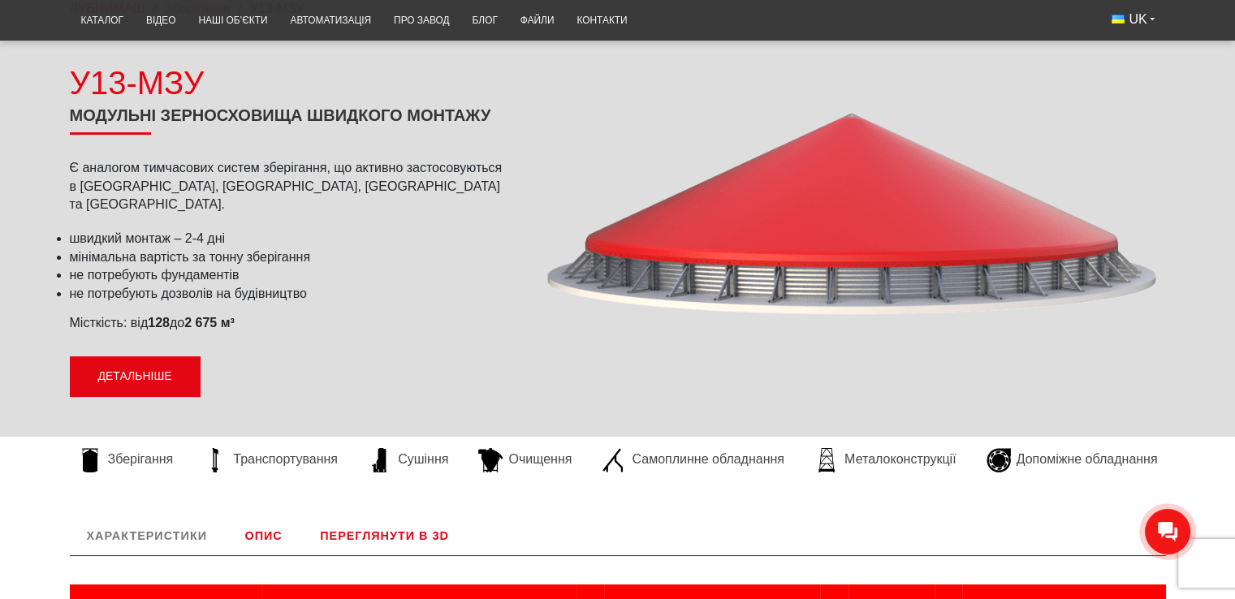
click at [145, 370] on link "Детальніше" at bounding box center [135, 377] width 131 height 41
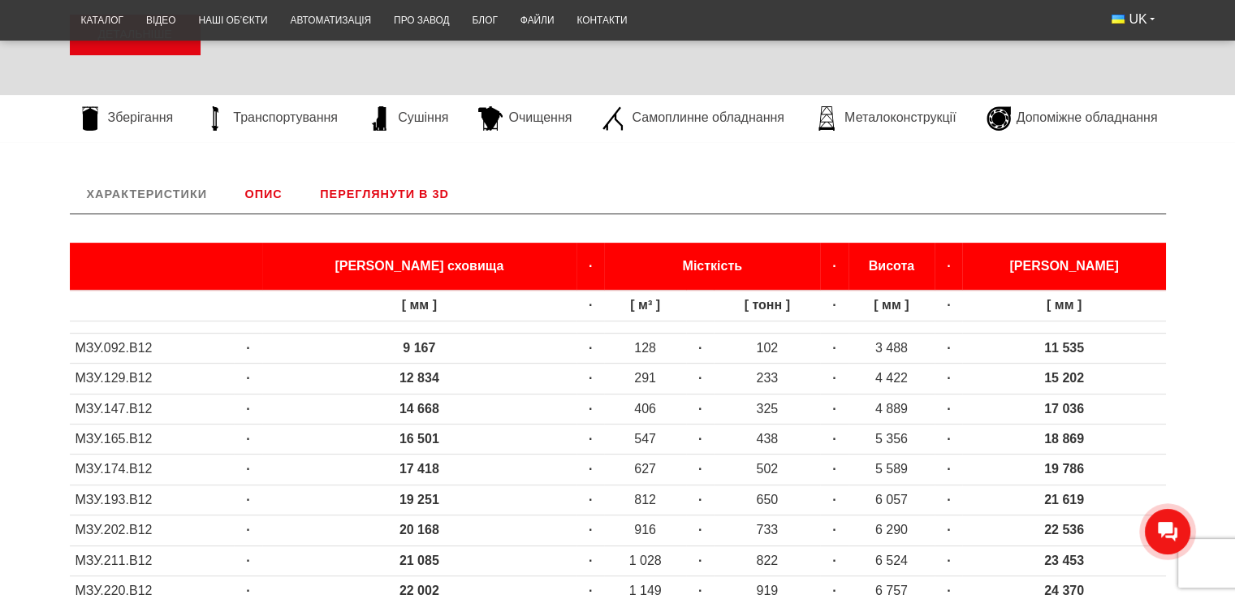
scroll to position [621, 0]
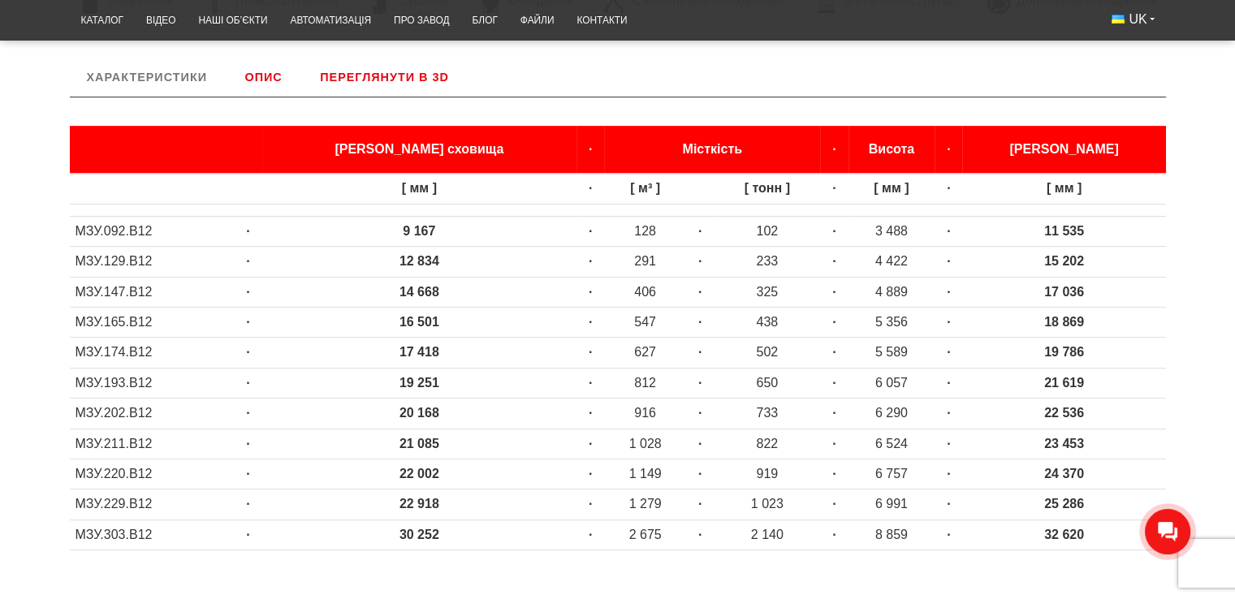
click at [261, 72] on link "Опис" at bounding box center [262, 77] width 71 height 39
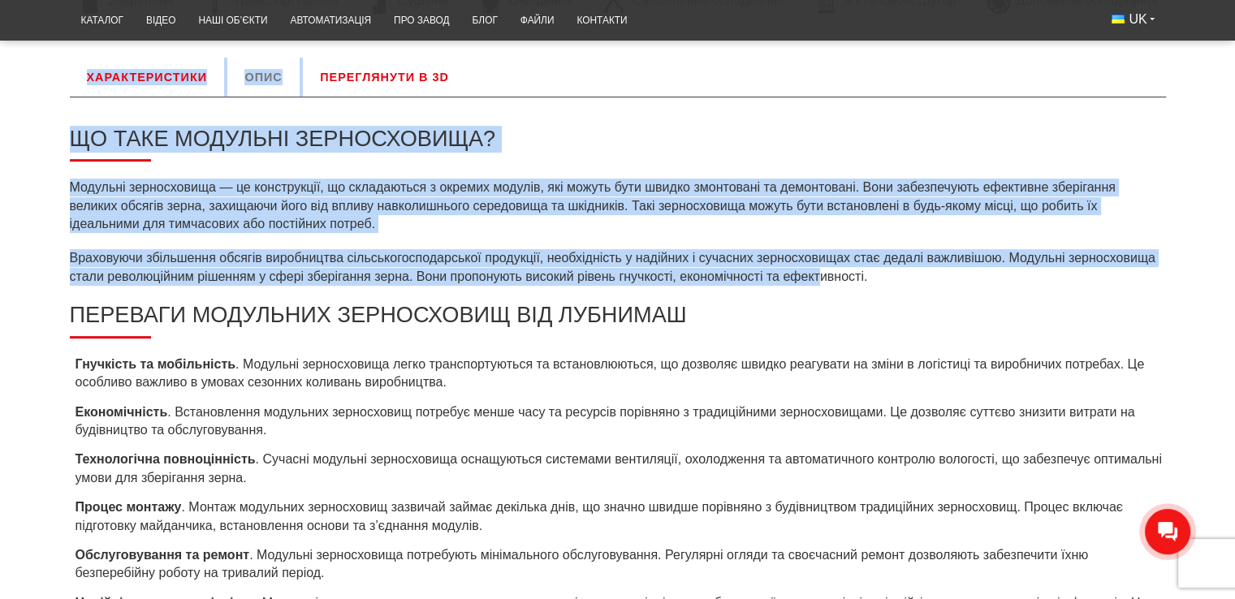
drag, startPoint x: 97, startPoint y: 193, endPoint x: 786, endPoint y: 276, distance: 693.6
click at [815, 280] on div "Характеристики Діаметр сховища · Місткість · Висота · Діаметр габарит [ мм ] · …" at bounding box center [618, 465] width 1121 height 815
drag, startPoint x: 629, startPoint y: 264, endPoint x: 614, endPoint y: 261, distance: 15.8
click at [629, 264] on p "Враховуючи збільшення обсягів виробництва сільськогосподарської продукції, необ…" at bounding box center [618, 267] width 1096 height 37
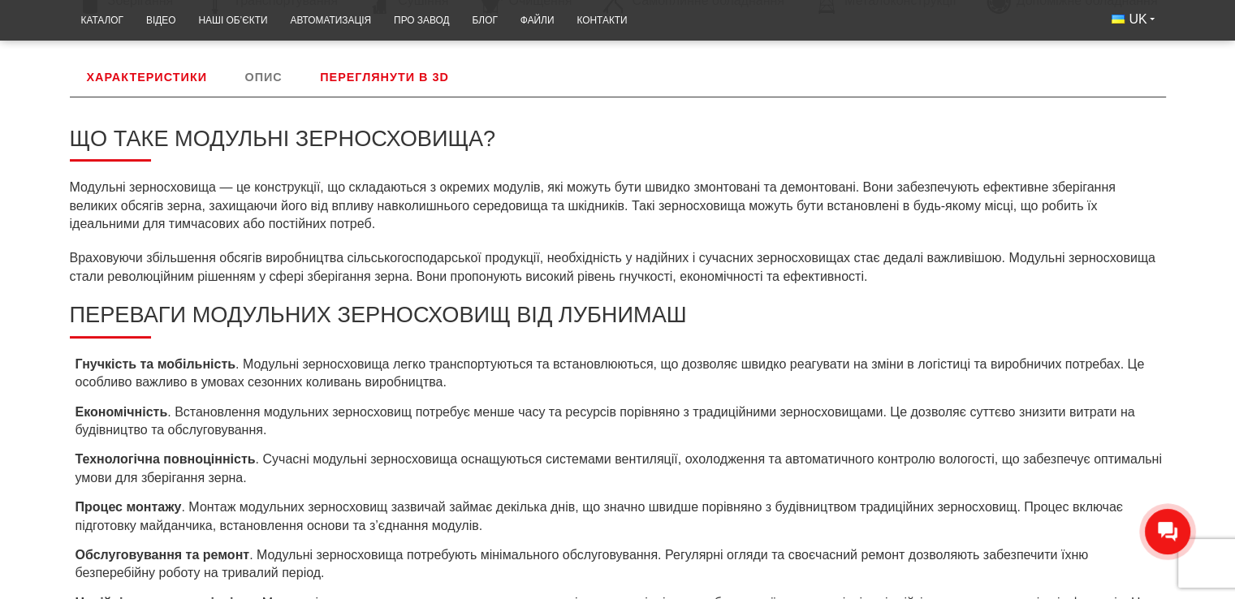
drag, startPoint x: 90, startPoint y: 194, endPoint x: 877, endPoint y: 282, distance: 791.8
click at [877, 282] on div "Що таке модульні зерносховища? Модульні зерносховища — це конструкції, що склад…" at bounding box center [618, 485] width 1096 height 776
